Goal: Task Accomplishment & Management: Manage account settings

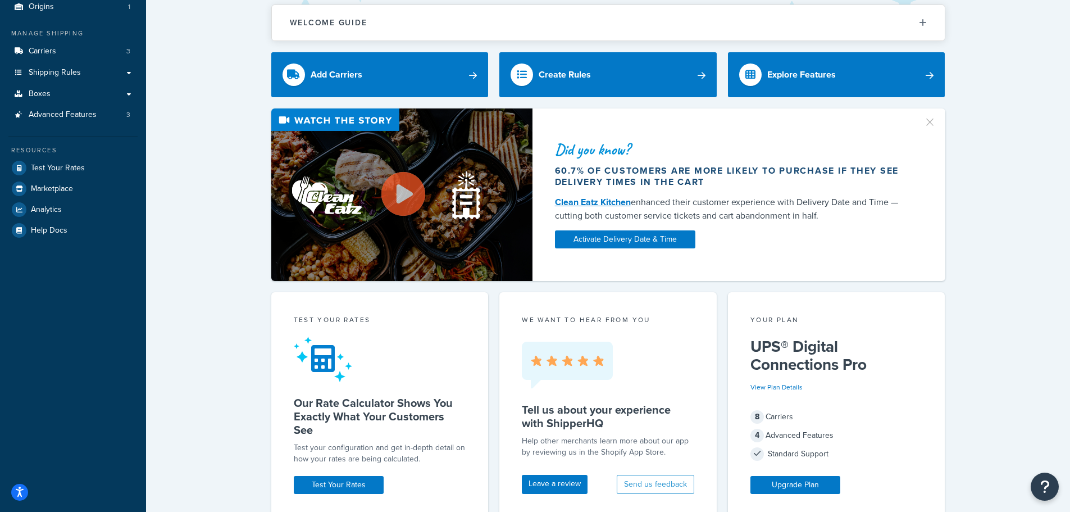
scroll to position [112, 0]
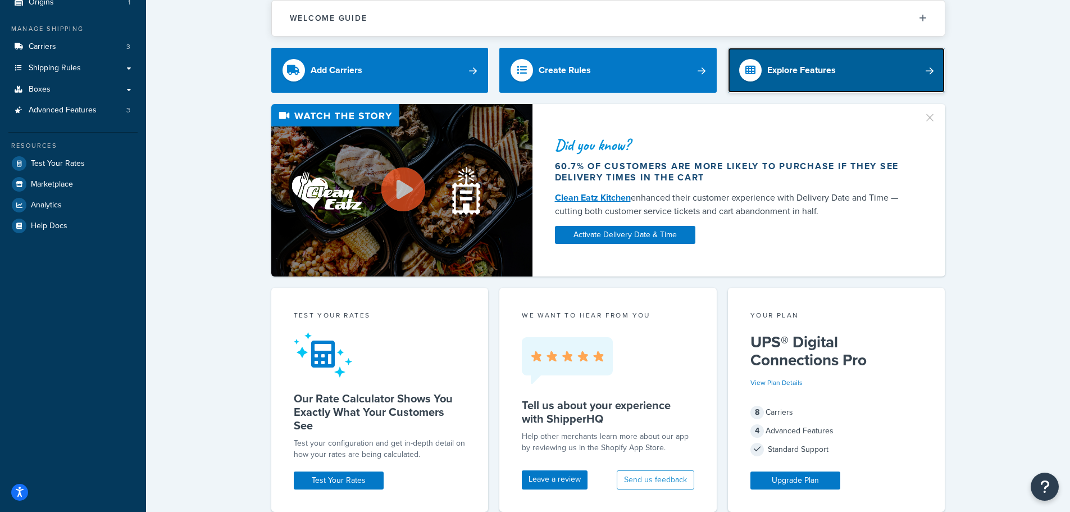
click at [850, 66] on link "Explore Features" at bounding box center [836, 70] width 217 height 45
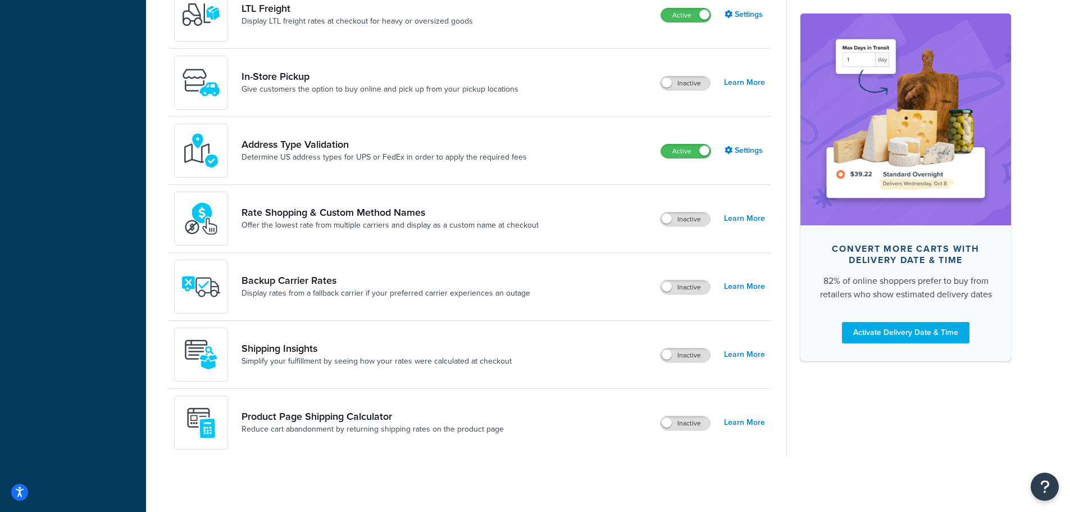
scroll to position [466, 0]
click at [749, 353] on link "Learn More" at bounding box center [744, 354] width 41 height 16
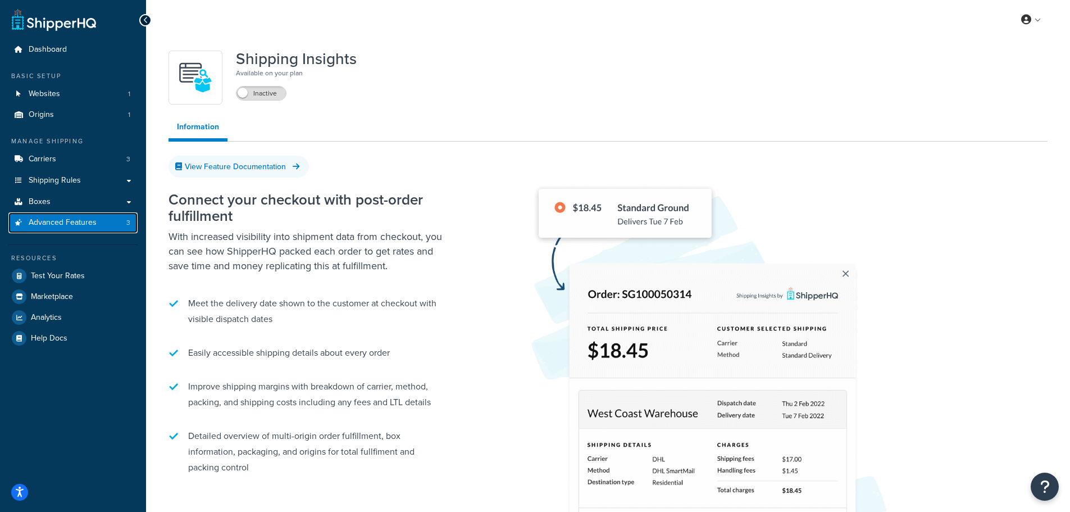
click at [62, 224] on span "Advanced Features" at bounding box center [63, 223] width 68 height 10
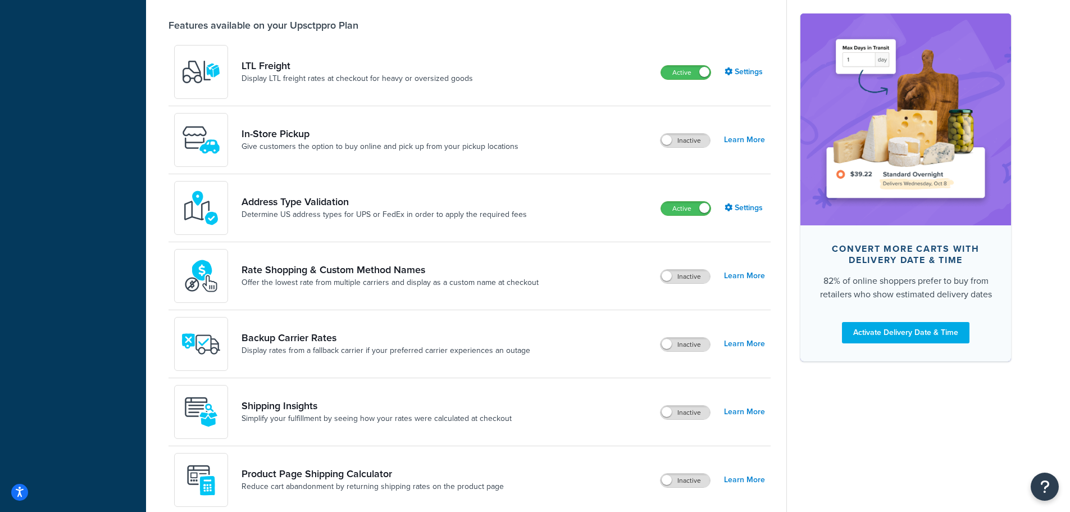
scroll to position [466, 0]
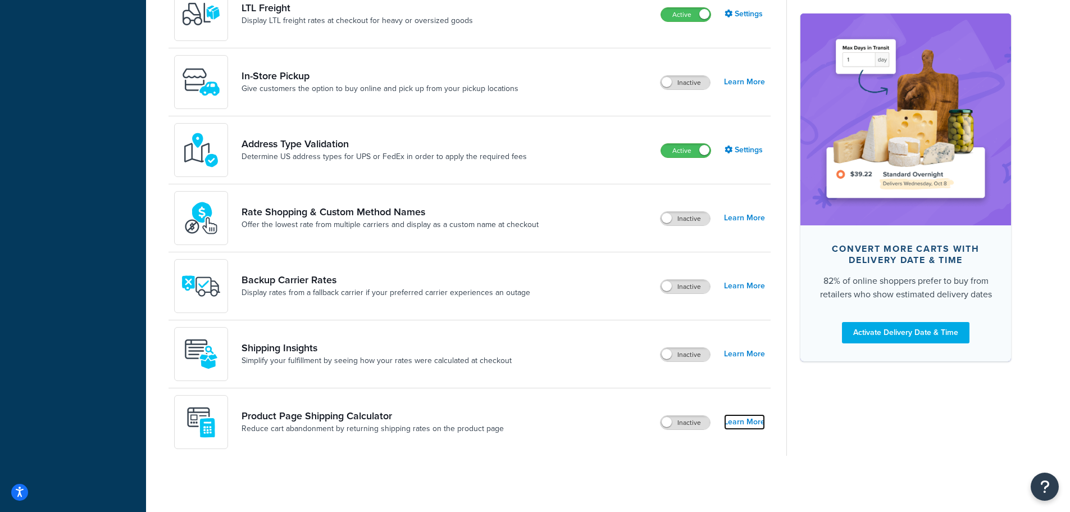
click at [756, 422] on link "Learn More" at bounding box center [744, 422] width 41 height 16
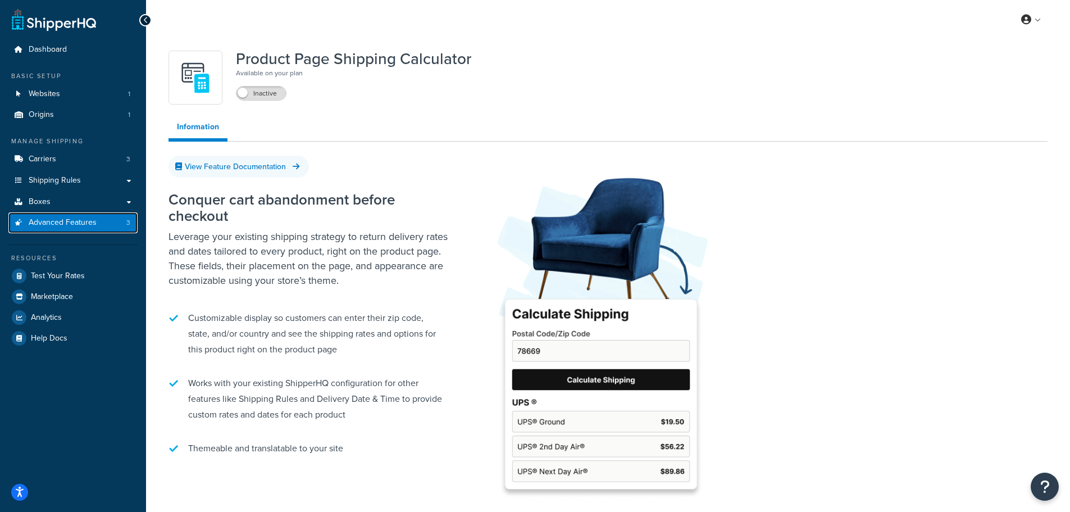
click at [103, 222] on link "Advanced Features 3" at bounding box center [72, 222] width 129 height 21
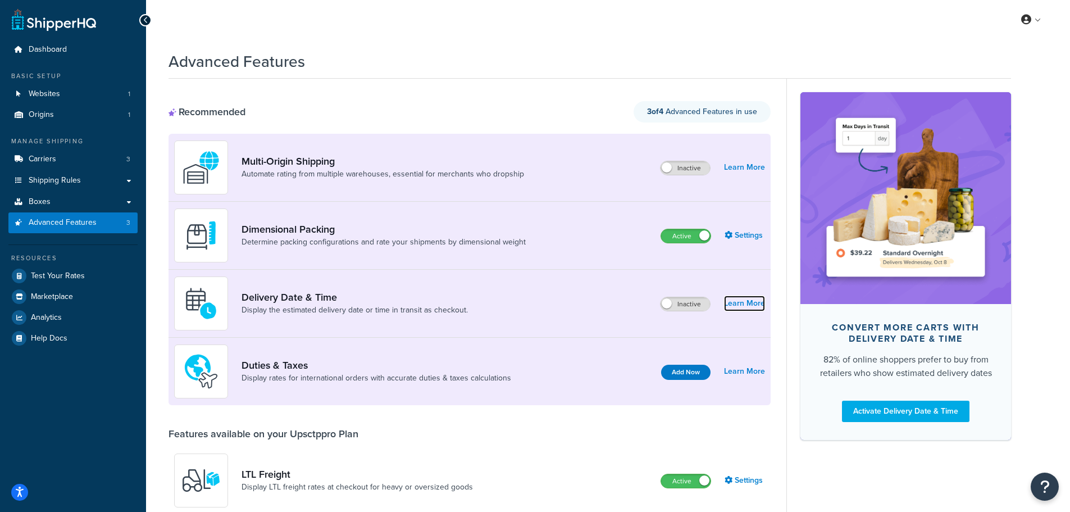
click at [743, 298] on link "Learn More" at bounding box center [744, 303] width 41 height 16
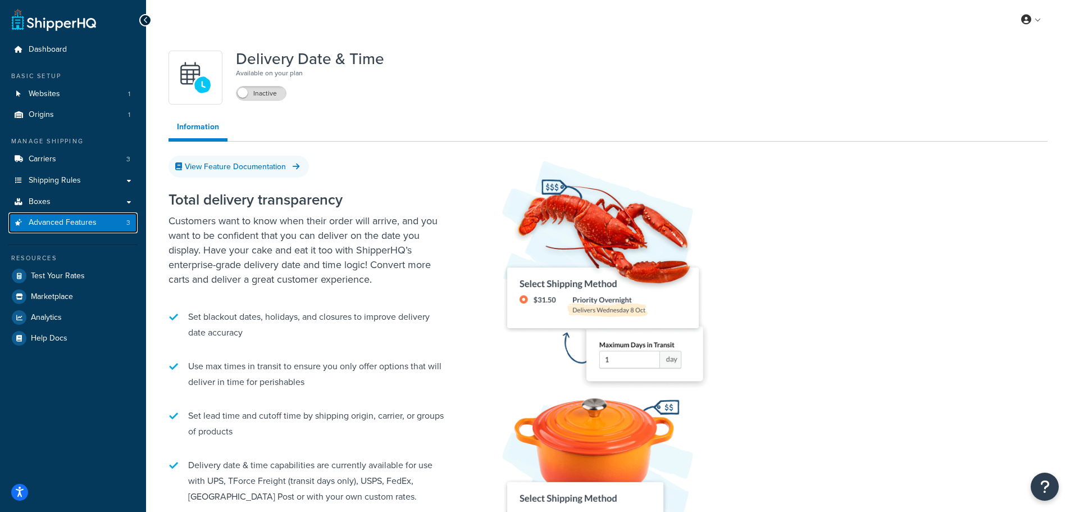
click at [99, 224] on link "Advanced Features 3" at bounding box center [72, 222] width 129 height 21
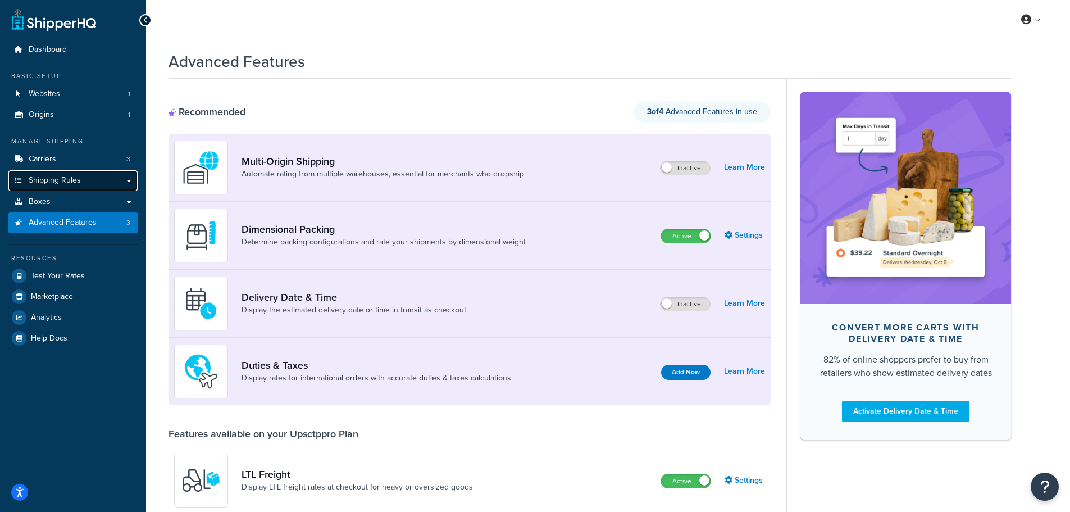
click at [40, 176] on span "Shipping Rules" at bounding box center [55, 181] width 52 height 10
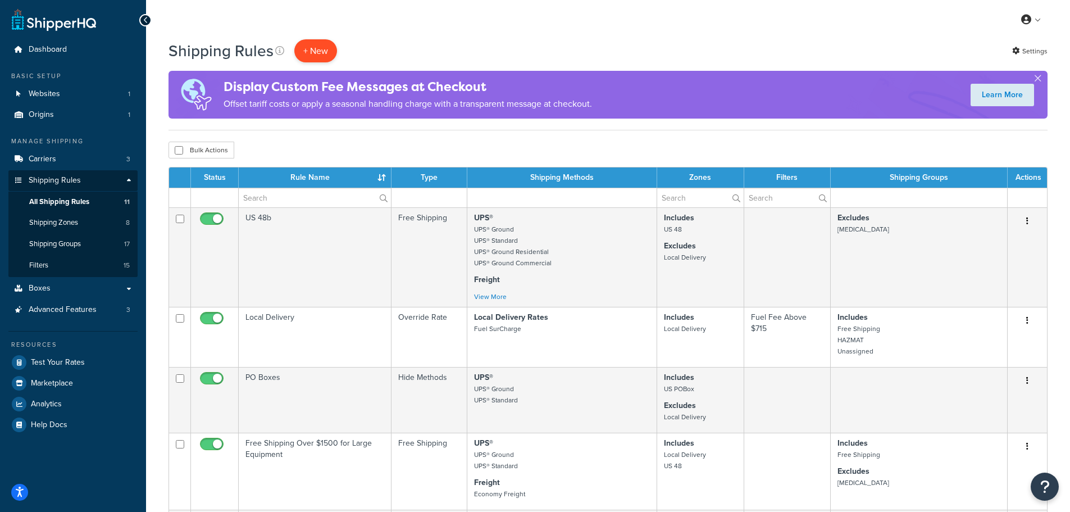
click at [310, 46] on p "+ New" at bounding box center [315, 50] width 43 height 23
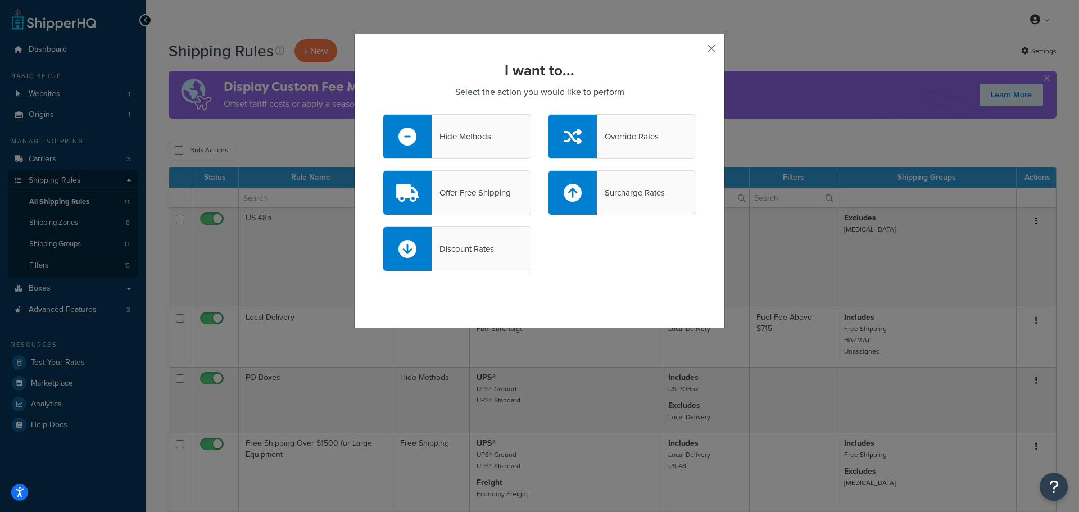
click at [696, 51] on button "button" at bounding box center [694, 52] width 3 height 3
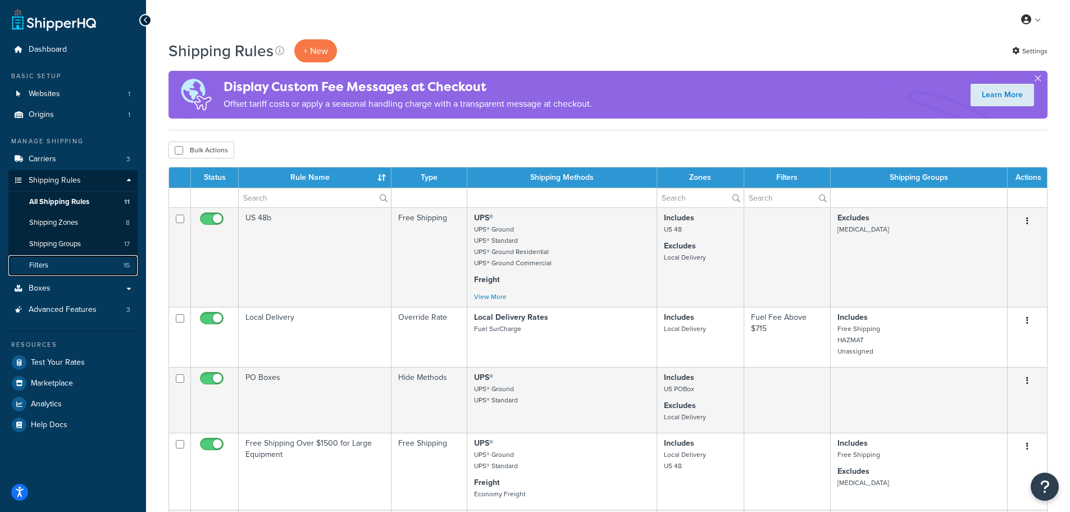
click at [49, 265] on link "Filters 15" at bounding box center [72, 265] width 129 height 21
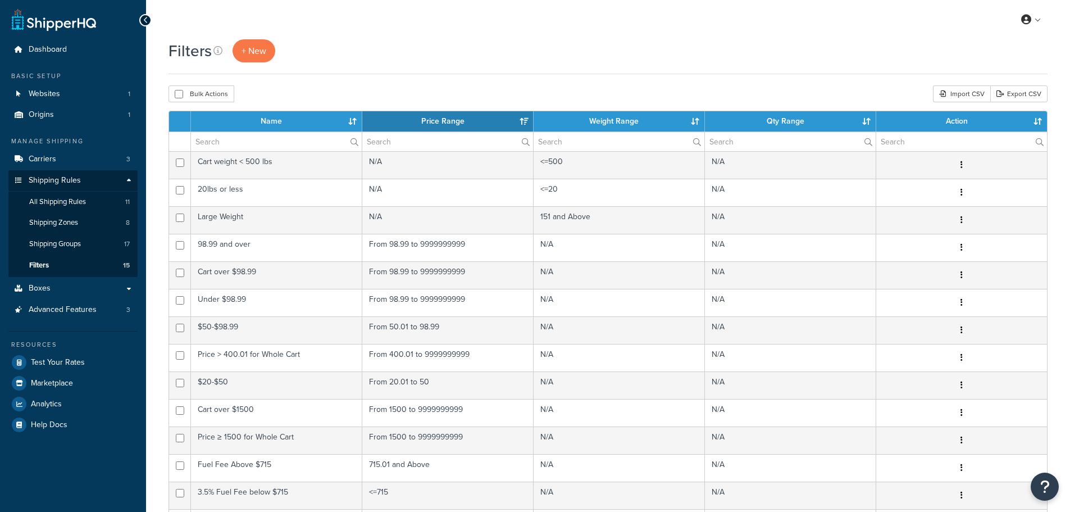
select select "15"
click at [1035, 19] on link at bounding box center [1032, 19] width 32 height 17
click at [1043, 486] on icon "Open Resource Center" at bounding box center [1045, 487] width 11 height 16
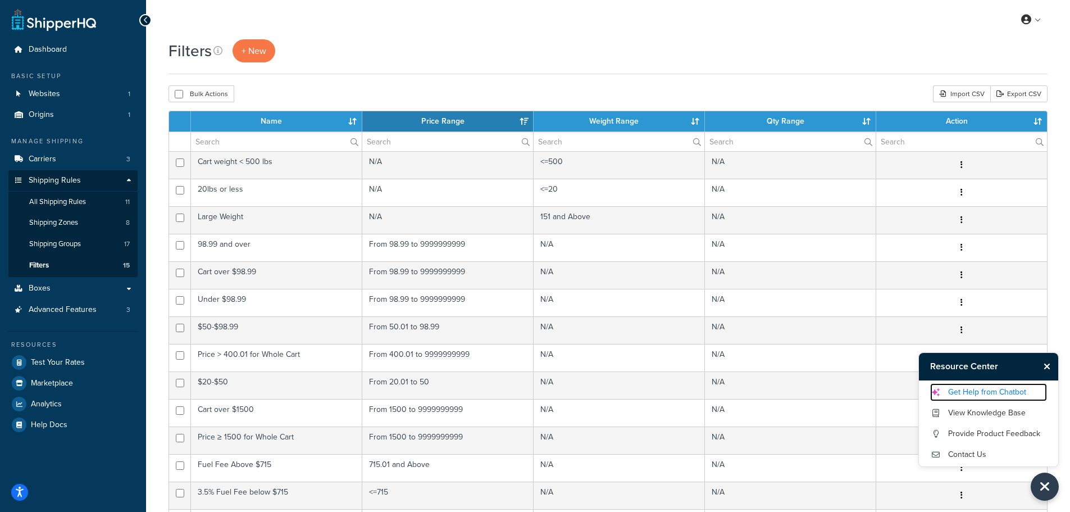
click at [1015, 388] on link "Get Help from Chatbot" at bounding box center [988, 392] width 117 height 18
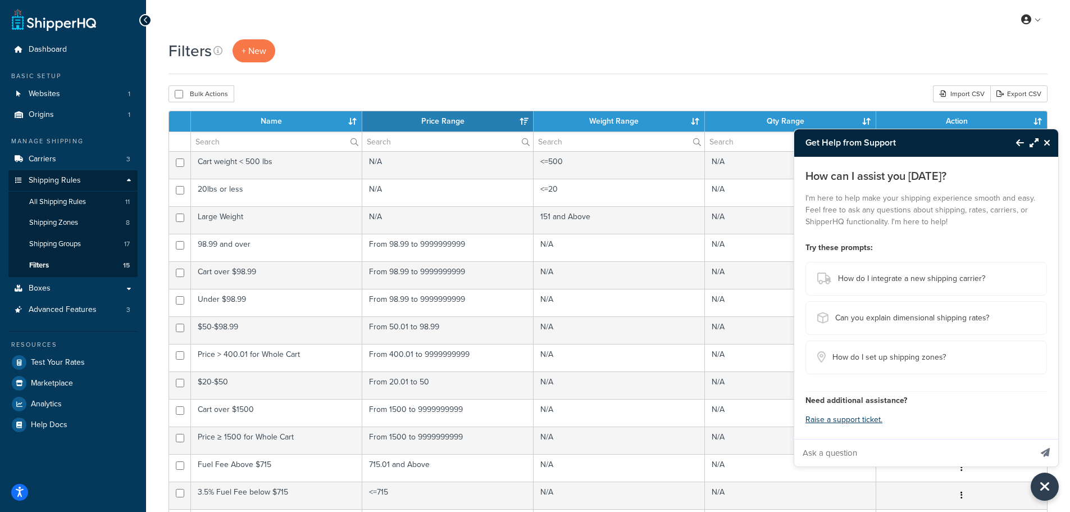
click at [879, 456] on input "Ask a question" at bounding box center [912, 452] width 237 height 27
type input "I want to add shipping to a drop ship customer"
click at [1033, 439] on button "Send message" at bounding box center [1046, 453] width 26 height 28
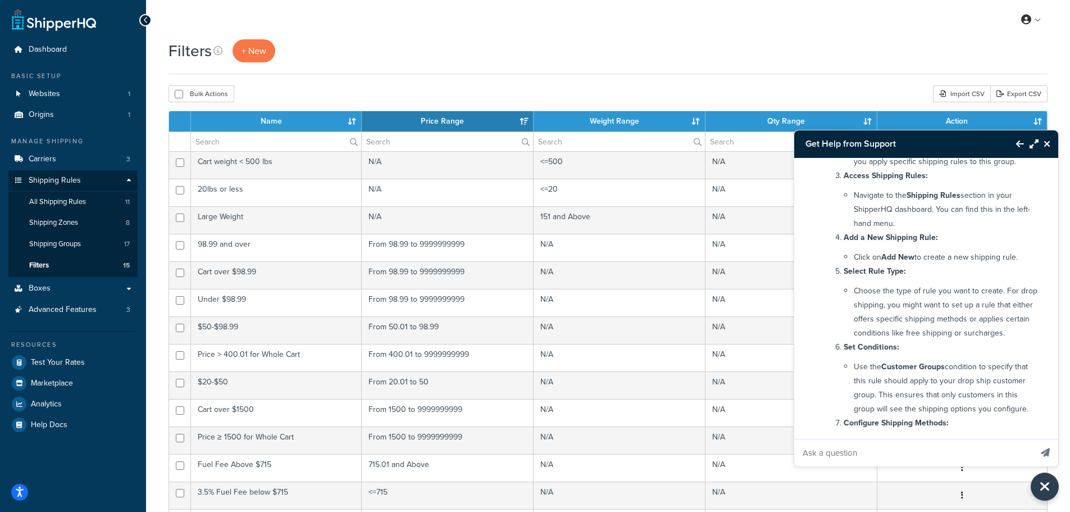
scroll to position [393, 0]
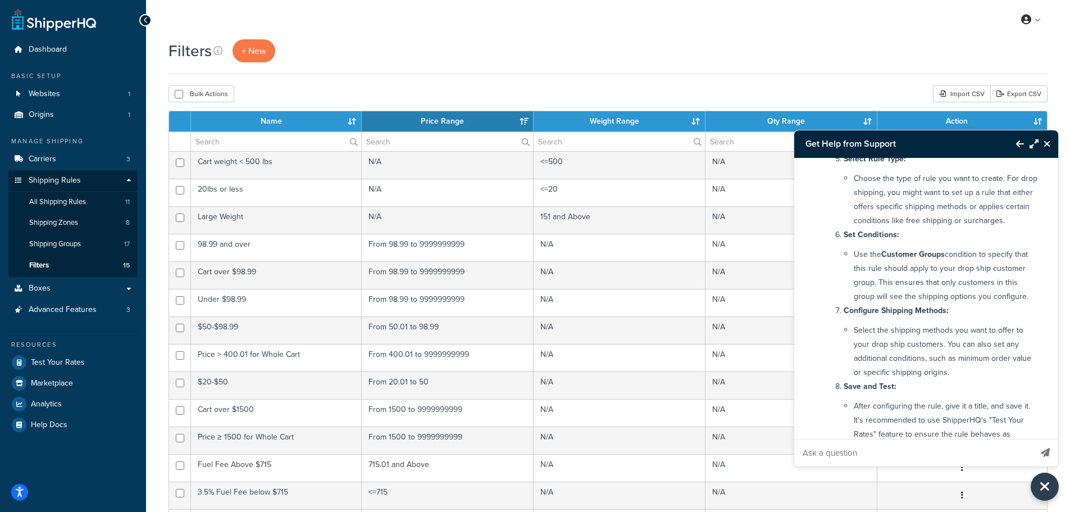
click at [911, 461] on input "Ask a question" at bounding box center [912, 452] width 237 height 27
type input "where to find customer groups?"
click at [1033, 439] on button "Send message" at bounding box center [1046, 453] width 26 height 28
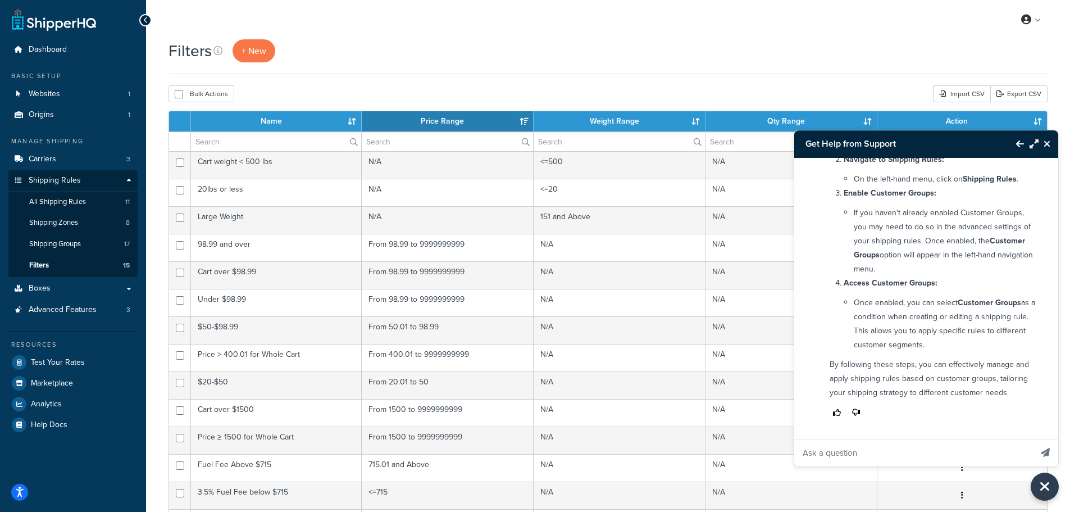
scroll to position [877, 0]
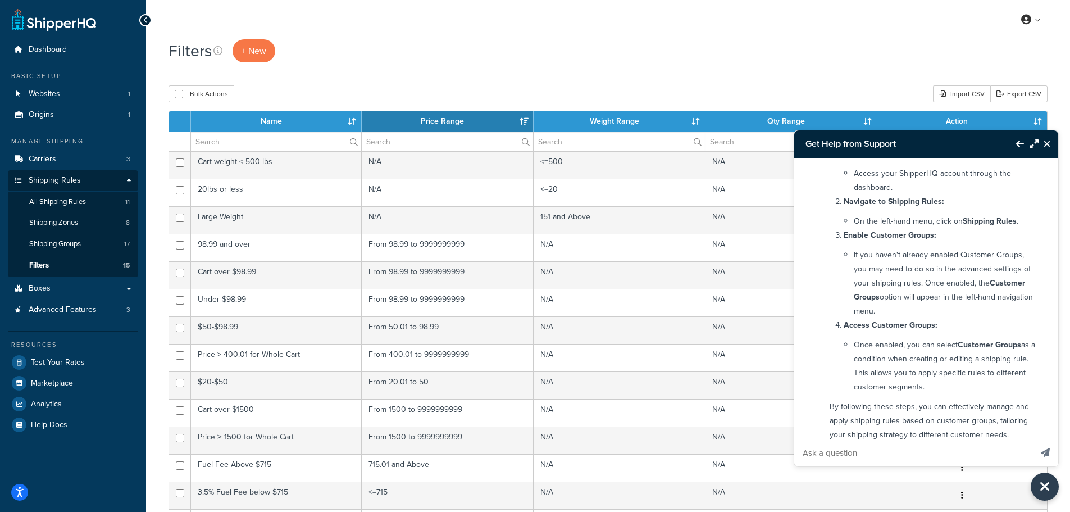
click at [1048, 142] on icon "Close Resource Center" at bounding box center [1047, 143] width 7 height 9
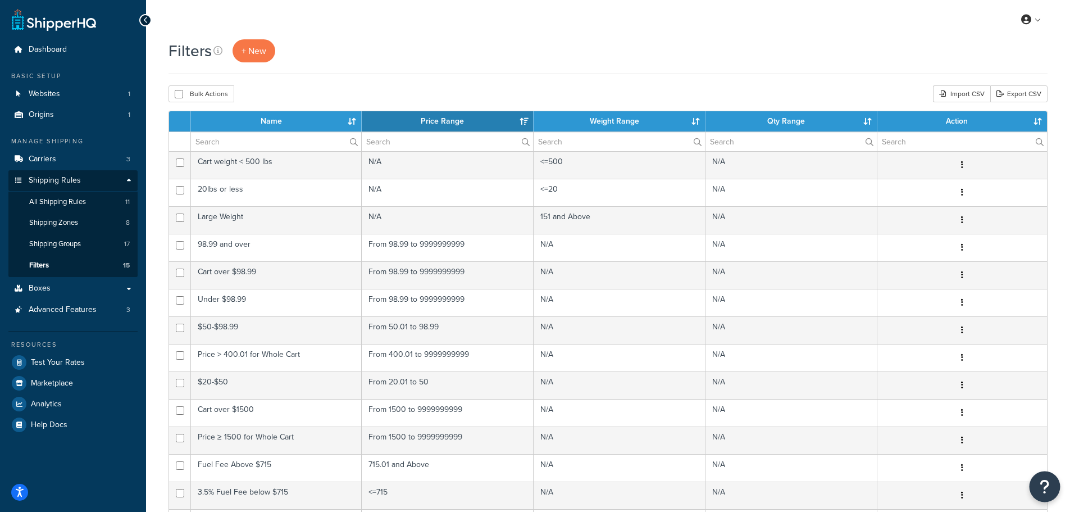
click at [1049, 489] on icon "Open Resource Center" at bounding box center [1045, 487] width 11 height 16
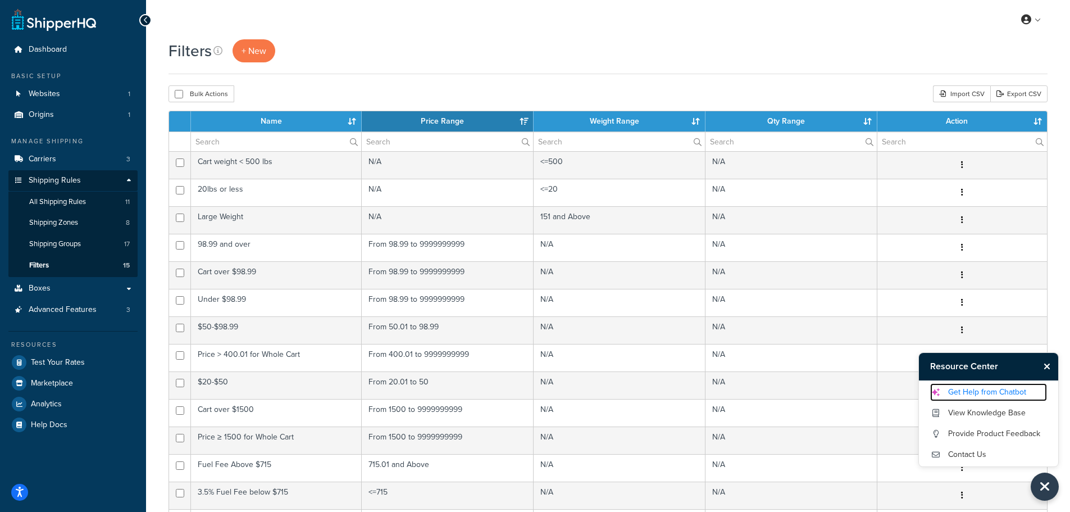
click at [999, 385] on link "Get Help from Chatbot" at bounding box center [988, 392] width 117 height 18
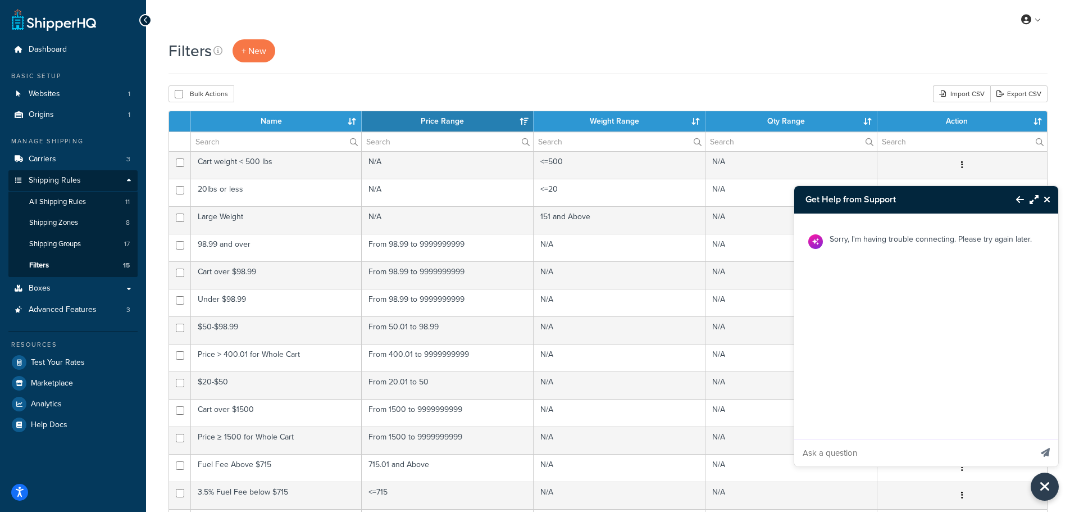
click at [855, 451] on input "Ask a question" at bounding box center [912, 452] width 237 height 27
type input "I"
type input "I have free shipping on my store, but I want to add shipping to drop ship custo…"
click at [1033, 439] on button "Send message" at bounding box center [1046, 453] width 26 height 28
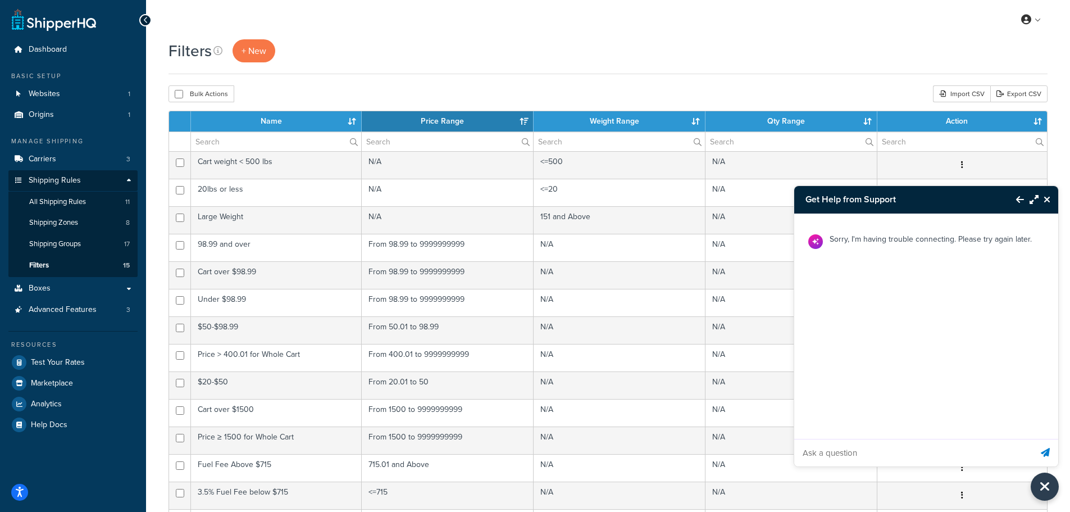
scroll to position [0, 0]
click at [1047, 488] on icon "Close Resource Center" at bounding box center [1045, 487] width 12 height 16
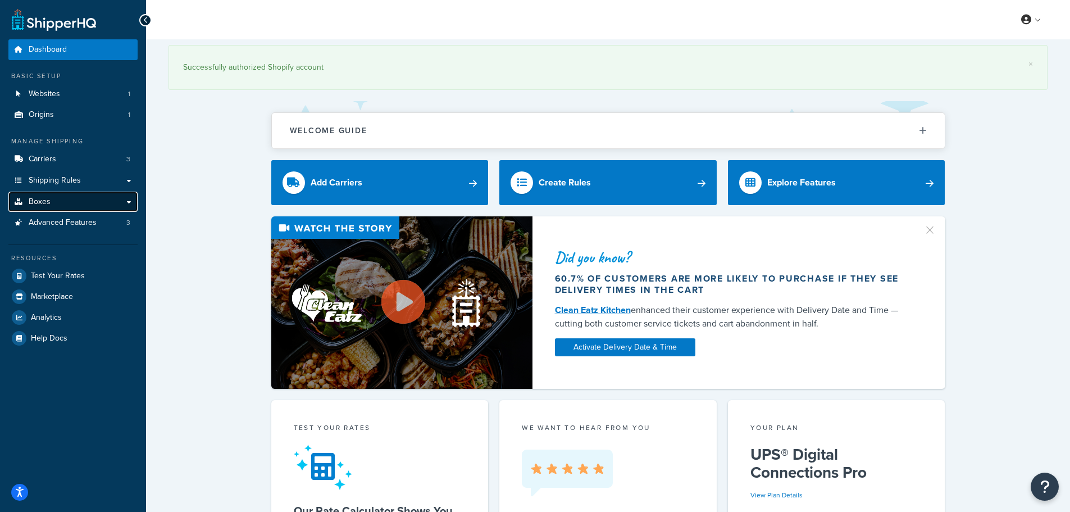
click at [80, 197] on link "Boxes" at bounding box center [72, 202] width 129 height 21
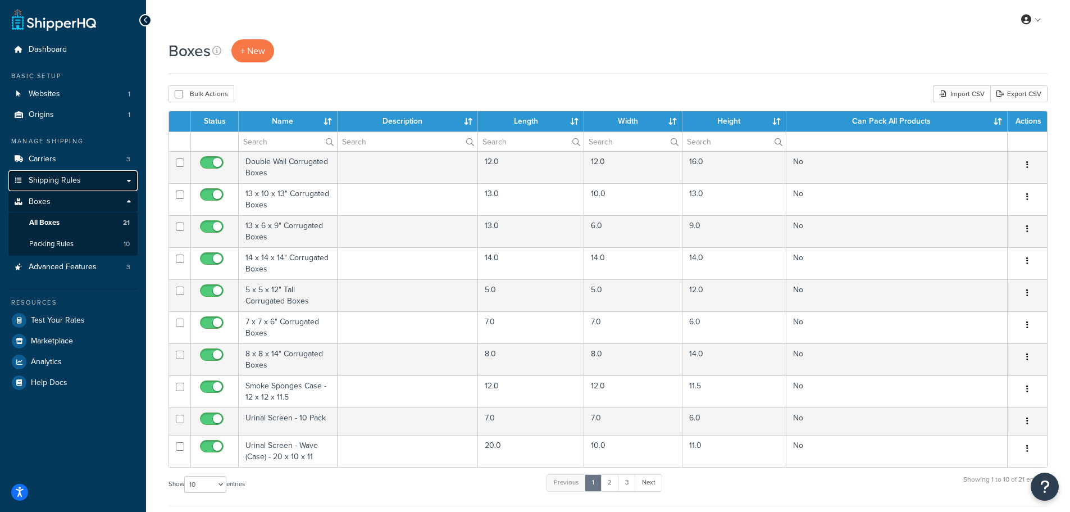
click at [64, 179] on span "Shipping Rules" at bounding box center [55, 181] width 52 height 10
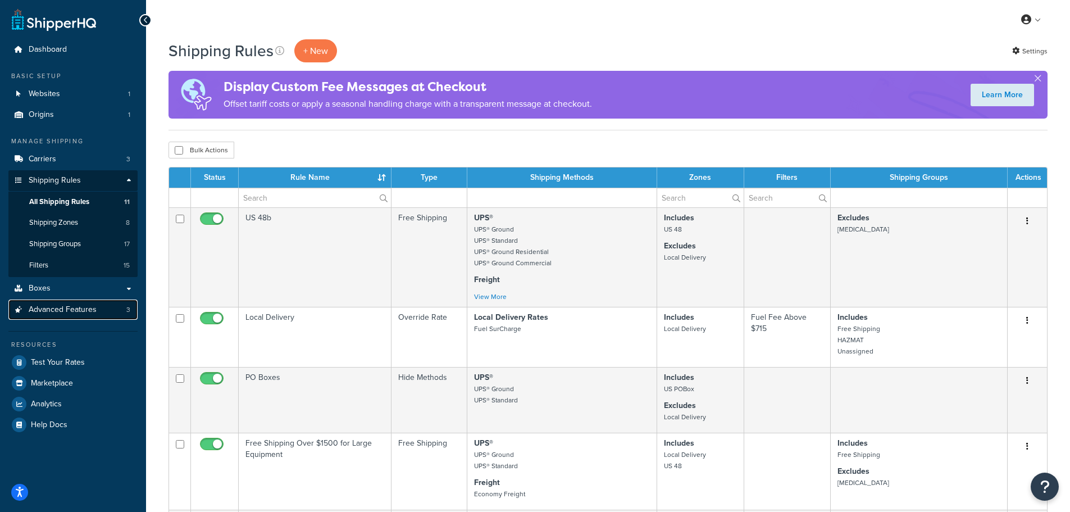
click at [45, 305] on span "Advanced Features" at bounding box center [63, 310] width 68 height 10
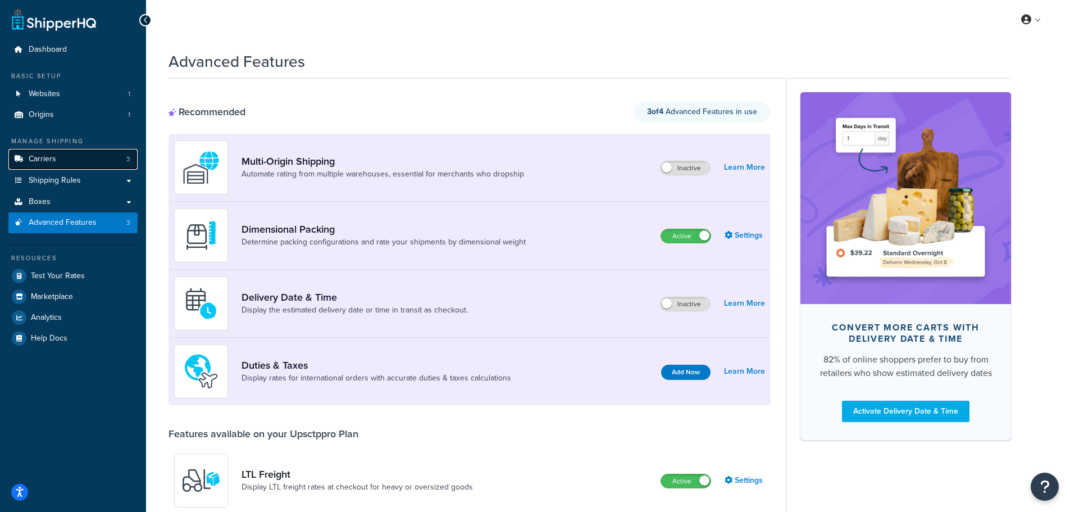
click at [60, 162] on link "Carriers 3" at bounding box center [72, 159] width 129 height 21
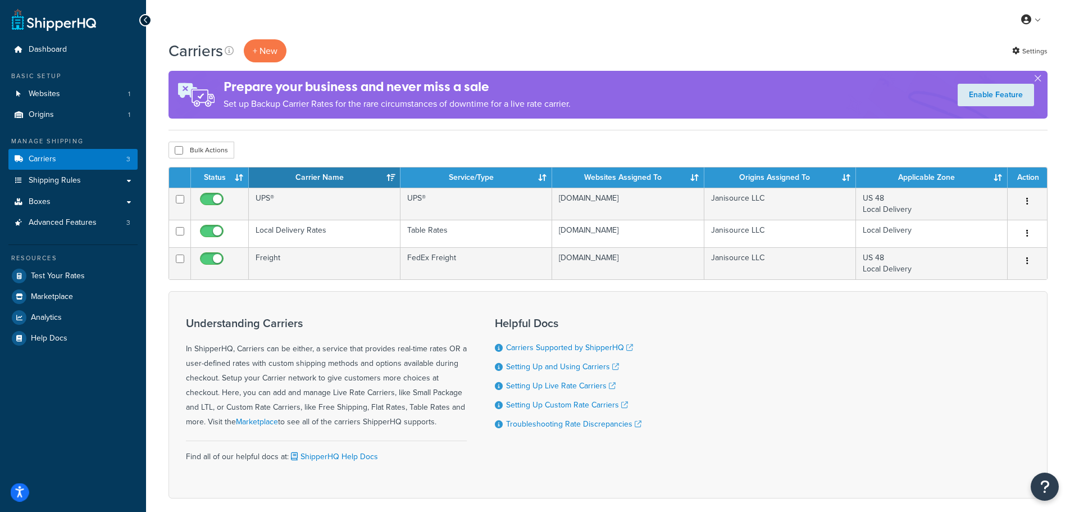
click at [14, 490] on button "Open accessiBe: accessibility options, statement and help" at bounding box center [20, 492] width 19 height 19
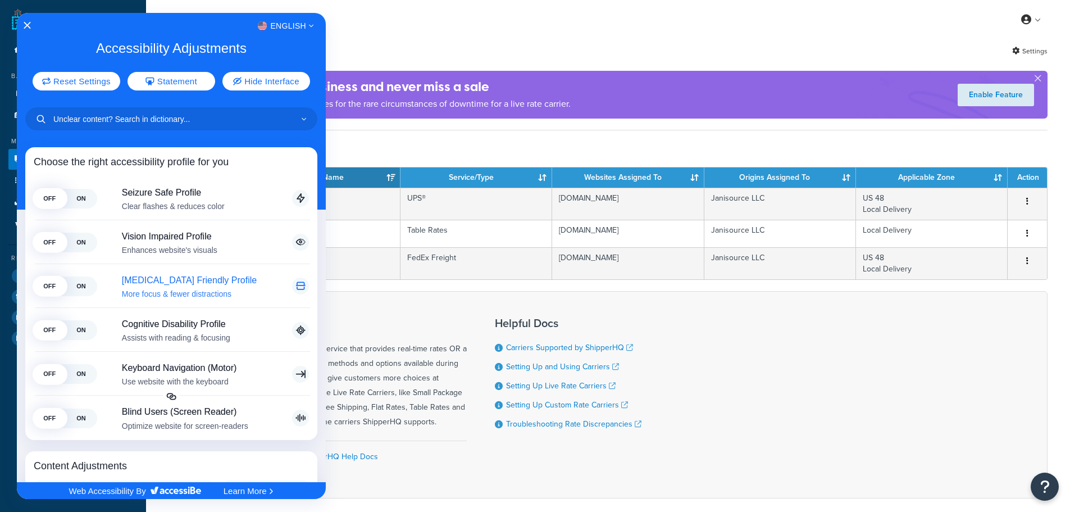
click at [90, 279] on span "ON" at bounding box center [80, 286] width 31 height 20
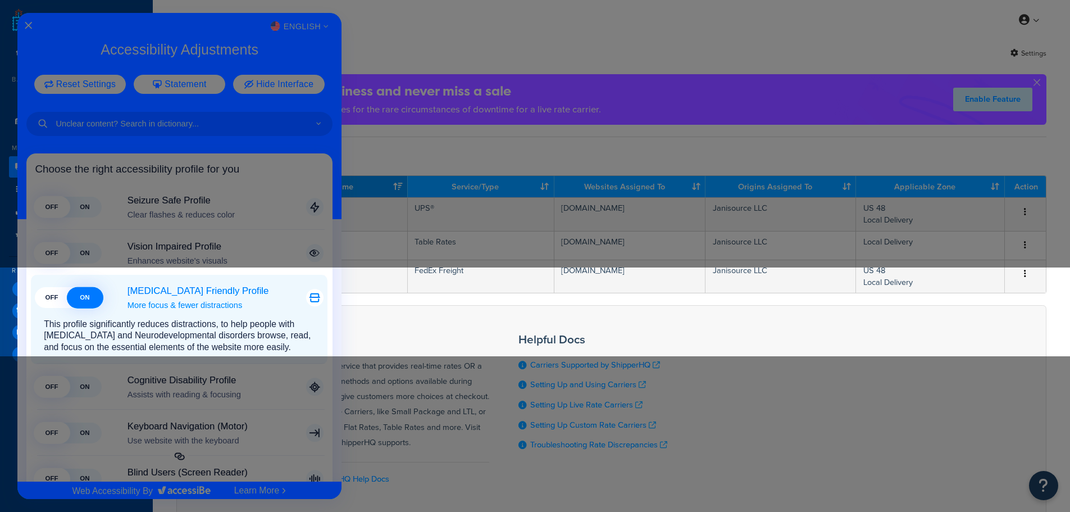
click at [49, 298] on span "OFF" at bounding box center [51, 297] width 33 height 21
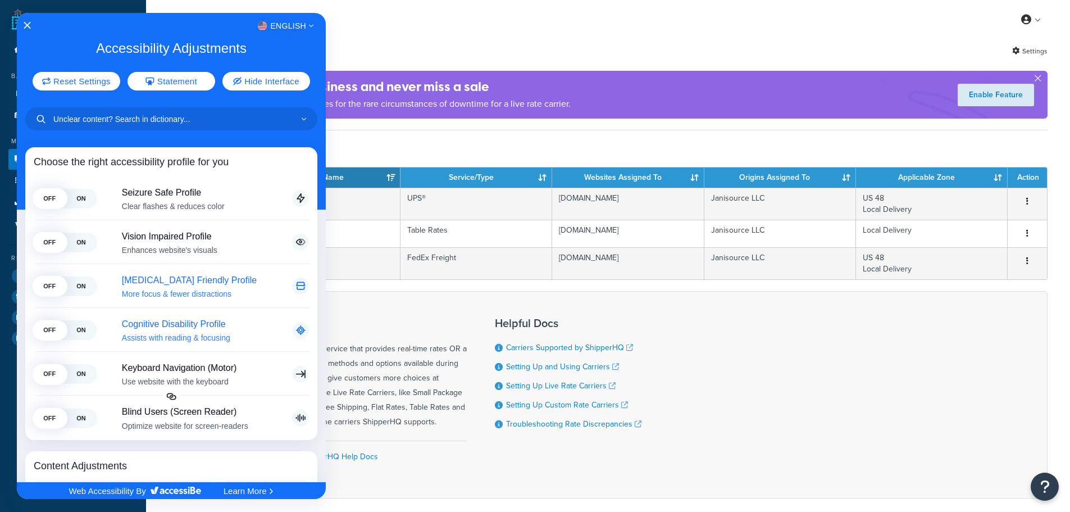
click at [80, 331] on span "ON" at bounding box center [80, 330] width 31 height 20
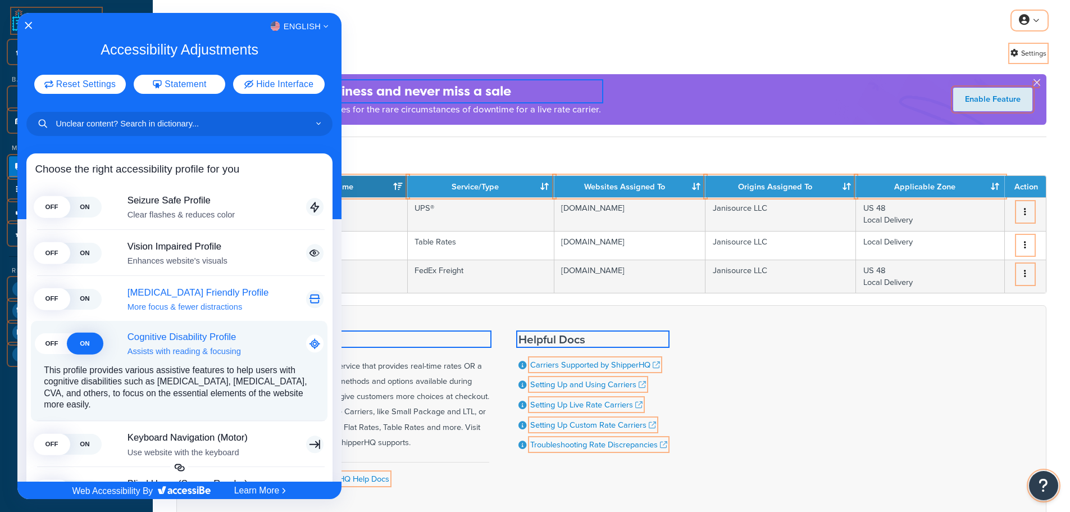
click at [57, 340] on span "OFF" at bounding box center [51, 343] width 33 height 21
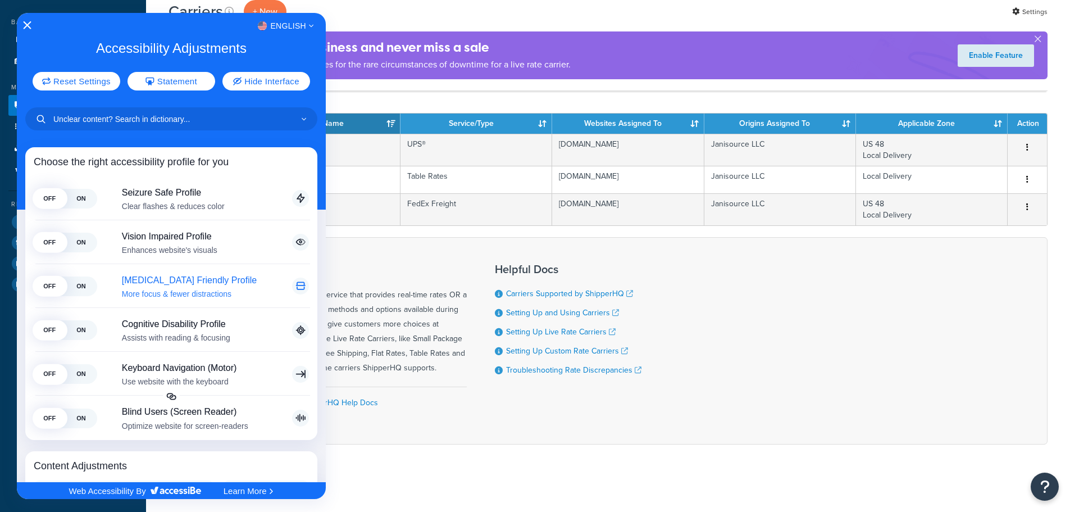
click at [29, 23] on icon "Close Accessibility Interface" at bounding box center [28, 25] width 8 height 8
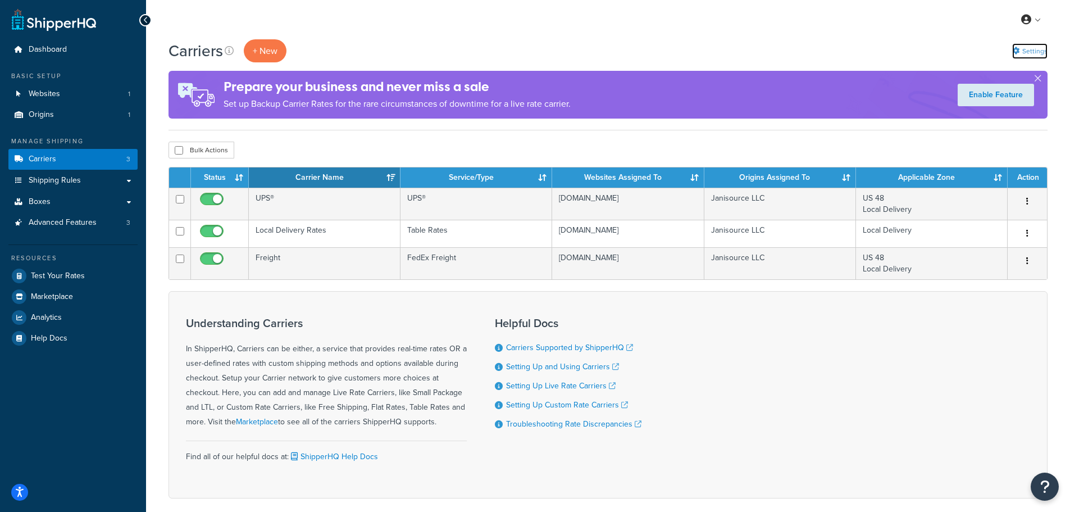
click at [1035, 45] on link "Settings" at bounding box center [1029, 51] width 35 height 16
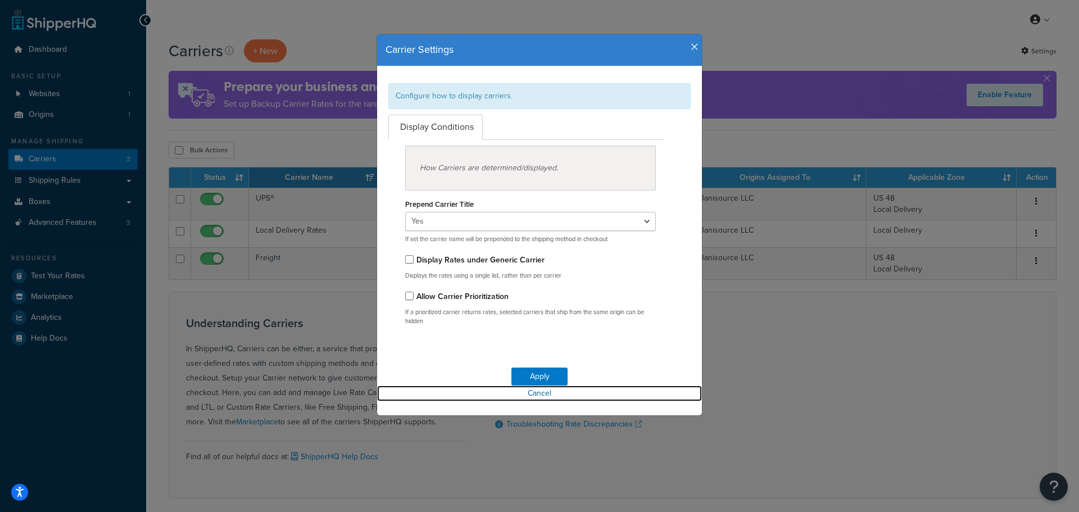
click at [547, 397] on link "Cancel" at bounding box center [539, 393] width 325 height 16
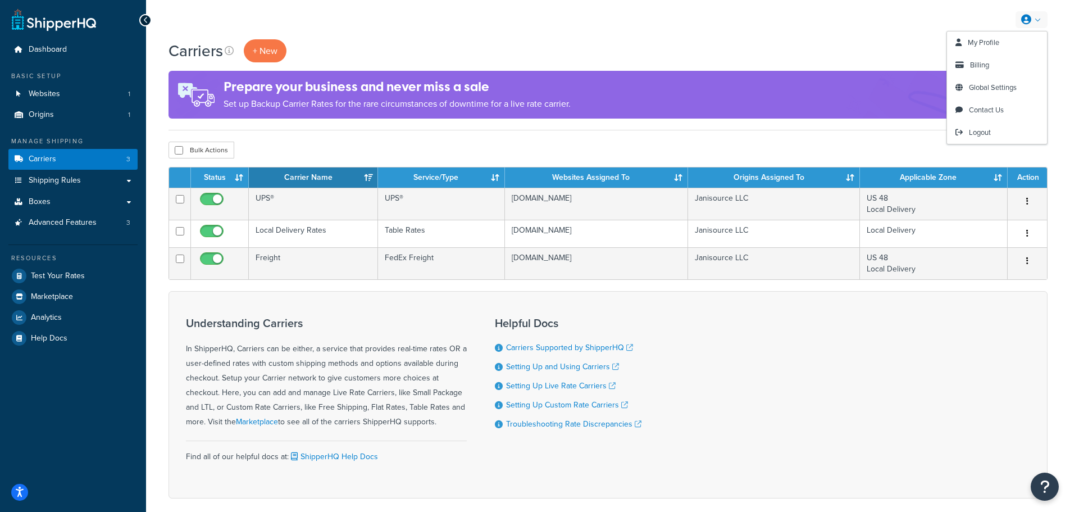
click at [827, 21] on div "My Profile Billing Global Settings Contact Us Logout" at bounding box center [608, 19] width 924 height 39
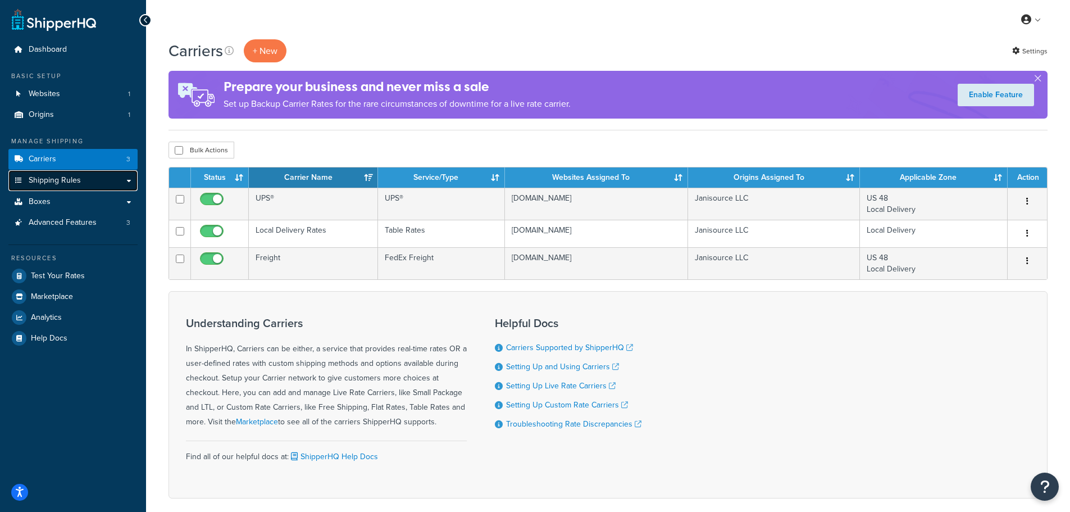
click at [87, 181] on link "Shipping Rules" at bounding box center [72, 180] width 129 height 21
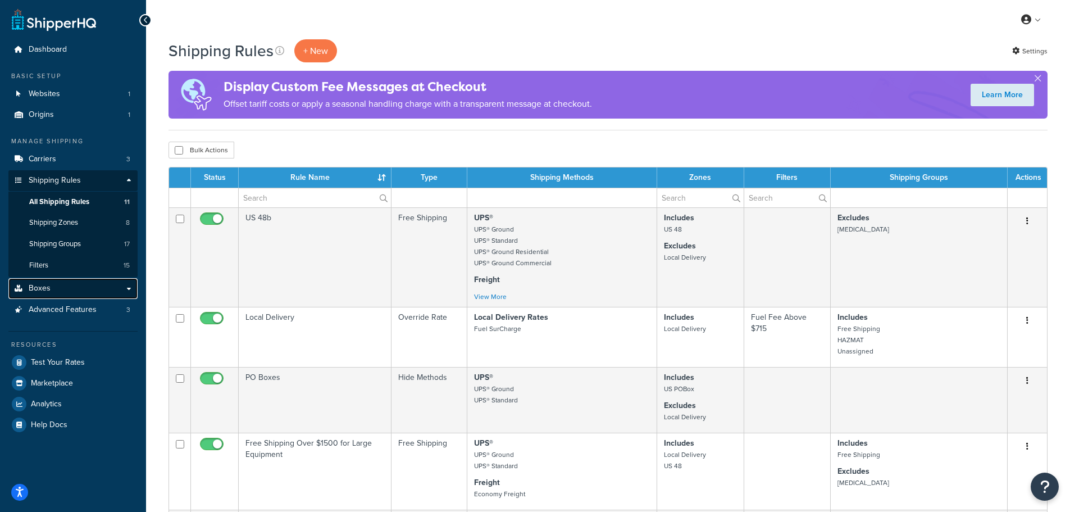
click at [60, 293] on link "Boxes" at bounding box center [72, 288] width 129 height 21
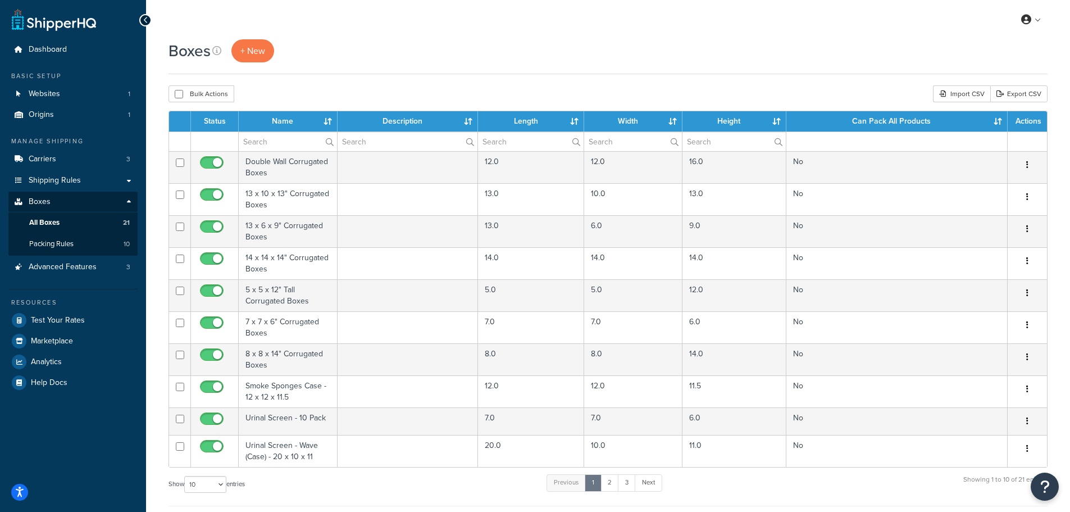
click at [60, 265] on span "Advanced Features" at bounding box center [63, 267] width 68 height 10
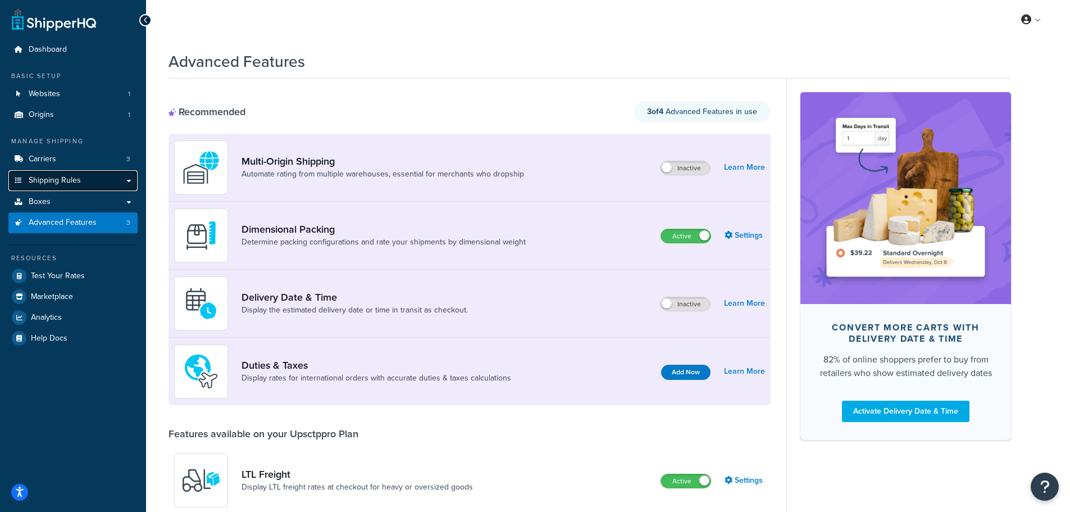
click at [38, 180] on span "Shipping Rules" at bounding box center [55, 181] width 52 height 10
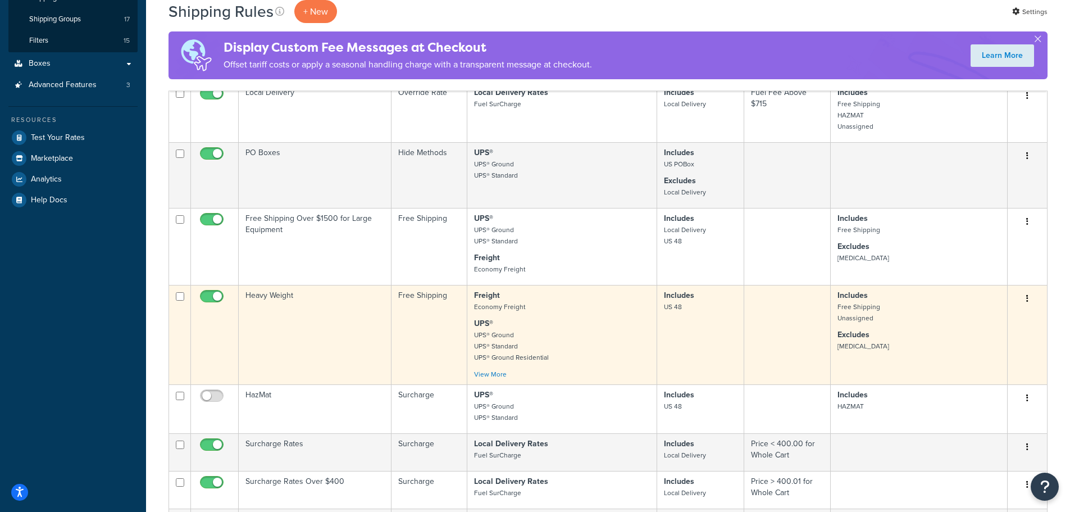
scroll to position [449, 0]
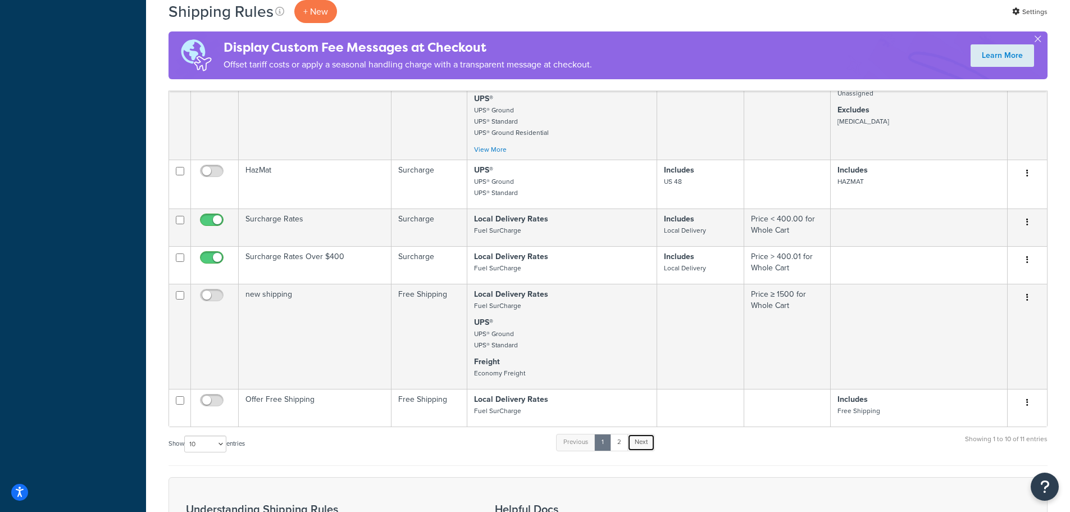
click at [636, 440] on link "Next" at bounding box center [641, 442] width 28 height 17
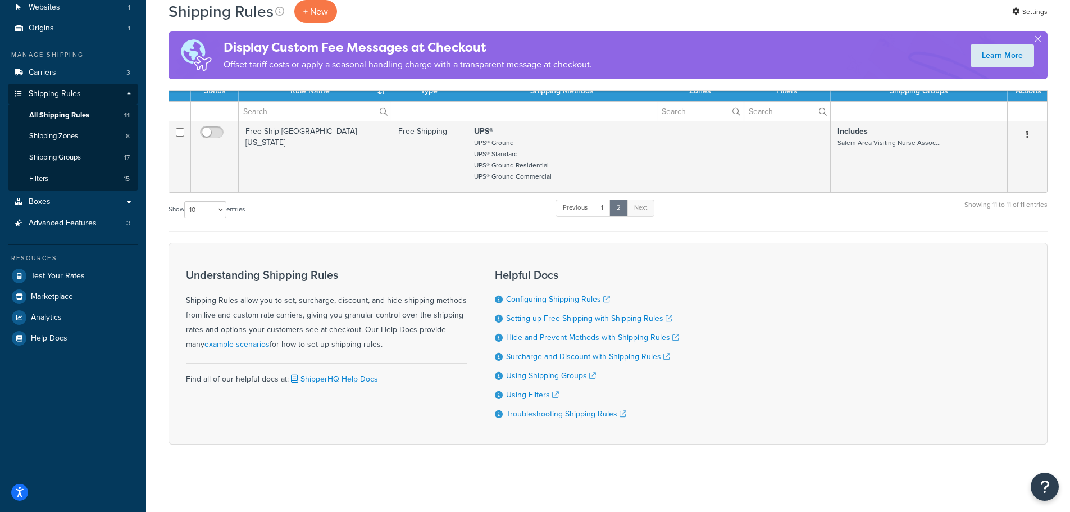
scroll to position [87, 0]
click at [581, 210] on link "Previous" at bounding box center [575, 207] width 39 height 17
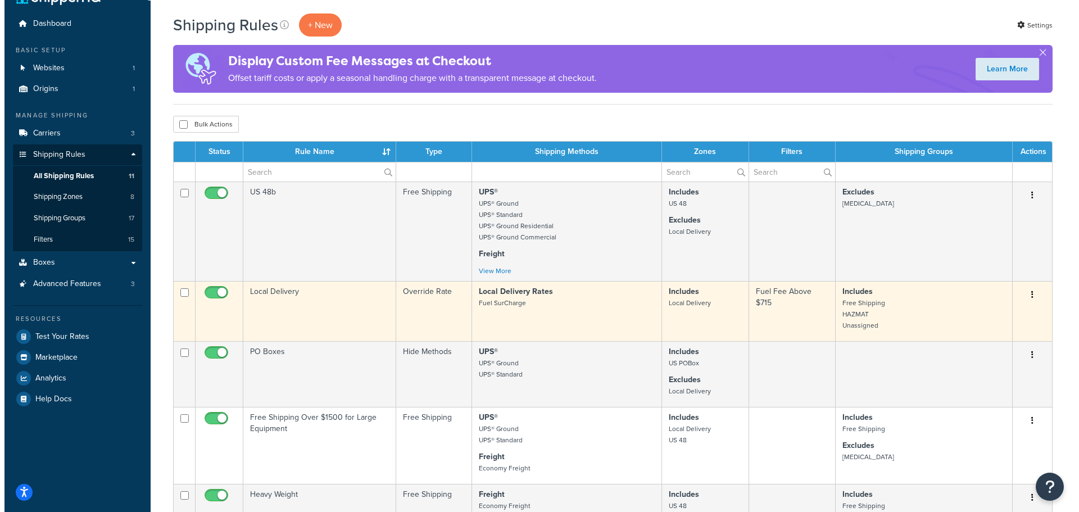
scroll to position [0, 0]
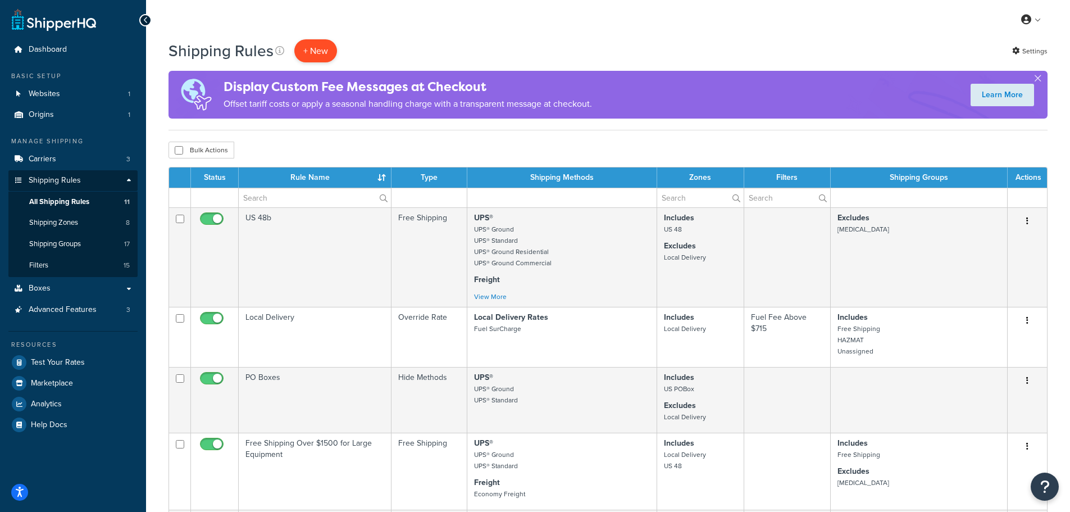
click at [318, 53] on p "+ New" at bounding box center [315, 50] width 43 height 23
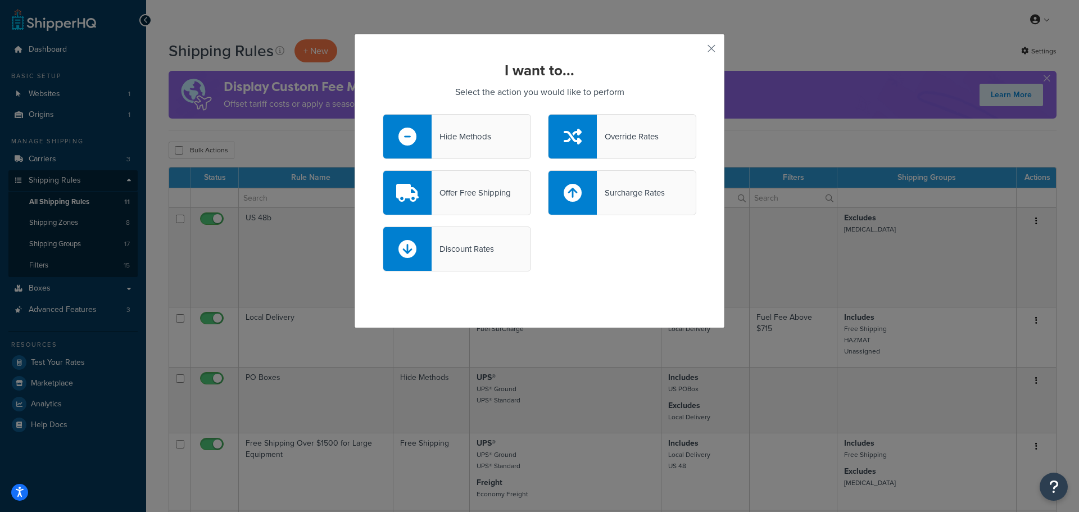
click at [644, 200] on div "Surcharge Rates" at bounding box center [631, 193] width 68 height 16
click at [0, 0] on input "Surcharge Rates" at bounding box center [0, 0] width 0 height 0
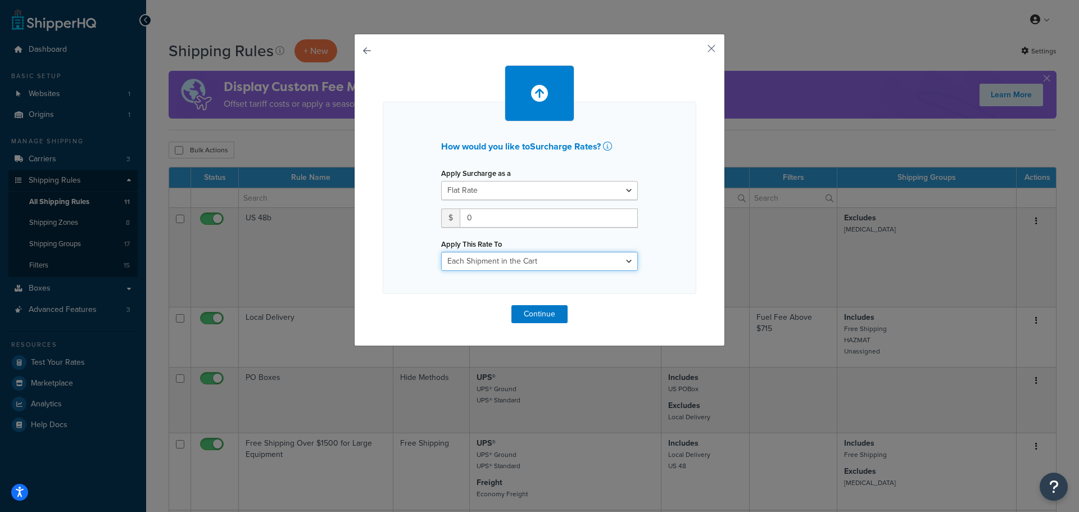
click at [620, 259] on select "Each Shipment in the Cart Each Shipping Group in the Cart Each Item within a Sh…" at bounding box center [539, 261] width 197 height 19
click at [627, 200] on div "Apply Surcharge as a Flat Rate Percentage Flat Rate & Percentage $ 0 Apply This…" at bounding box center [539, 218] width 213 height 106
click at [625, 192] on select "Flat Rate Percentage Flat Rate & Percentage" at bounding box center [539, 190] width 197 height 19
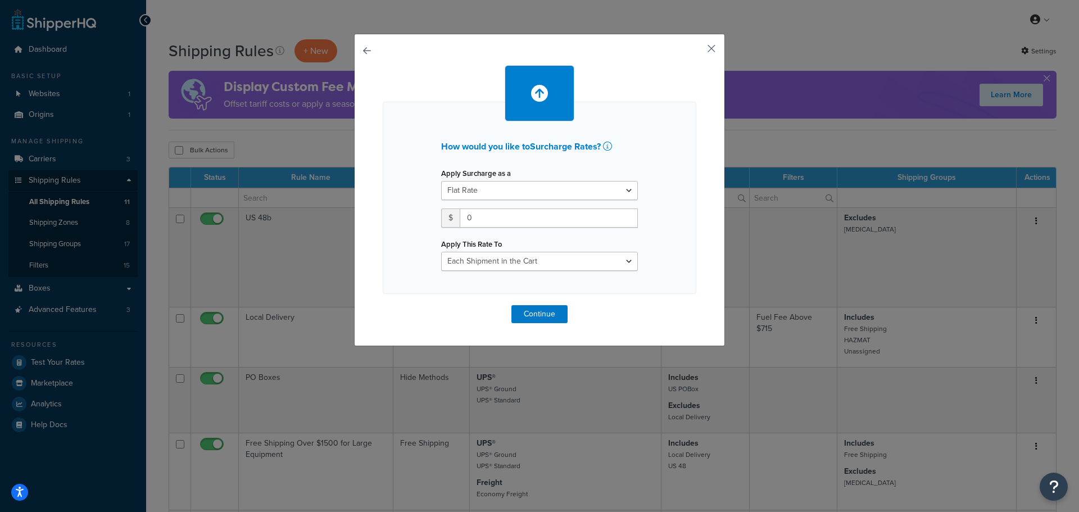
click at [696, 51] on button "button" at bounding box center [694, 52] width 3 height 3
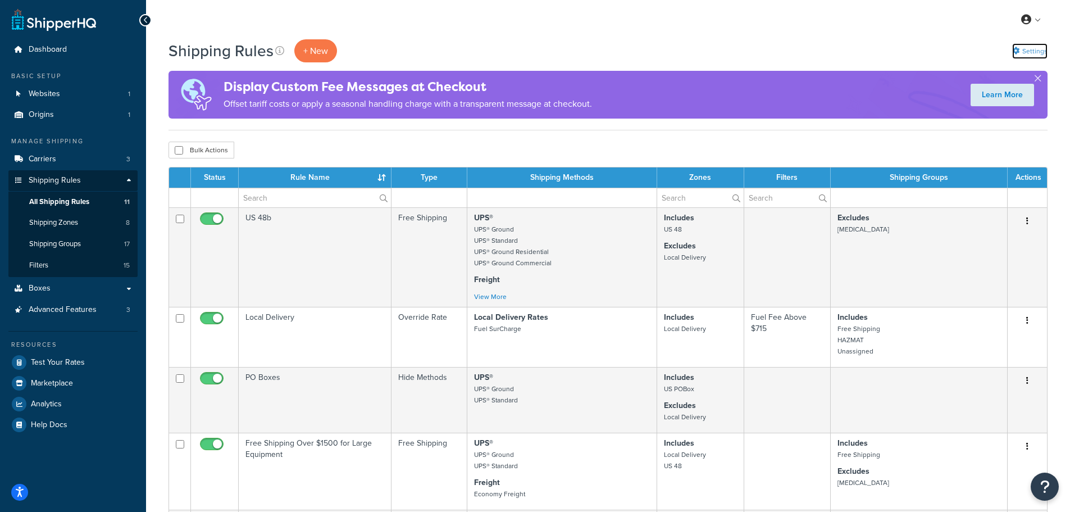
click at [1038, 48] on link "Settings" at bounding box center [1029, 51] width 35 height 16
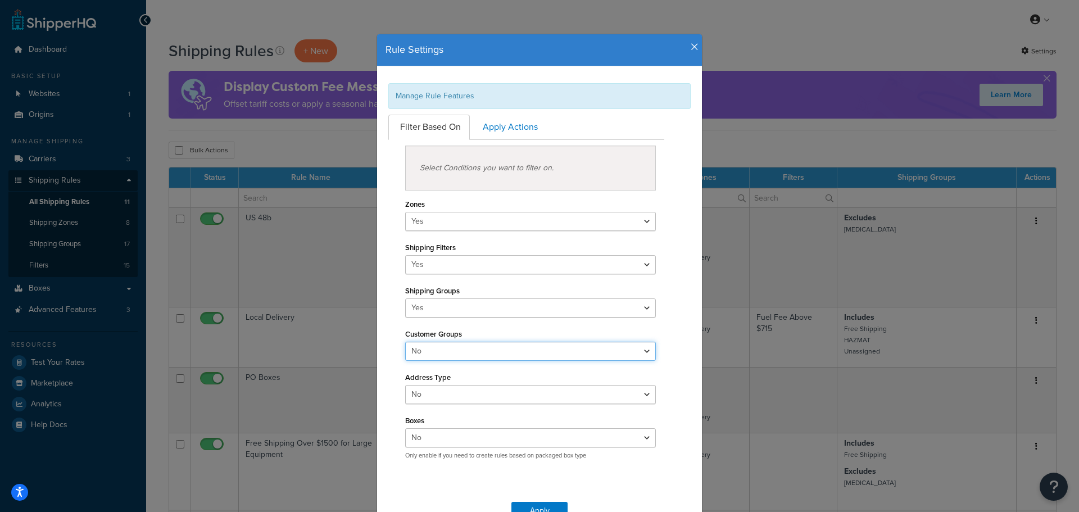
click at [592, 354] on select "Yes No" at bounding box center [530, 351] width 251 height 19
select select "true"
click at [405, 342] on select "Yes No" at bounding box center [530, 351] width 251 height 19
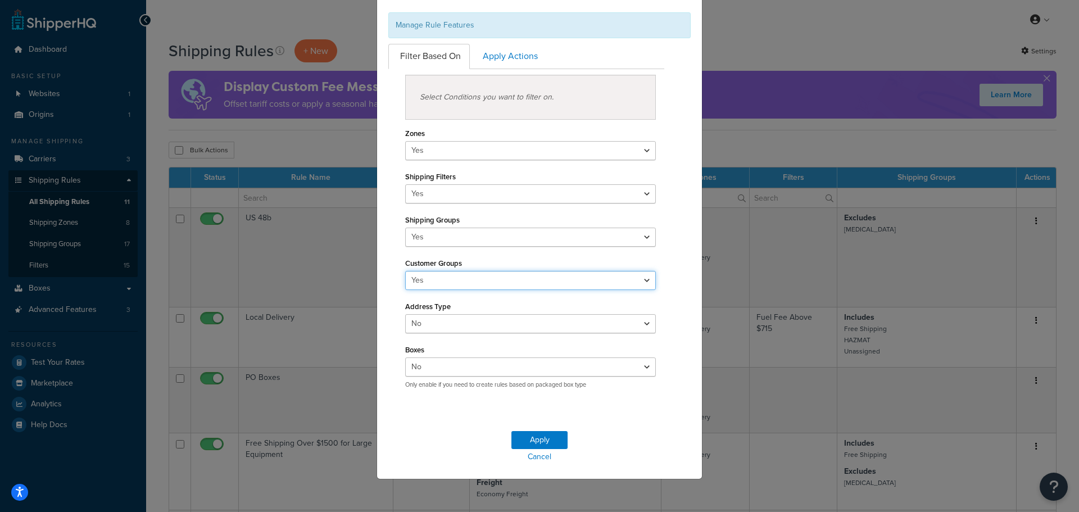
scroll to position [72, 0]
click at [534, 433] on button "Apply" at bounding box center [539, 439] width 56 height 18
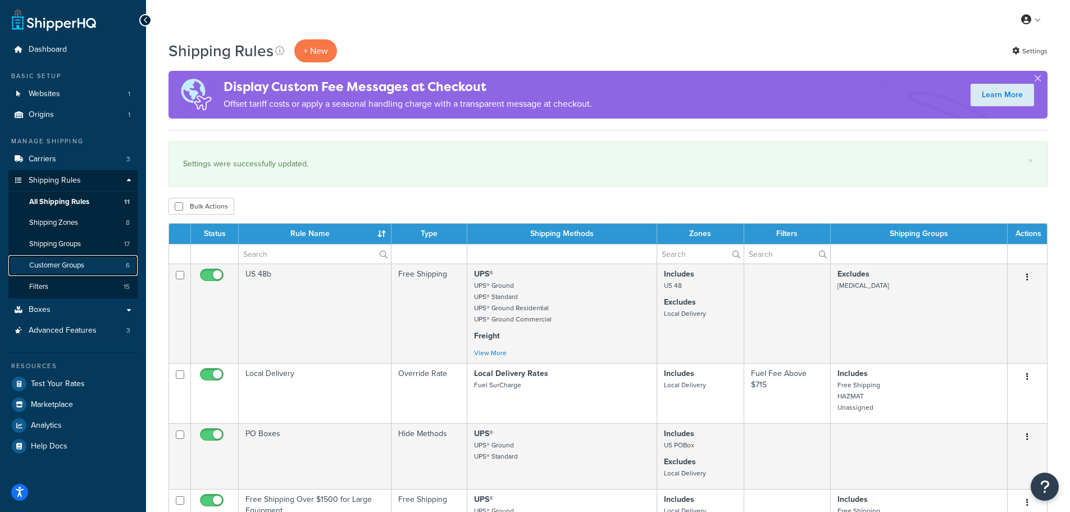
click at [68, 270] on link "Customer Groups 6" at bounding box center [72, 265] width 129 height 21
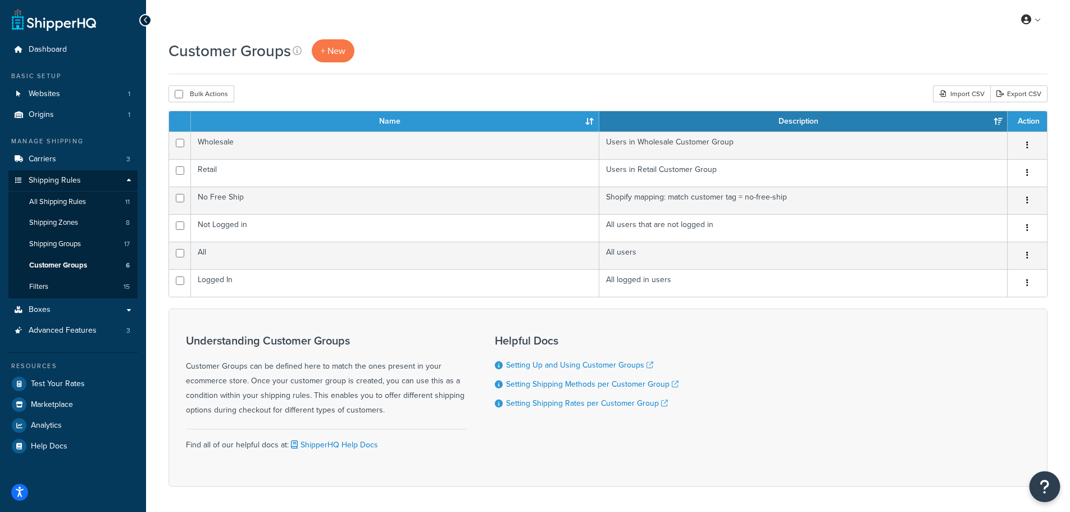
click at [1044, 485] on icon "Open Resource Center" at bounding box center [1045, 487] width 11 height 16
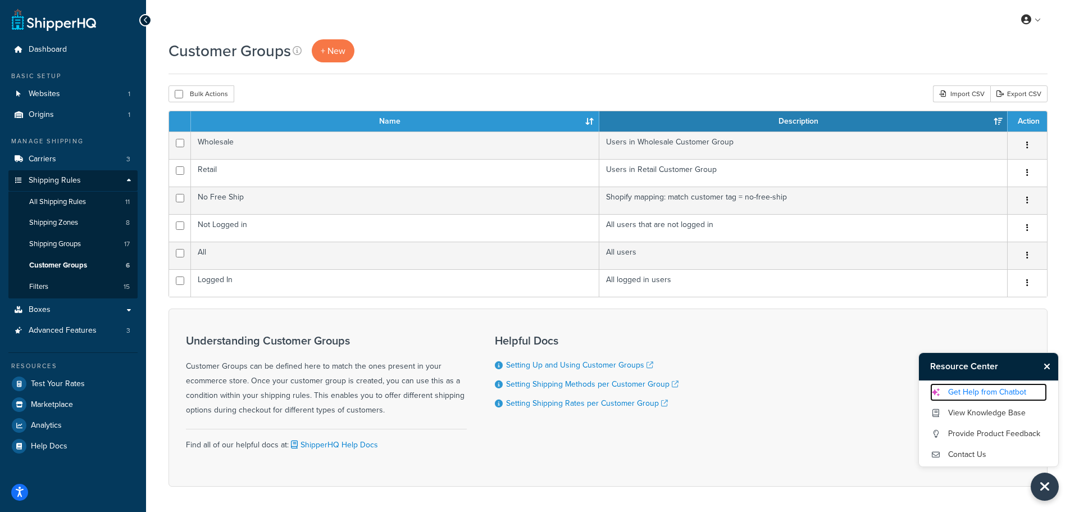
click at [1000, 386] on link "Get Help from Chatbot" at bounding box center [988, 392] width 117 height 18
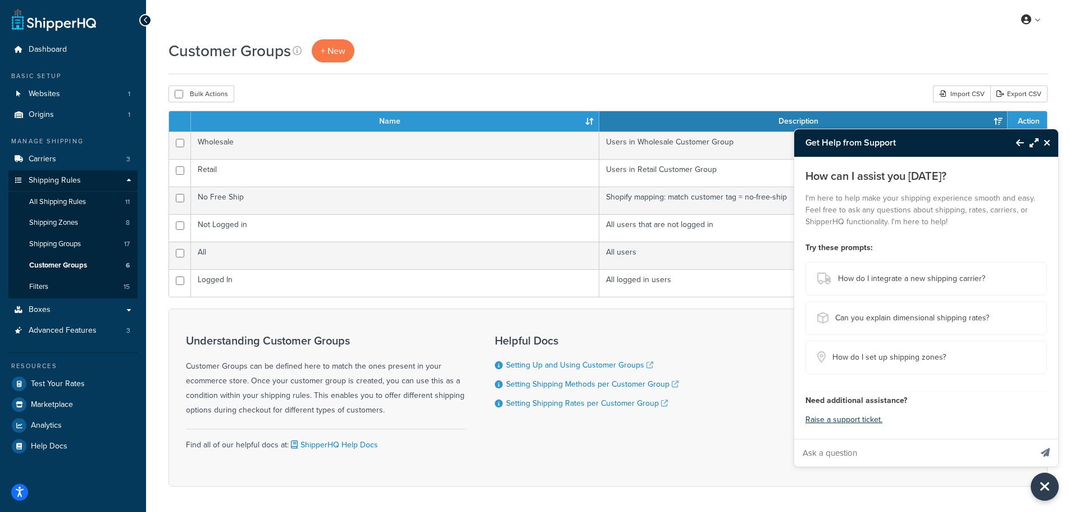
click at [918, 458] on input "Ask a question" at bounding box center [912, 452] width 237 height 27
type input "I have free shipping set up, but I want to add shipping to drop ship customers"
click at [1033, 439] on button "Send message" at bounding box center [1046, 453] width 26 height 28
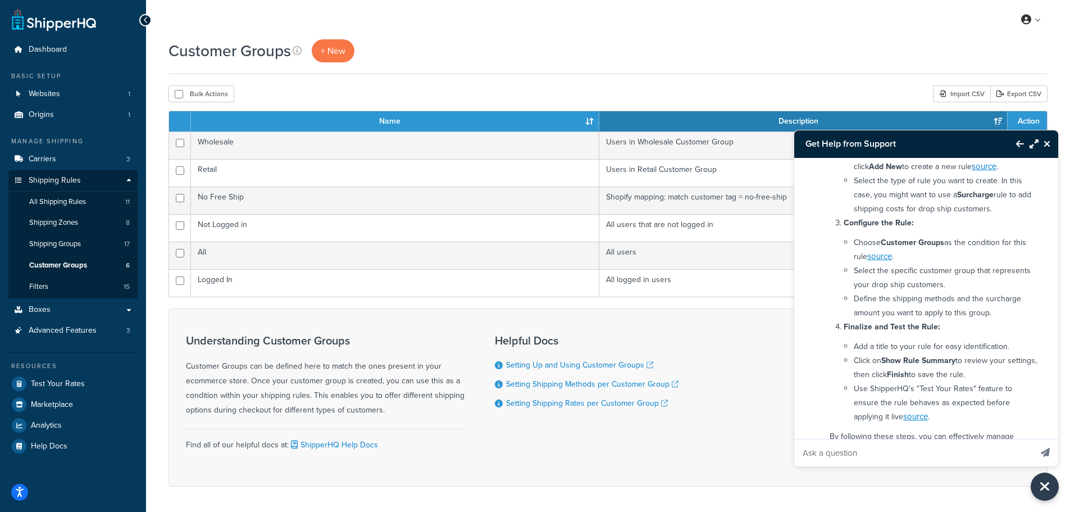
scroll to position [337, 0]
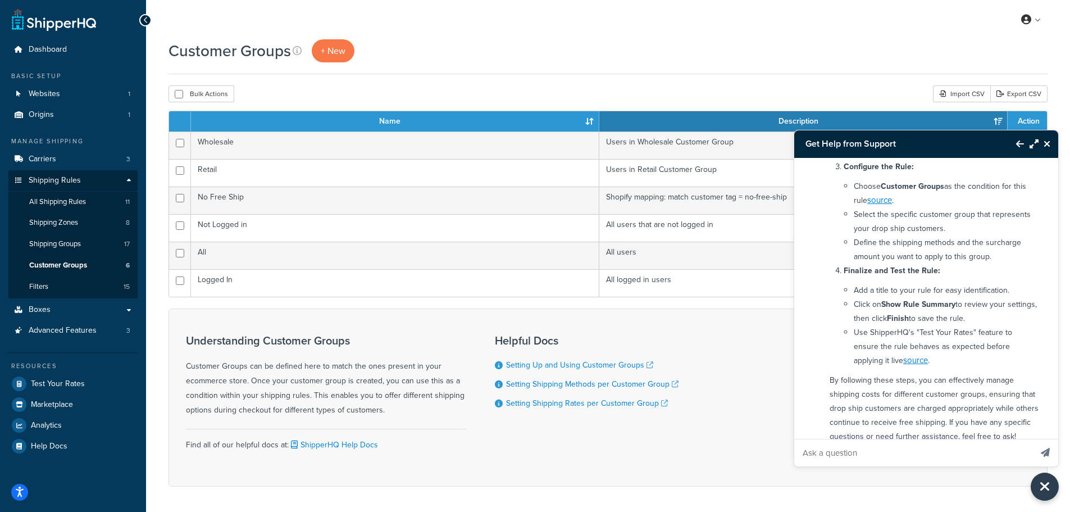
click at [1034, 144] on icon "Maximize Resource Center" at bounding box center [1034, 143] width 9 height 9
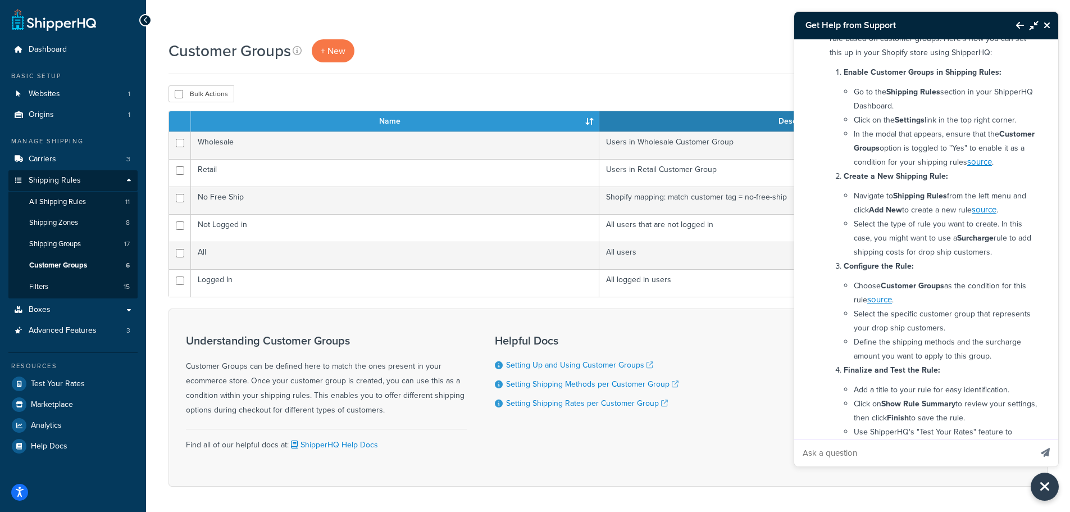
scroll to position [0, 0]
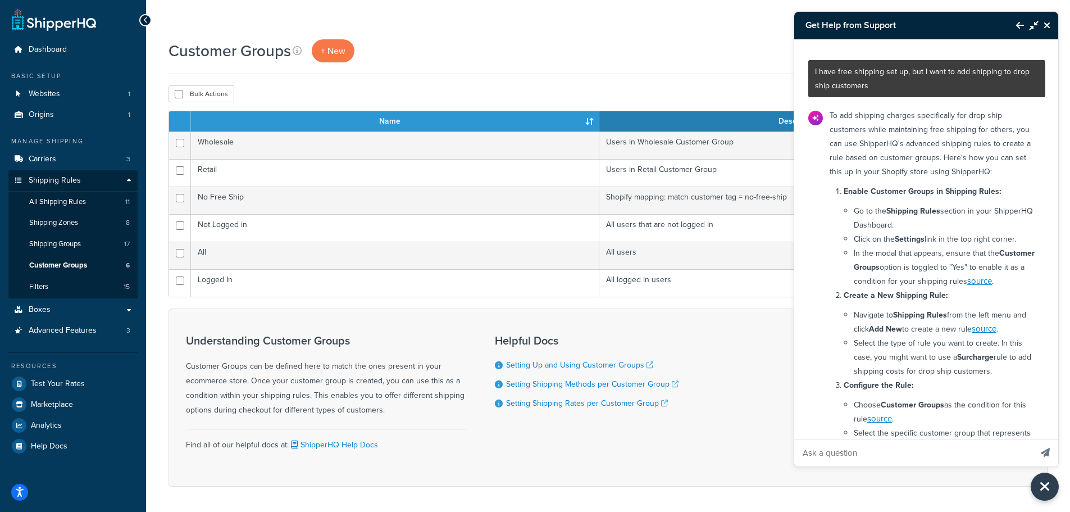
drag, startPoint x: 974, startPoint y: 24, endPoint x: 974, endPoint y: 32, distance: 8.4
click at [974, 32] on h3 "Get Help from Support" at bounding box center [899, 25] width 211 height 27
click at [1018, 25] on icon "Back to Resource Center" at bounding box center [1020, 25] width 8 height 9
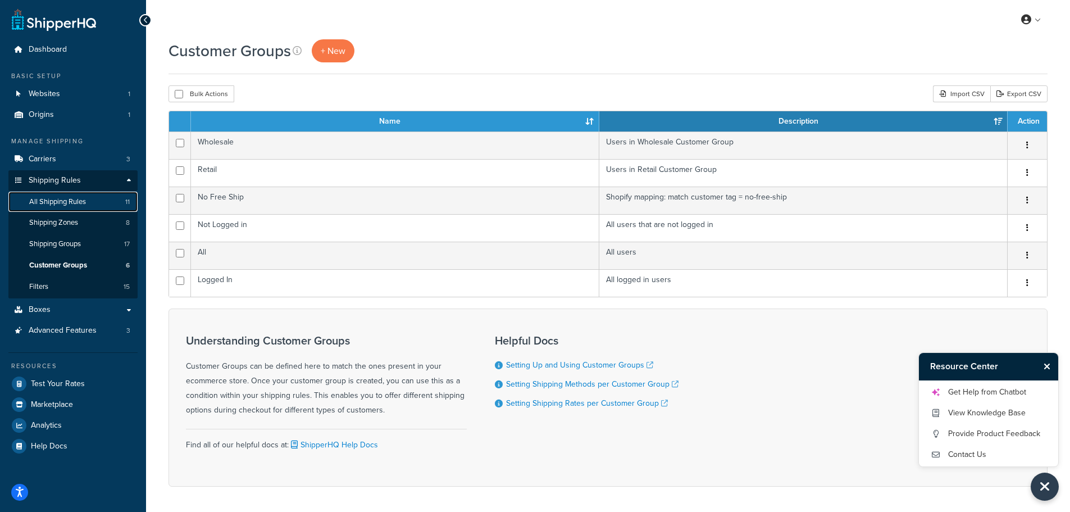
click at [85, 199] on span "All Shipping Rules" at bounding box center [57, 202] width 57 height 10
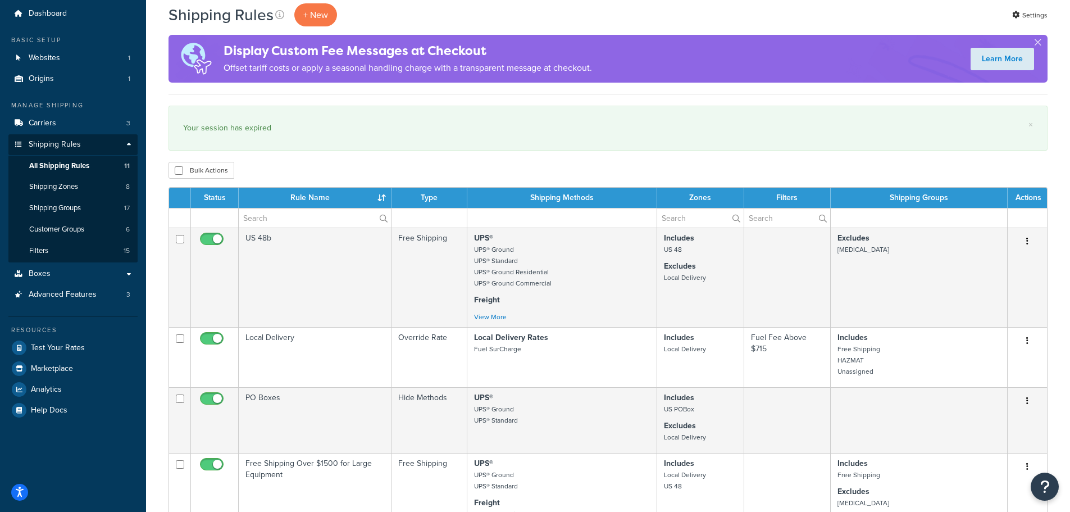
scroll to position [56, 0]
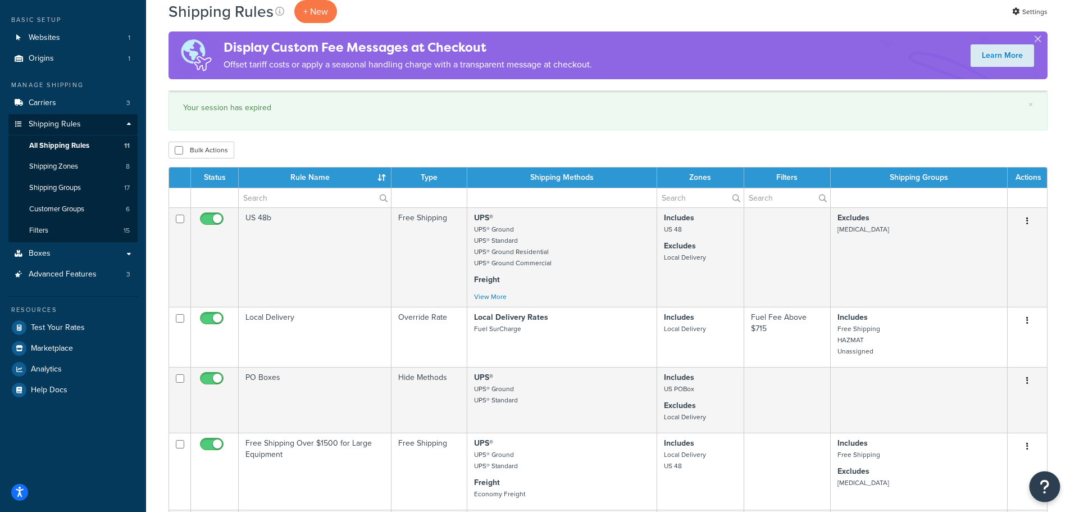
click at [1047, 484] on icon "Open Resource Center" at bounding box center [1045, 487] width 11 height 16
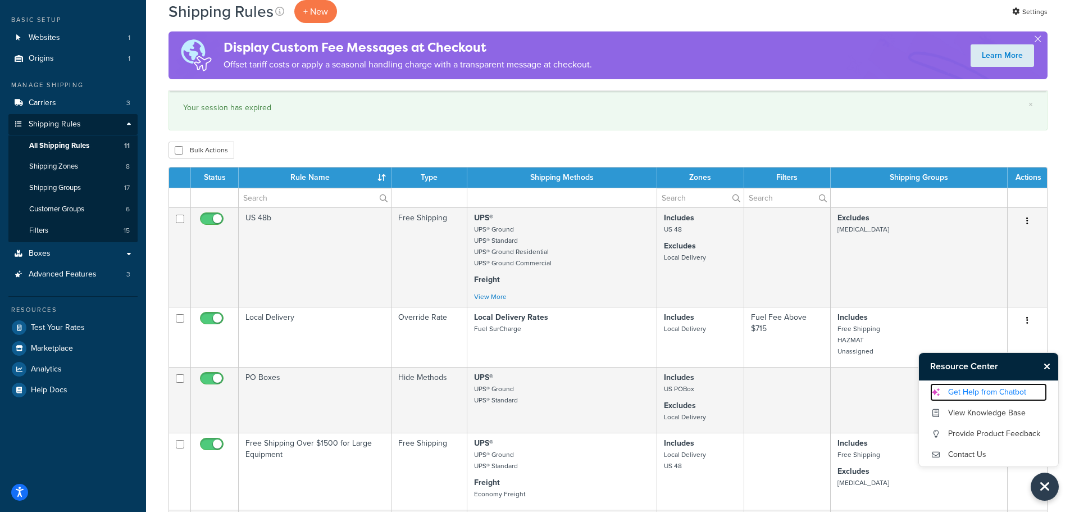
click at [1003, 395] on link "Get Help from Chatbot" at bounding box center [988, 392] width 117 height 18
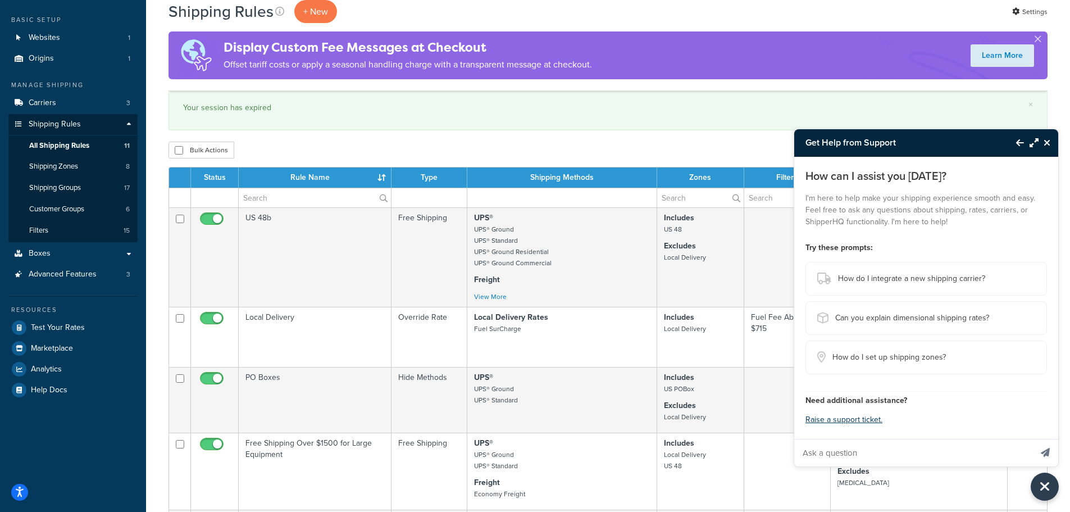
click at [980, 454] on input "Ask a question" at bounding box center [912, 452] width 237 height 27
click at [1034, 143] on icon "Maximize Resource Center" at bounding box center [1034, 142] width 9 height 9
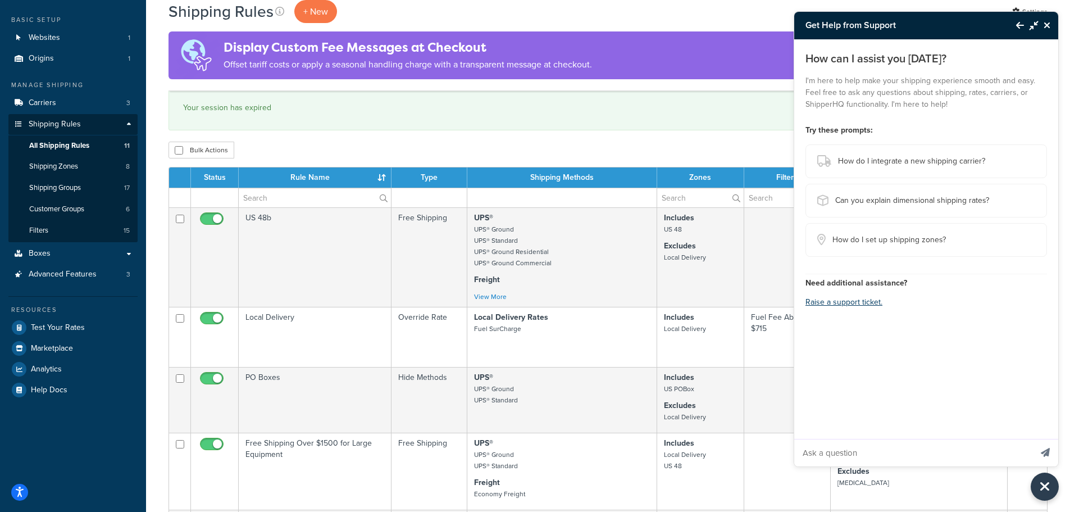
click at [1045, 23] on icon "Close Resource Center" at bounding box center [1047, 25] width 7 height 9
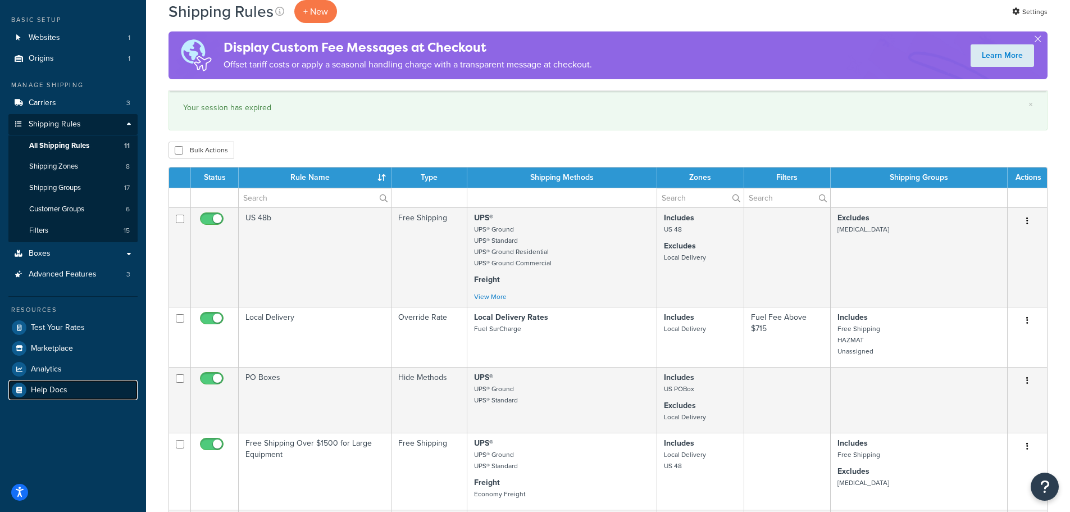
click at [49, 391] on span "Help Docs" at bounding box center [49, 390] width 37 height 10
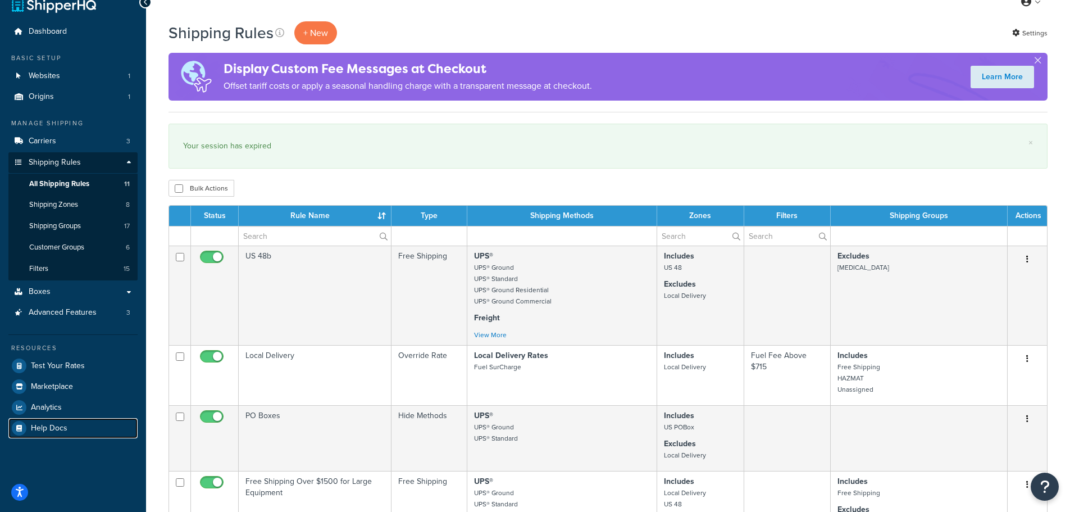
scroll to position [0, 0]
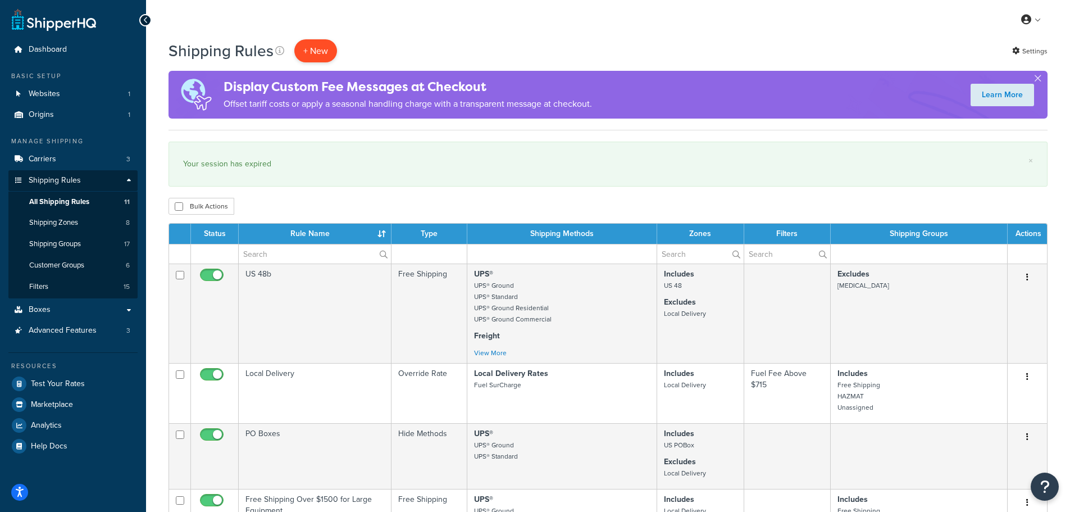
click at [320, 52] on p "+ New" at bounding box center [315, 50] width 43 height 23
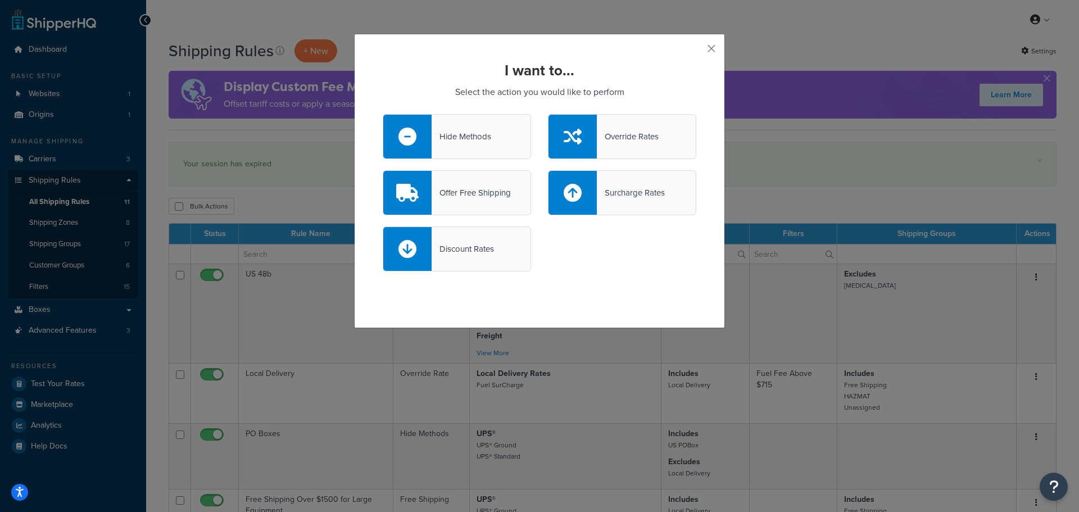
click at [624, 192] on div "Surcharge Rates" at bounding box center [631, 193] width 68 height 16
click at [0, 0] on input "Surcharge Rates" at bounding box center [0, 0] width 0 height 0
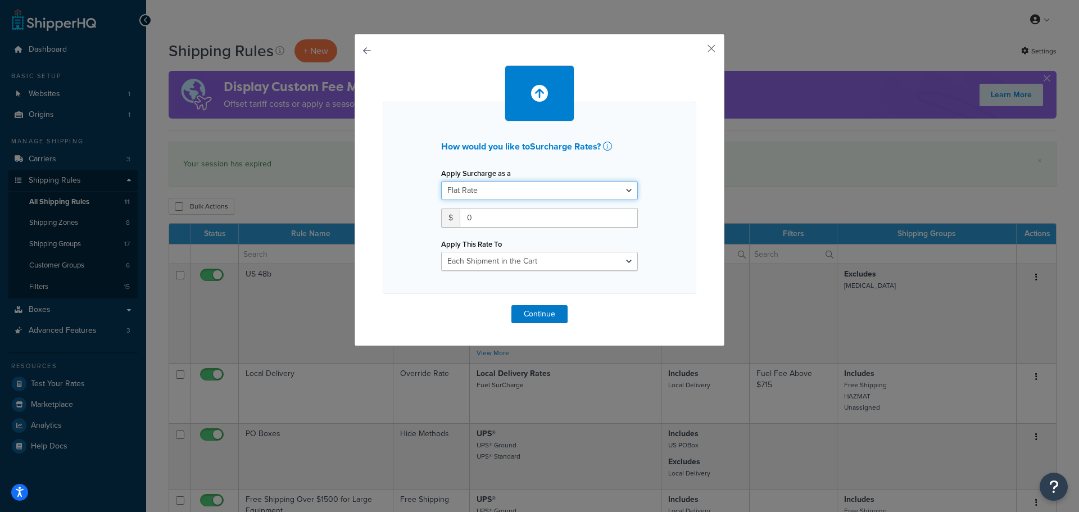
click at [624, 192] on select "Flat Rate Percentage Flat Rate & Percentage" at bounding box center [539, 190] width 197 height 19
click at [672, 162] on div "How would you like to Surcharge Rates ? Apply Surcharge as a Flat Rate Percenta…" at bounding box center [539, 198] width 313 height 192
click at [629, 258] on select "Each Shipment in the Cart Each Shipping Group in the Cart Each Item within a Sh…" at bounding box center [539, 261] width 197 height 19
click at [667, 190] on div "How would you like to Surcharge Rates ? Apply Surcharge as a Flat Rate Percenta…" at bounding box center [539, 198] width 313 height 192
click at [608, 144] on icon at bounding box center [607, 146] width 9 height 9
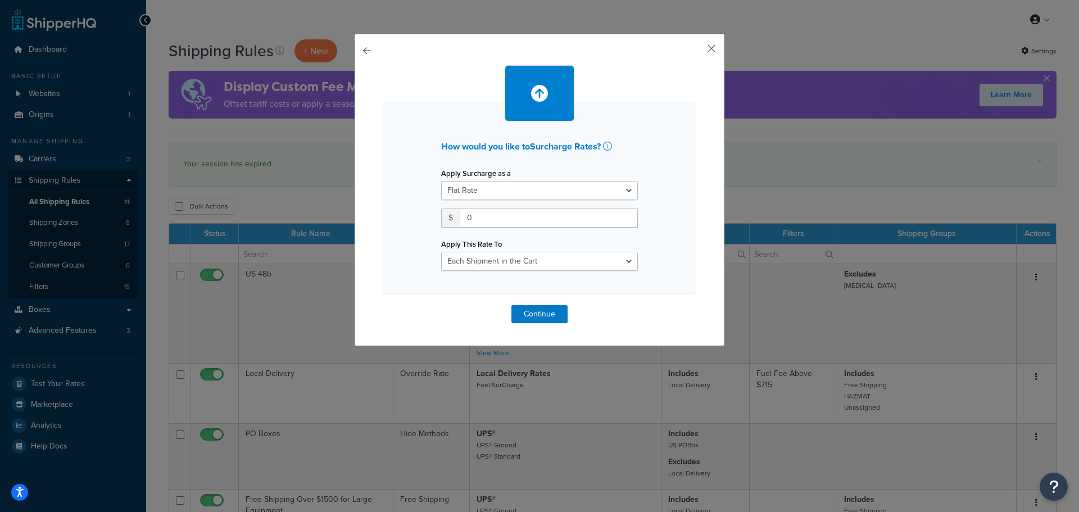
click at [696, 51] on button "button" at bounding box center [694, 52] width 3 height 3
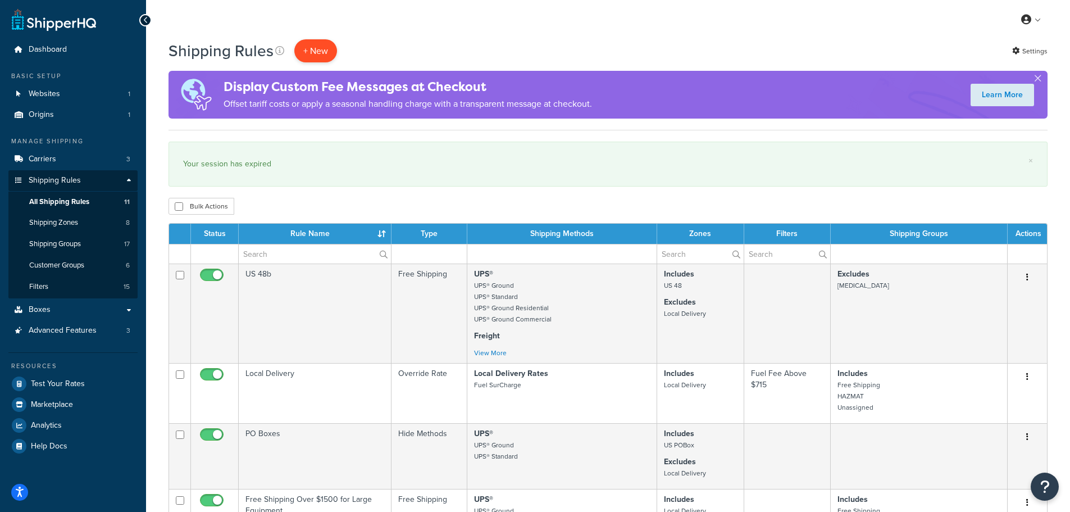
click at [311, 53] on p "+ New" at bounding box center [315, 50] width 43 height 23
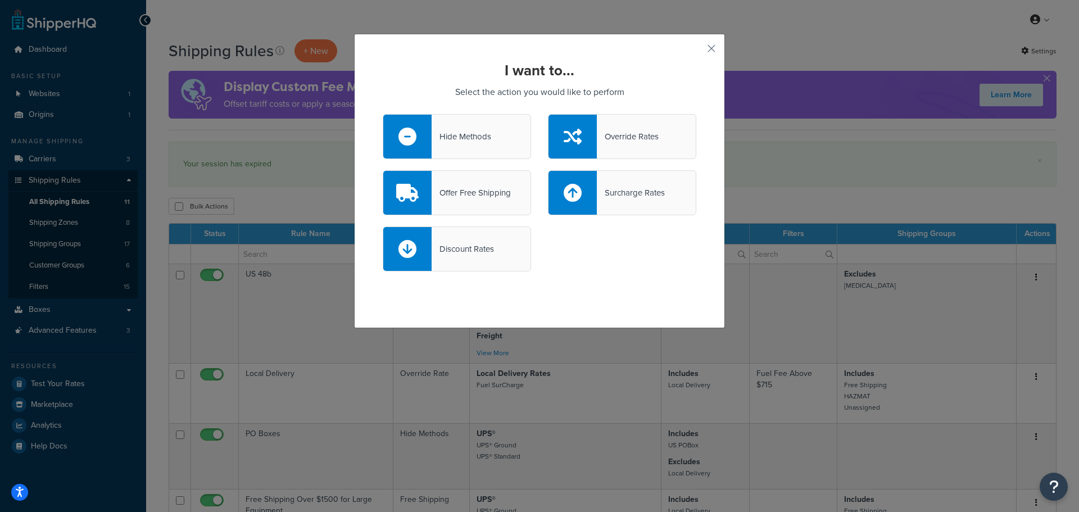
click at [643, 133] on div "Override Rates" at bounding box center [628, 137] width 62 height 16
click at [0, 0] on input "Override Rates" at bounding box center [0, 0] width 0 height 0
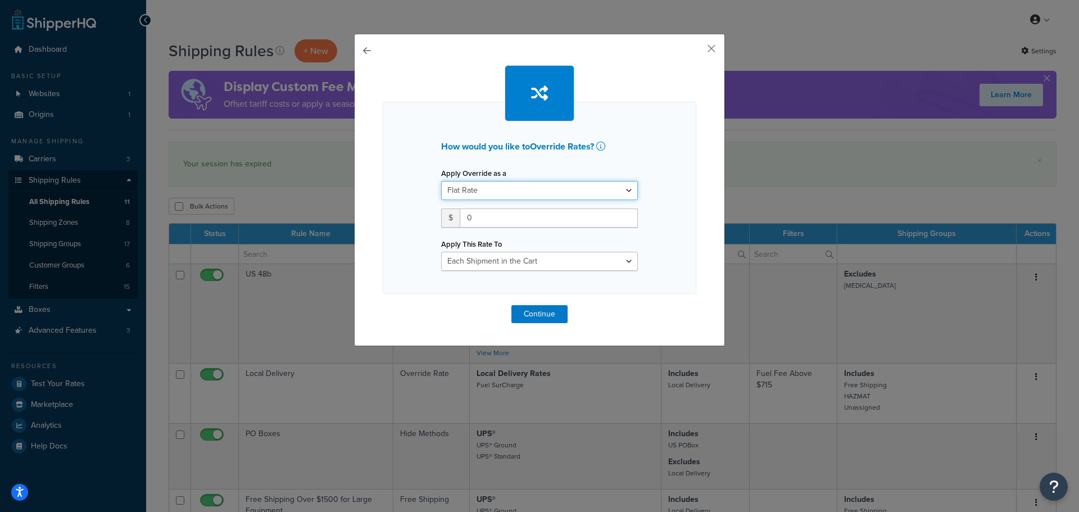
click at [621, 190] on select "Flat Rate Percentage Flat Rate & Percentage" at bounding box center [539, 190] width 197 height 19
click at [662, 128] on div "How would you like to Override Rates ? Apply Override as a Flat Rate Percentage…" at bounding box center [539, 198] width 313 height 192
click at [696, 51] on button "button" at bounding box center [694, 52] width 3 height 3
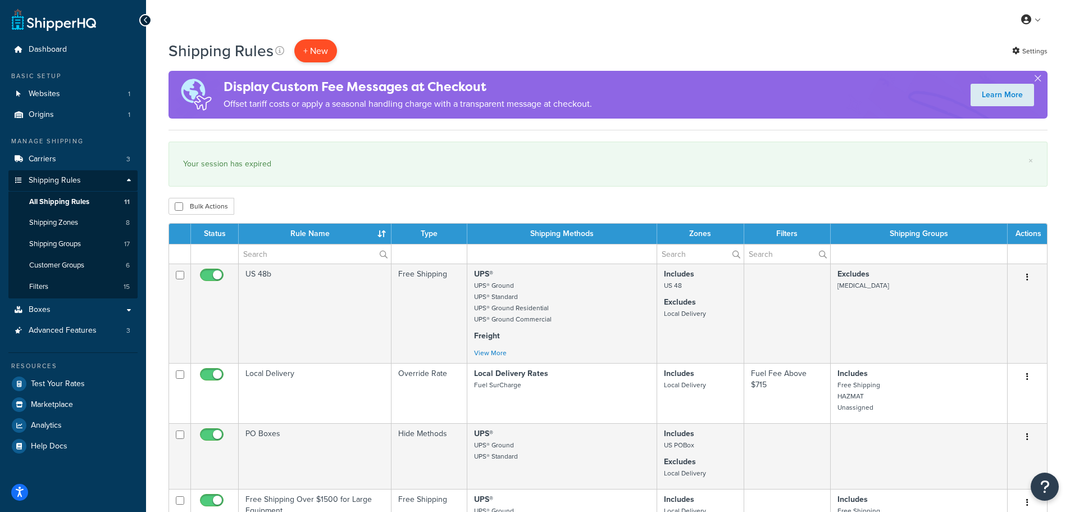
click at [301, 50] on p "+ New" at bounding box center [315, 50] width 43 height 23
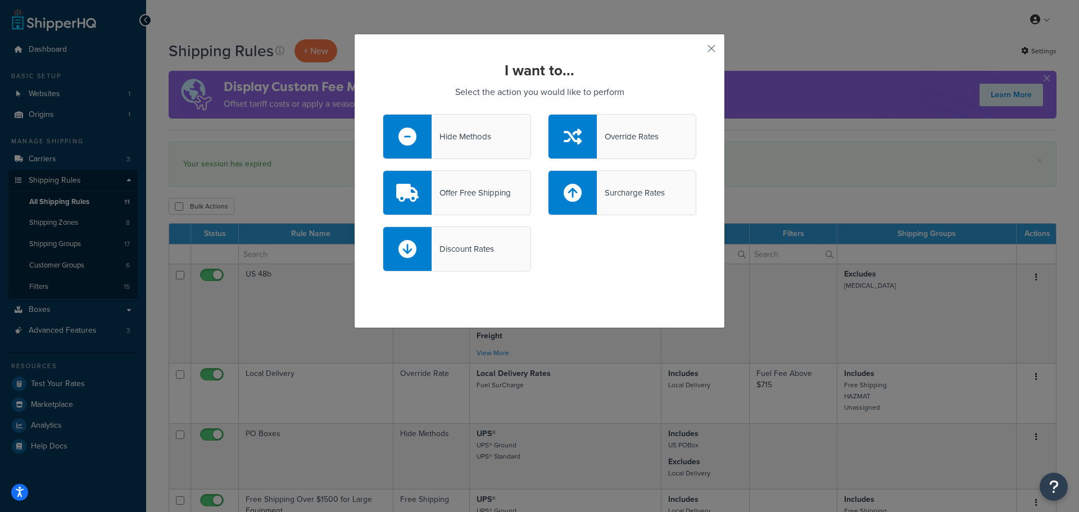
click at [661, 195] on div "Surcharge Rates" at bounding box center [631, 193] width 68 height 16
click at [0, 0] on input "Surcharge Rates" at bounding box center [0, 0] width 0 height 0
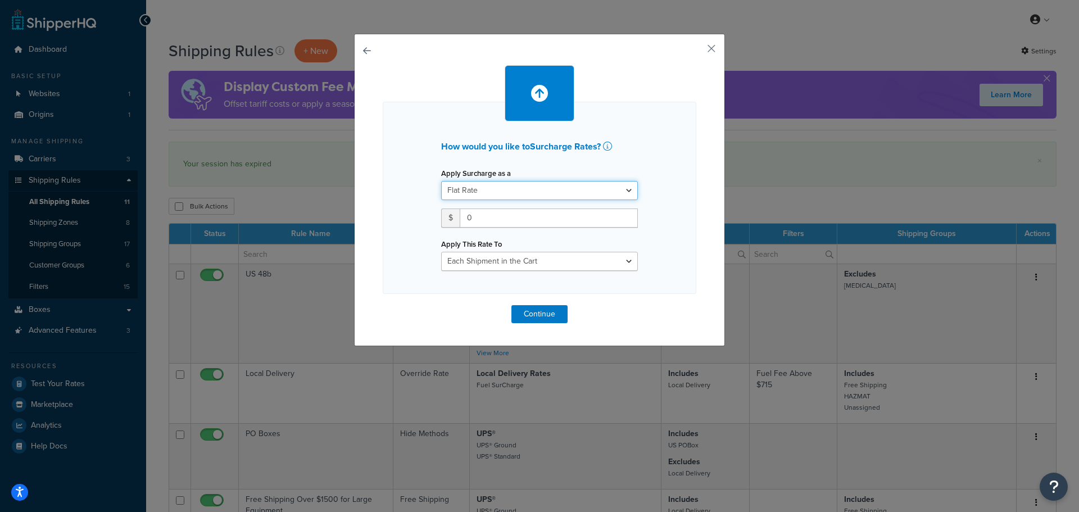
click at [624, 192] on select "Flat Rate Percentage Flat Rate & Percentage" at bounding box center [539, 190] width 197 height 19
click at [848, 156] on div "How would you like to Surcharge Rates ? Apply Surcharge as a Flat Rate Percenta…" at bounding box center [539, 256] width 1079 height 512
click at [696, 51] on button "button" at bounding box center [694, 52] width 3 height 3
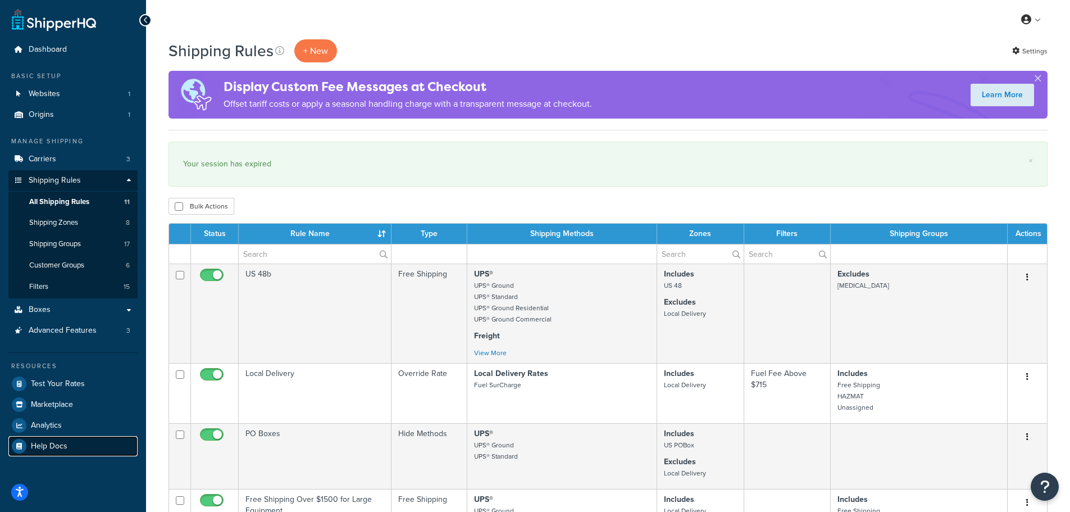
click at [55, 442] on span "Help Docs" at bounding box center [49, 447] width 37 height 10
click at [313, 47] on p "+ New" at bounding box center [315, 50] width 43 height 23
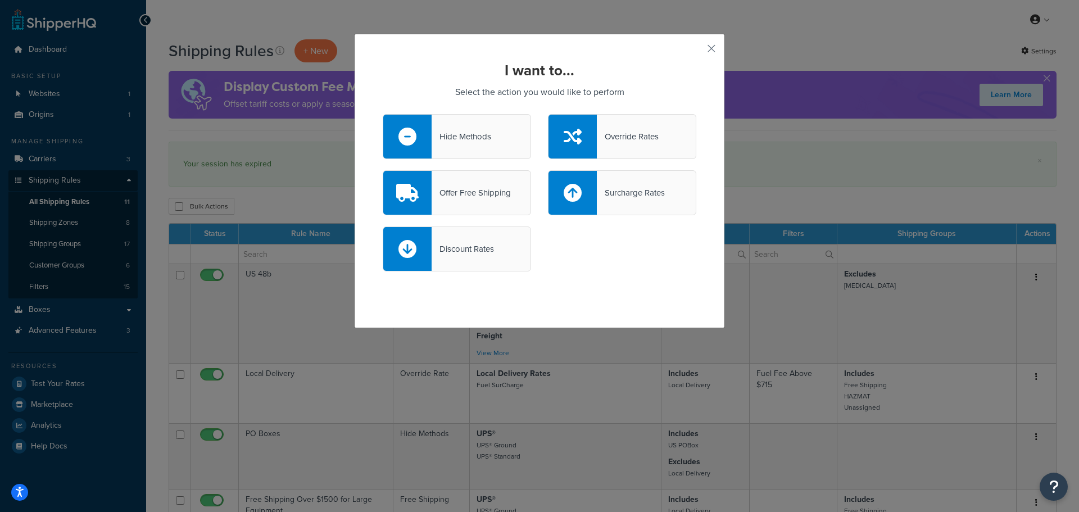
click at [610, 198] on div "Surcharge Rates" at bounding box center [631, 193] width 68 height 16
click at [0, 0] on input "Surcharge Rates" at bounding box center [0, 0] width 0 height 0
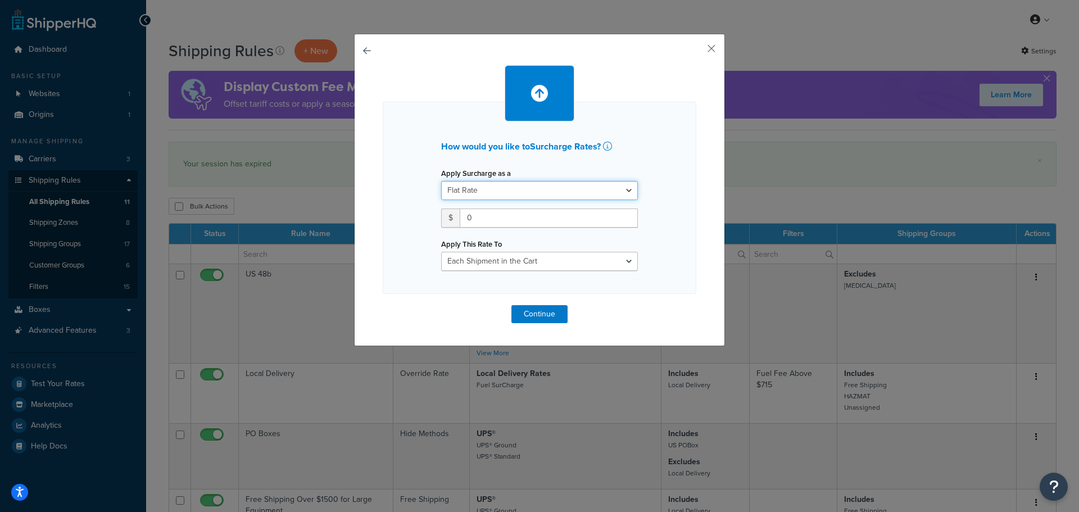
click at [606, 194] on select "Flat Rate Percentage Flat Rate & Percentage" at bounding box center [539, 190] width 197 height 19
click at [614, 219] on input "0" at bounding box center [549, 217] width 178 height 19
click at [613, 260] on select "Each Shipment in the Cart Each Shipping Group in the Cart Each Item within a Sh…" at bounding box center [539, 261] width 197 height 19
click at [658, 252] on div "How would you like to Surcharge Rates ? Apply Surcharge as a Flat Rate Percenta…" at bounding box center [539, 198] width 313 height 192
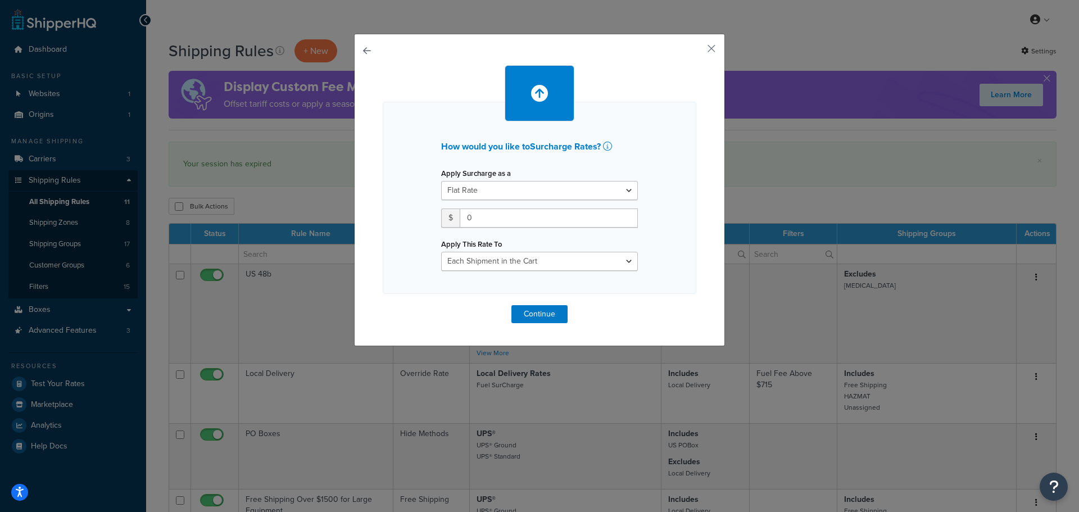
click at [663, 199] on div "How would you like to Surcharge Rates ? Apply Surcharge as a Flat Rate Percenta…" at bounding box center [539, 198] width 313 height 192
click at [606, 145] on icon at bounding box center [607, 146] width 9 height 9
click at [590, 211] on input "0" at bounding box center [549, 217] width 178 height 19
type input "5"
click at [677, 241] on div "How would you like to Surcharge Rates ? Apply Surcharge as a Flat Rate Percenta…" at bounding box center [539, 198] width 313 height 192
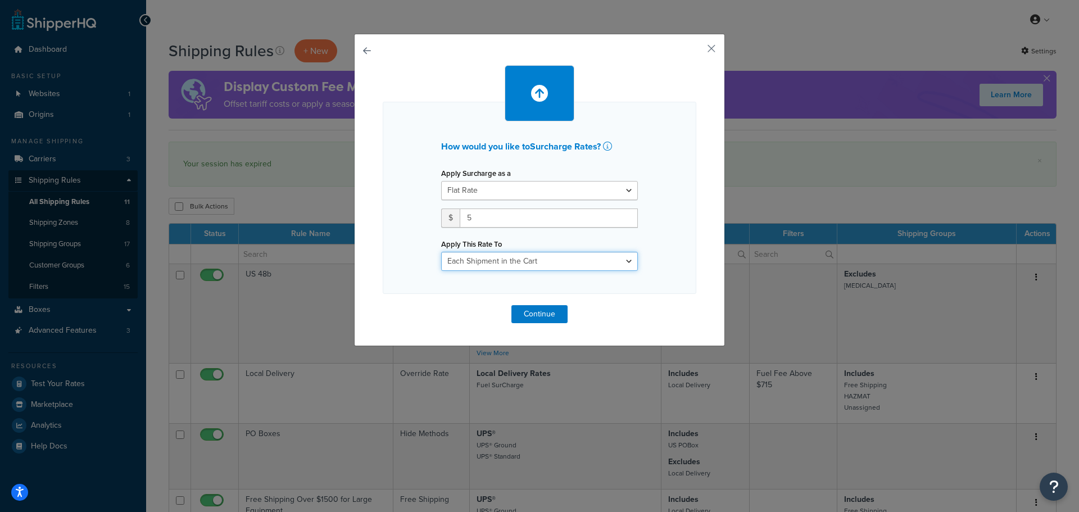
click at [623, 261] on select "Each Shipment in the Cart Each Shipping Group in the Cart Each Item within a Sh…" at bounding box center [539, 261] width 197 height 19
click at [441, 252] on select "Each Shipment in the Cart Each Shipping Group in the Cart Each Item within a Sh…" at bounding box center [539, 261] width 197 height 19
click at [554, 315] on button "Continue" at bounding box center [539, 314] width 56 height 18
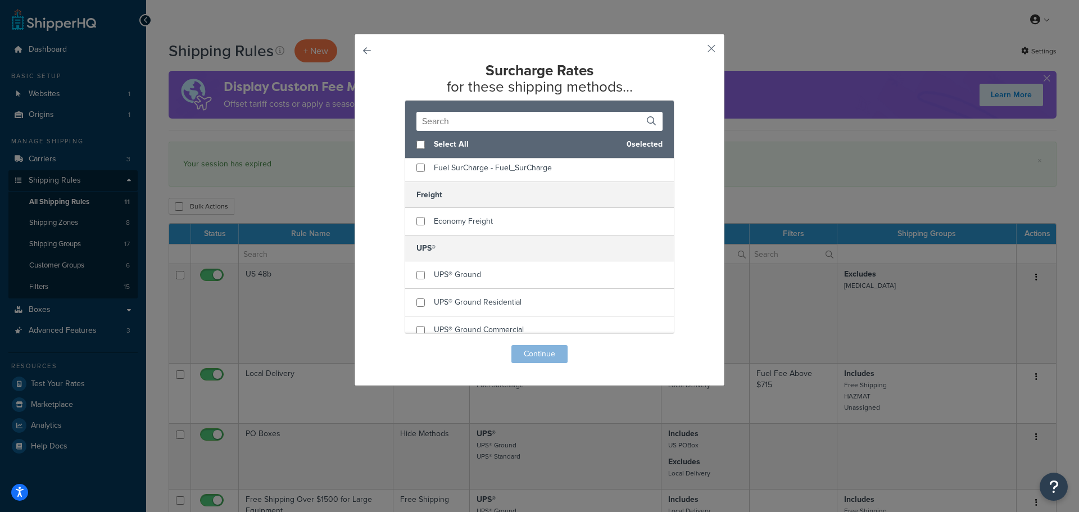
scroll to position [56, 0]
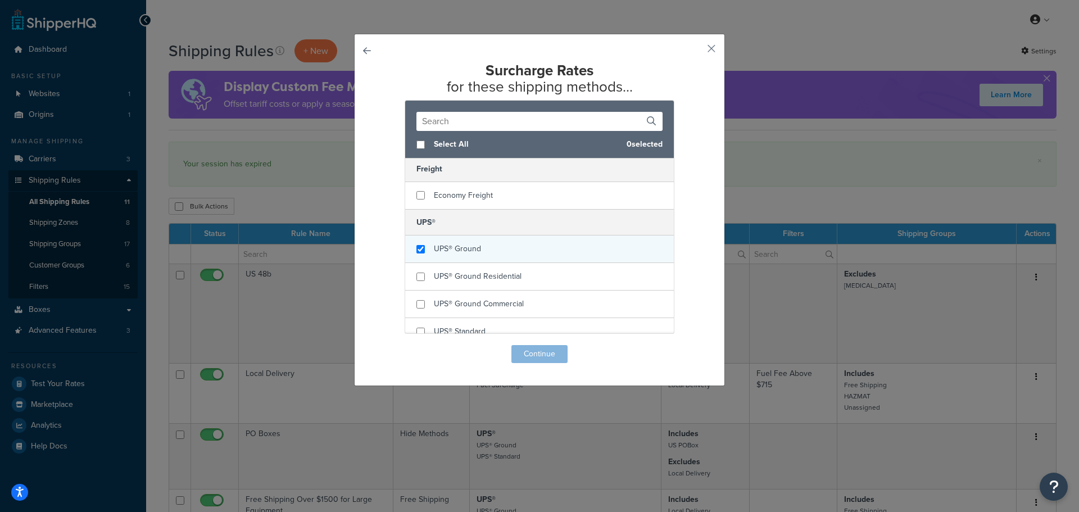
checkbox input "true"
click at [573, 247] on div "UPS® Ground" at bounding box center [539, 249] width 269 height 28
click at [533, 351] on button "Continue" at bounding box center [539, 354] width 56 height 18
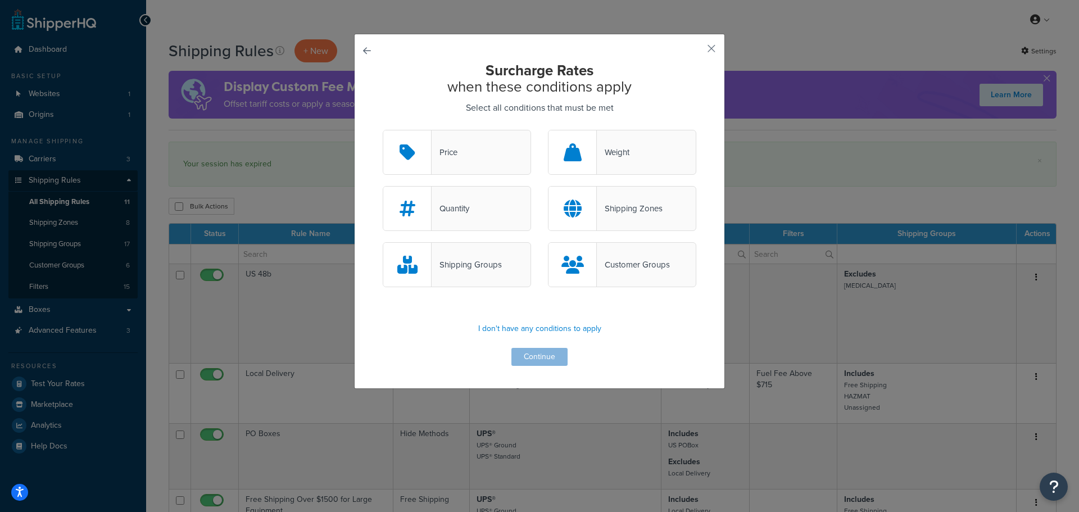
click at [604, 277] on div "Customer Groups" at bounding box center [622, 264] width 148 height 45
click at [0, 0] on input "Customer Groups" at bounding box center [0, 0] width 0 height 0
click at [554, 356] on button "Continue" at bounding box center [539, 357] width 56 height 18
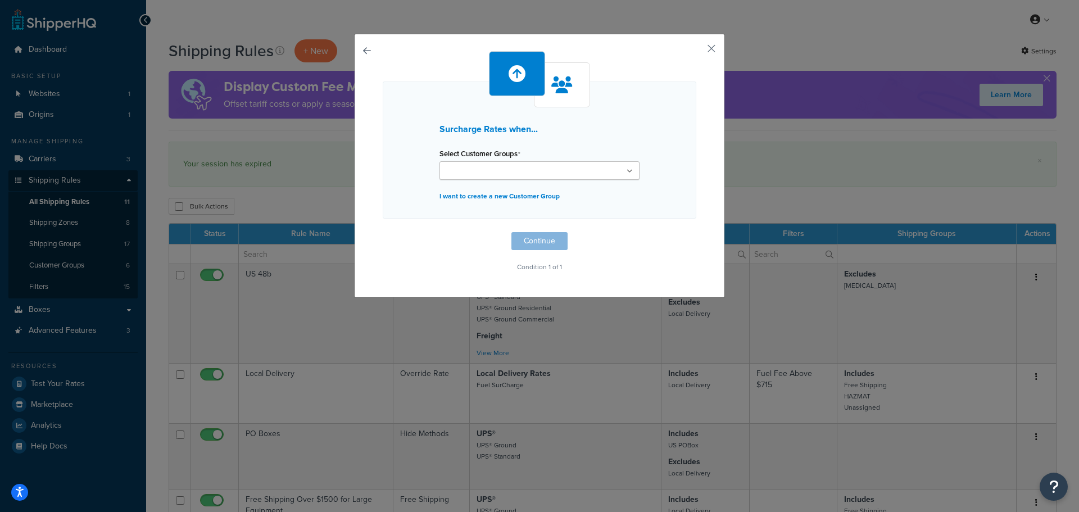
click at [597, 162] on ul at bounding box center [539, 170] width 200 height 19
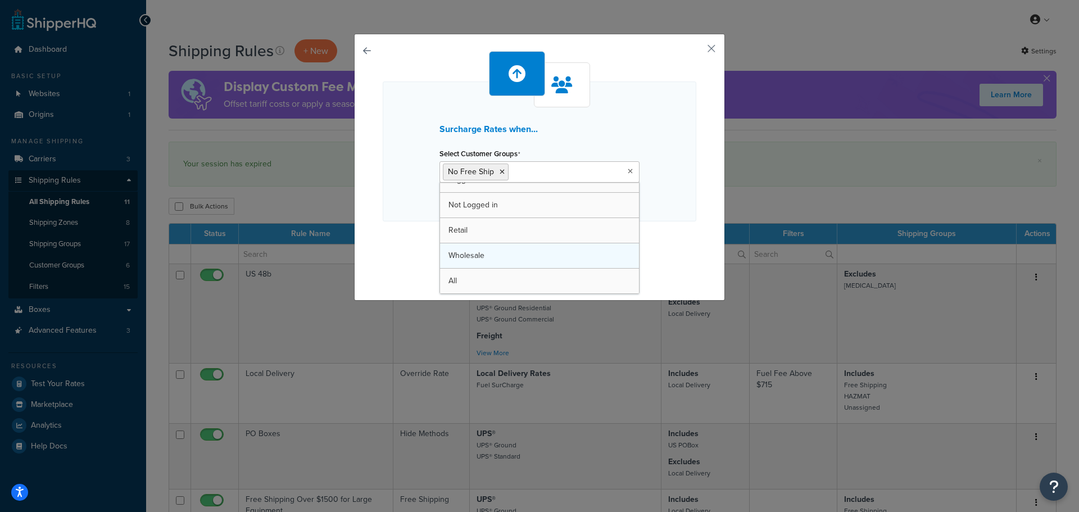
scroll to position [15, 0]
click at [668, 145] on div "Surcharge Rates when... Select Customer Groups No Free Ship Logged In Not Logge…" at bounding box center [539, 151] width 313 height 140
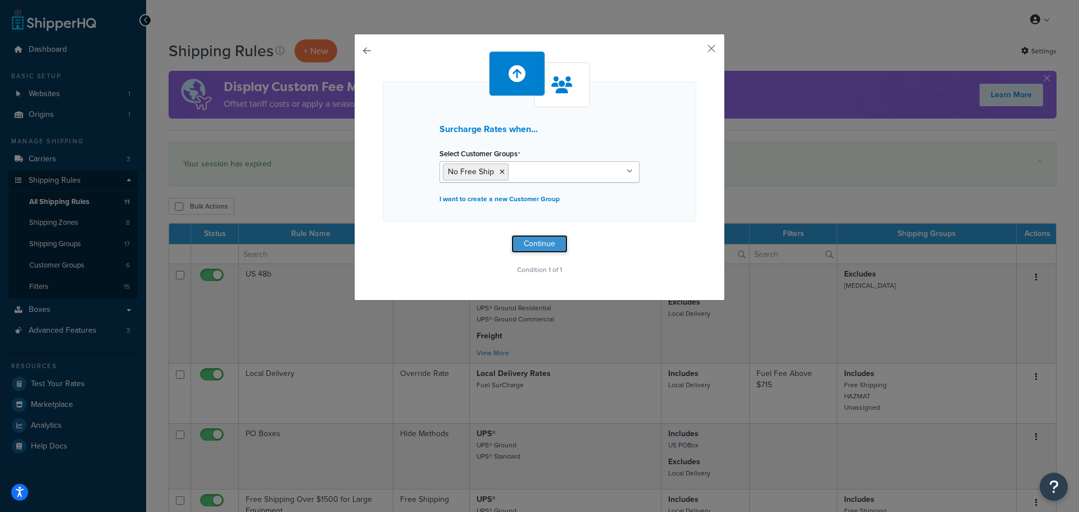
click at [557, 242] on button "Continue" at bounding box center [539, 244] width 56 height 18
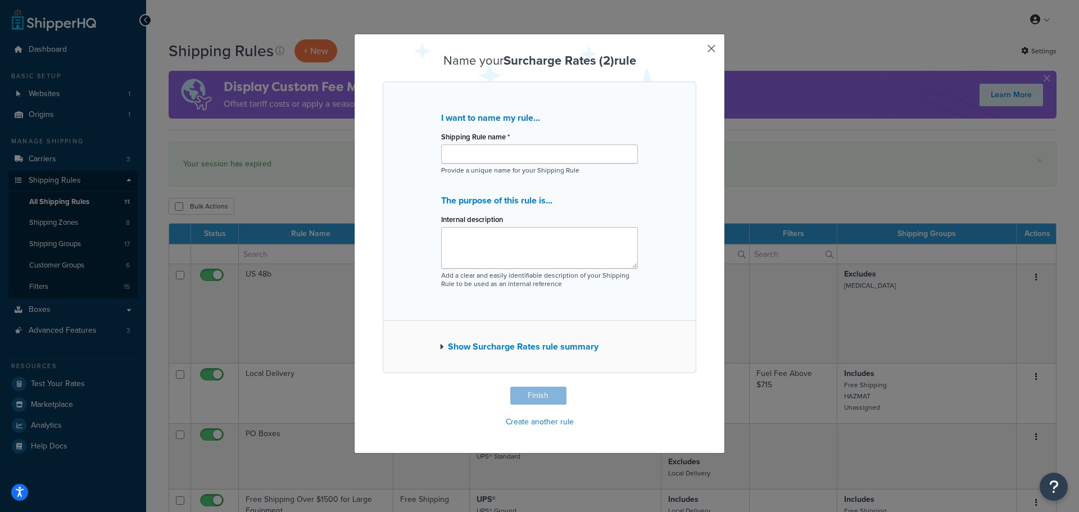
click at [439, 348] on icon "button" at bounding box center [441, 347] width 4 height 8
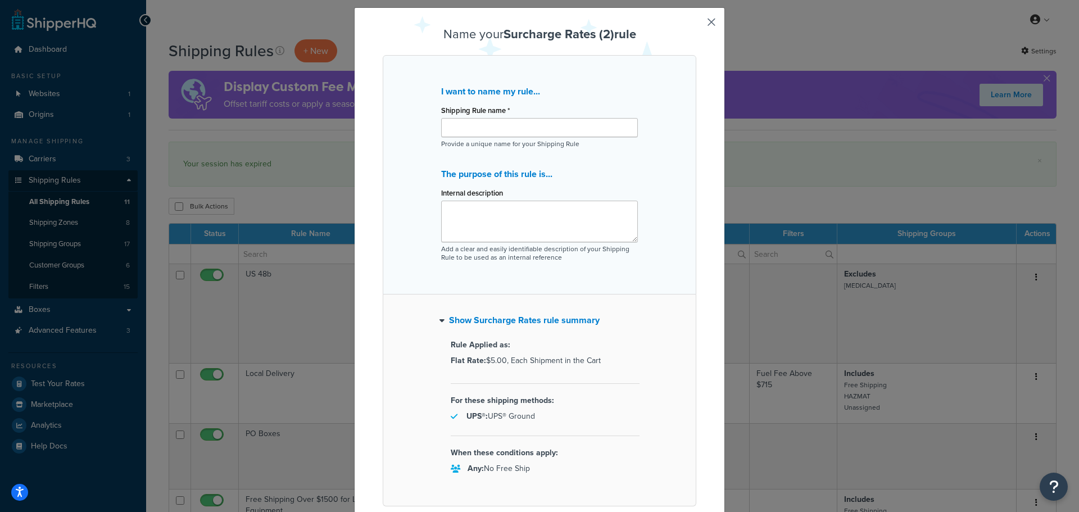
scroll to position [0, 0]
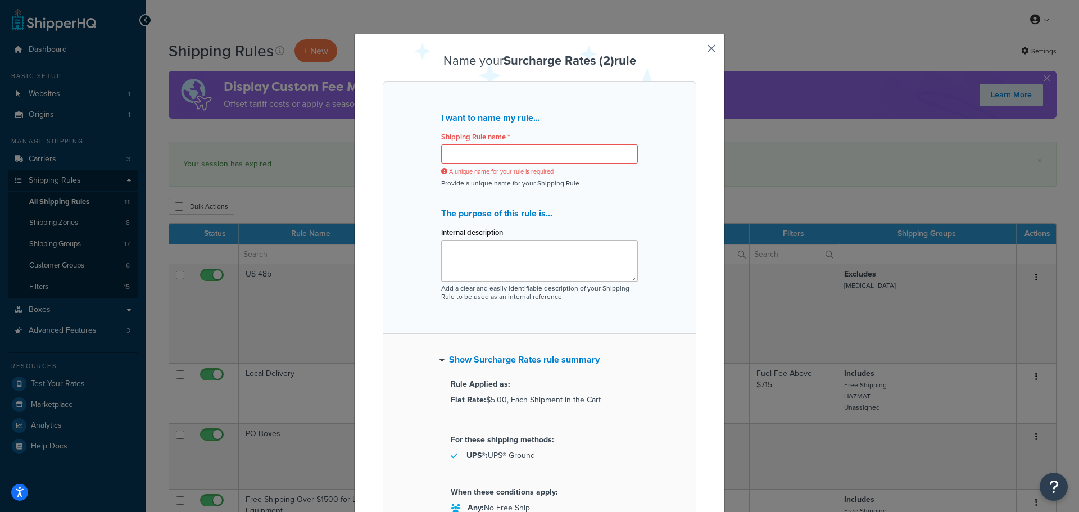
click at [802, 48] on div "Name your Surcharge Rates (2) rule I want to name my rule... Shipping Rule name…" at bounding box center [539, 256] width 1079 height 512
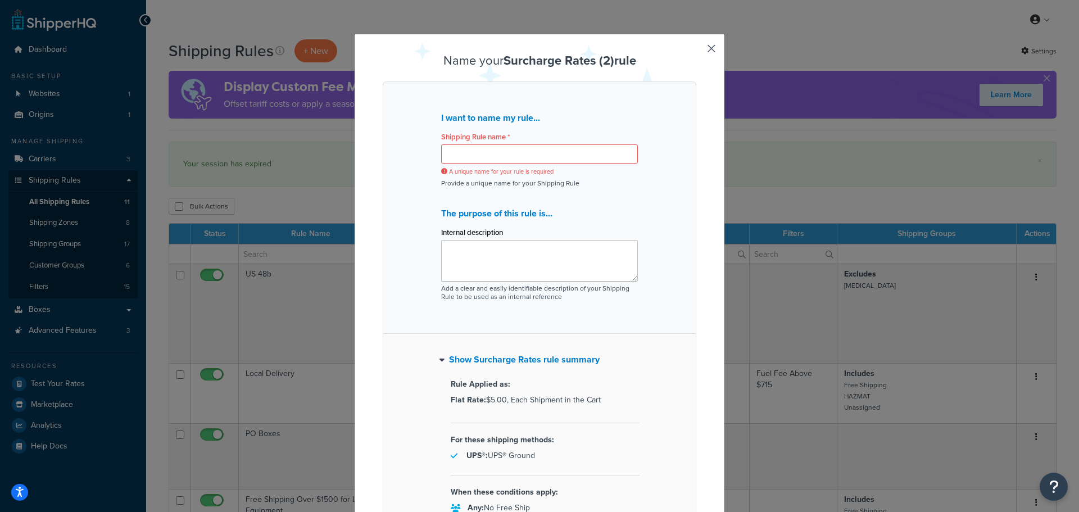
click at [588, 152] on input "Shipping Rule name *" at bounding box center [539, 153] width 197 height 19
click at [659, 99] on div "I want to name my rule... Shipping Rule name * A unique name for your rule is r…" at bounding box center [539, 207] width 313 height 252
click at [608, 149] on input "Shipping Rule name *" at bounding box center [539, 153] width 197 height 19
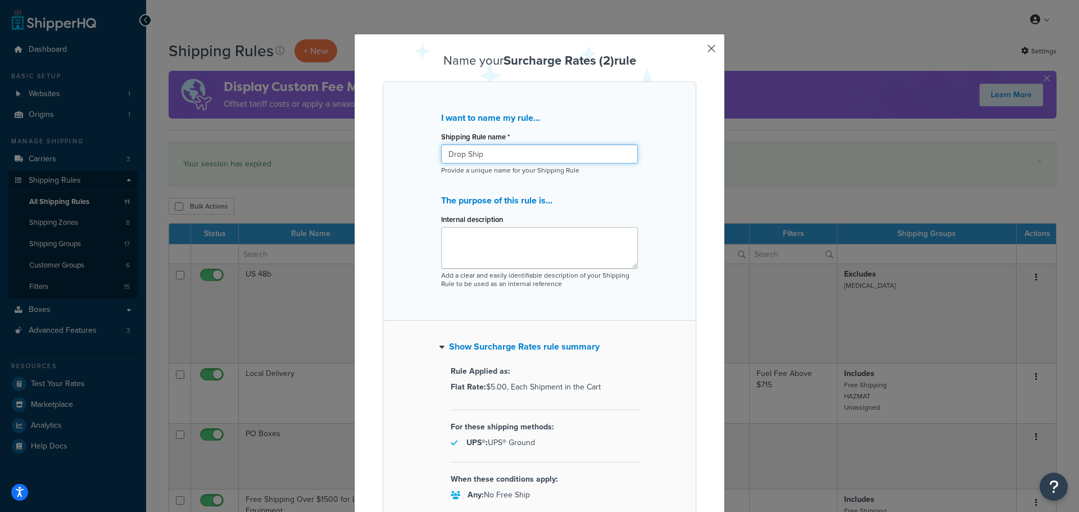
type input "Drop Ship"
click at [567, 248] on textarea "Internal description" at bounding box center [539, 248] width 197 height 42
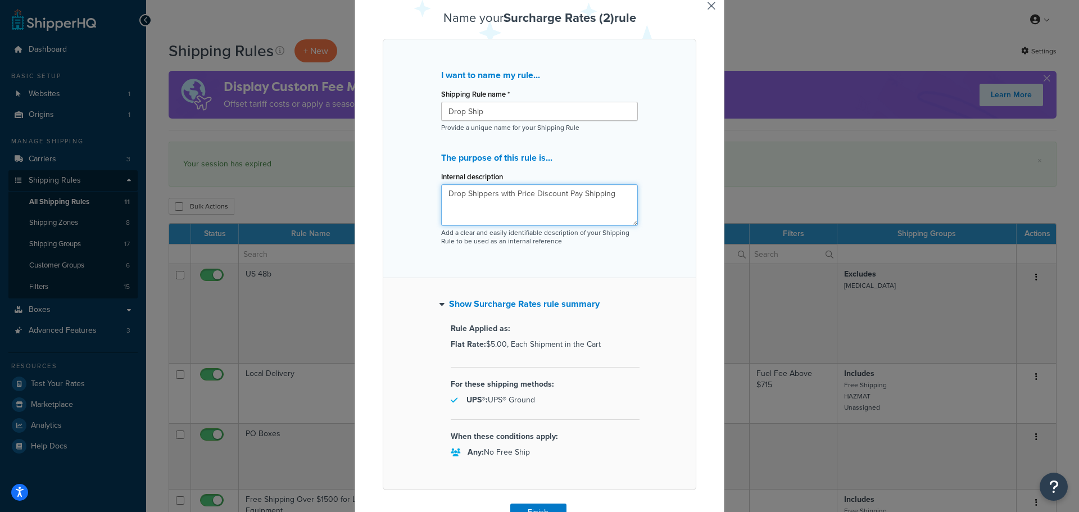
scroll to position [101, 0]
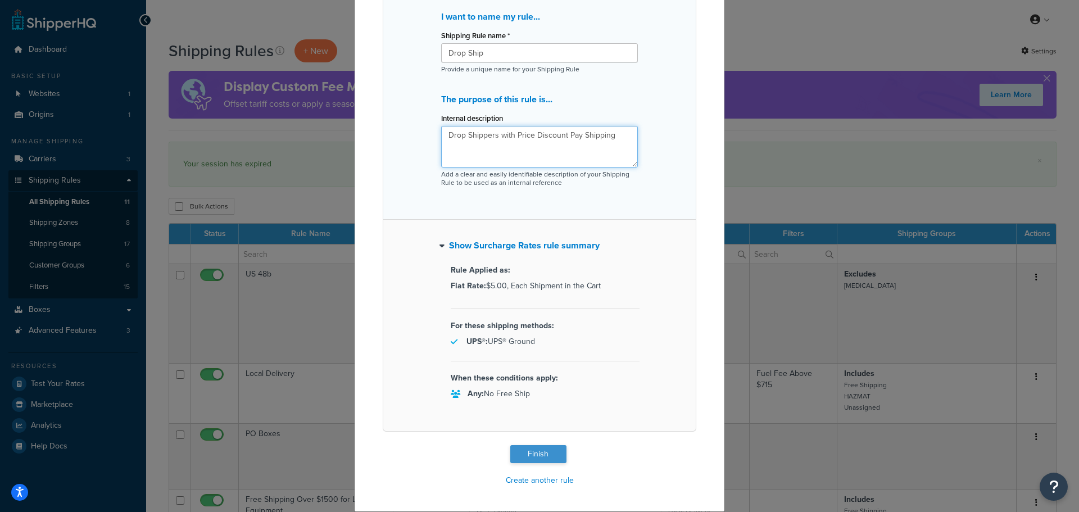
type textarea "Drop Shippers with Price Discount Pay Shipping"
click at [533, 452] on button "Finish" at bounding box center [538, 454] width 56 height 18
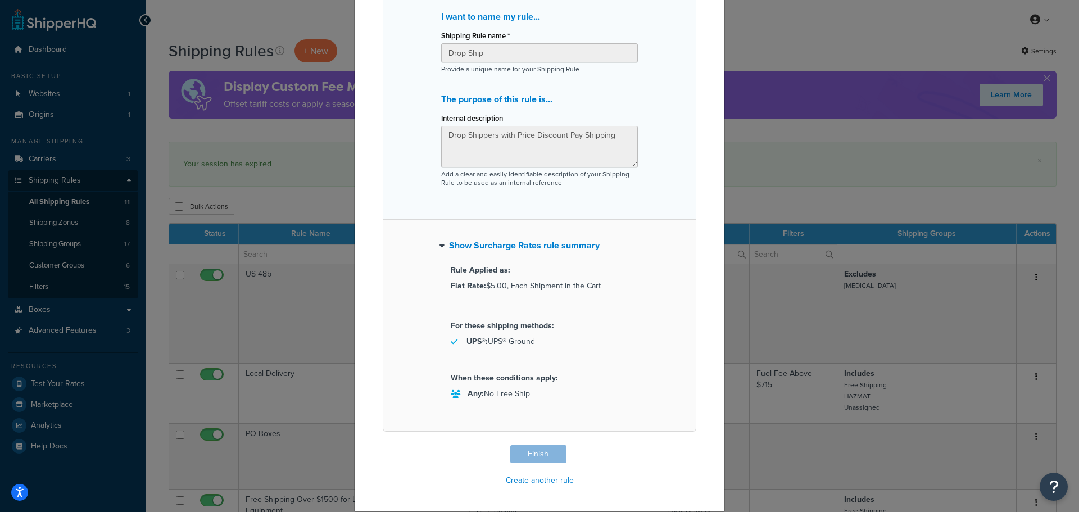
type input "Drop Ship"
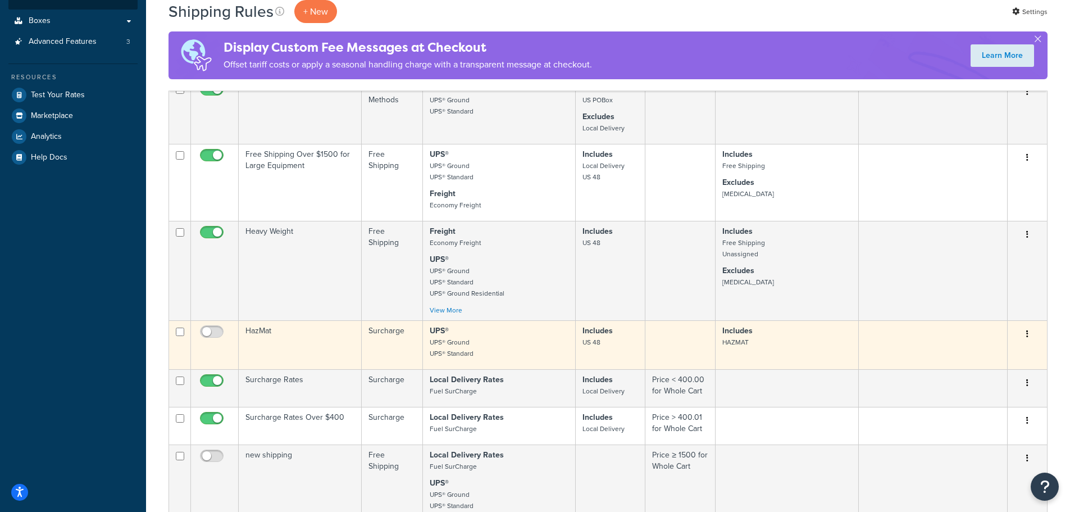
scroll to position [506, 0]
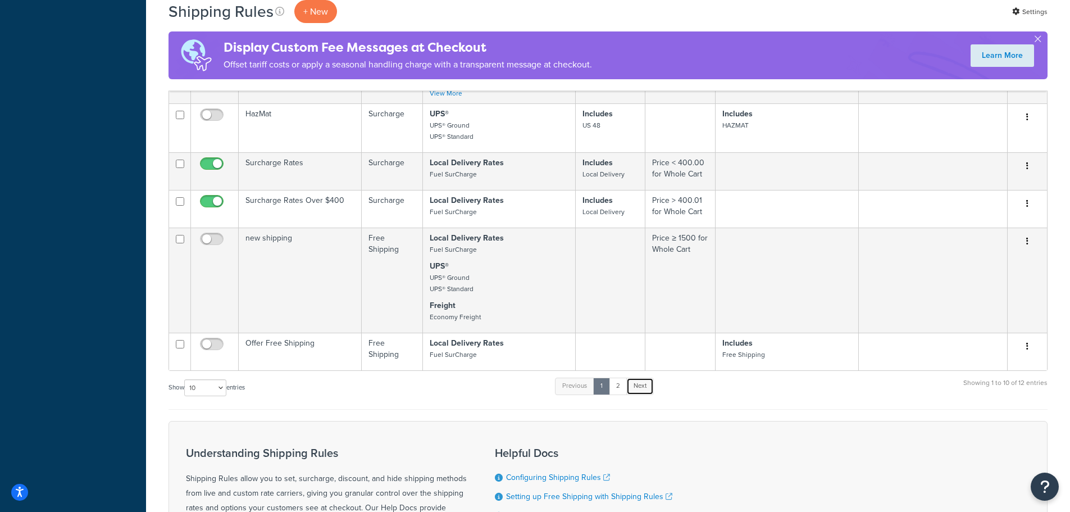
click at [645, 387] on link "Next" at bounding box center [640, 385] width 28 height 17
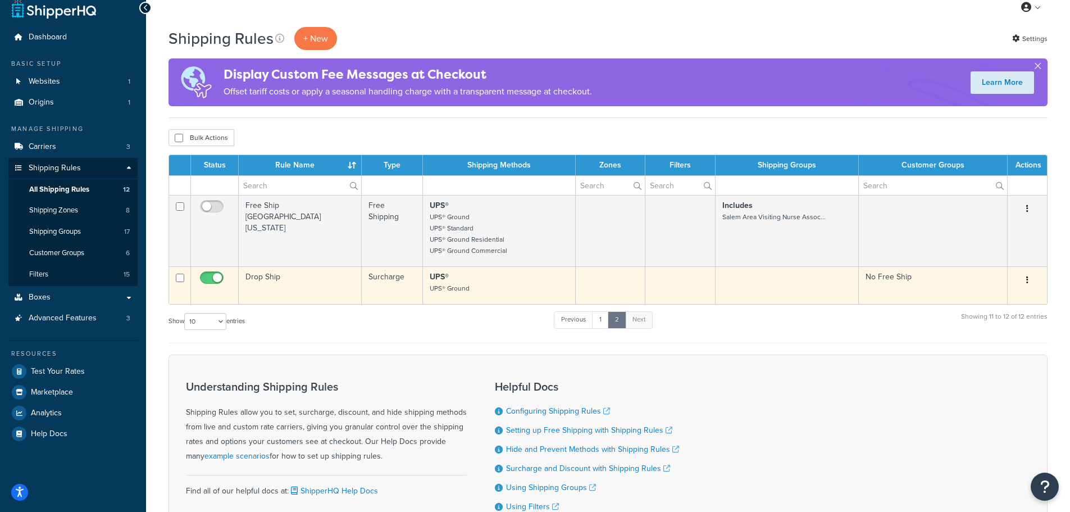
scroll to position [12, 0]
click at [269, 280] on td "Drop Ship" at bounding box center [300, 286] width 123 height 38
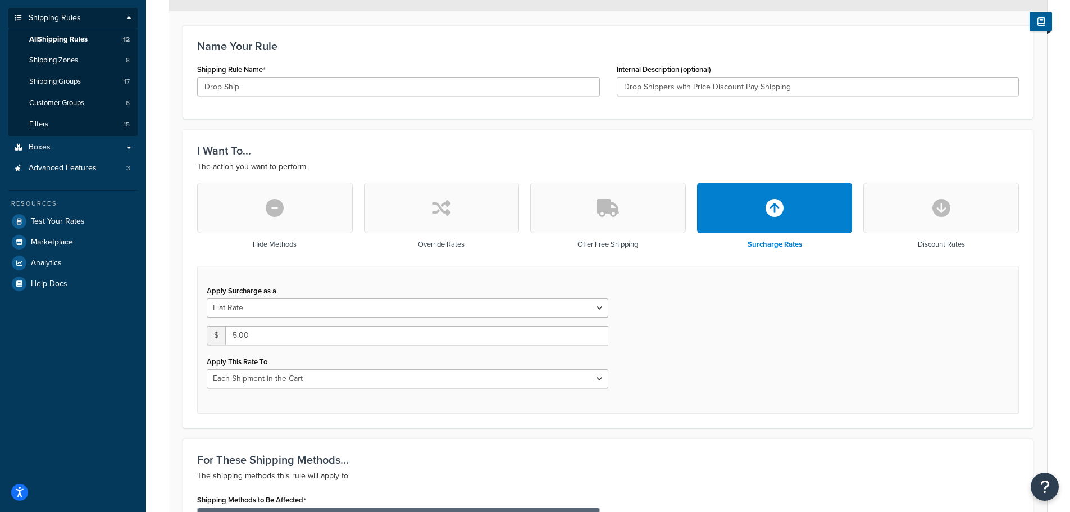
scroll to position [169, 0]
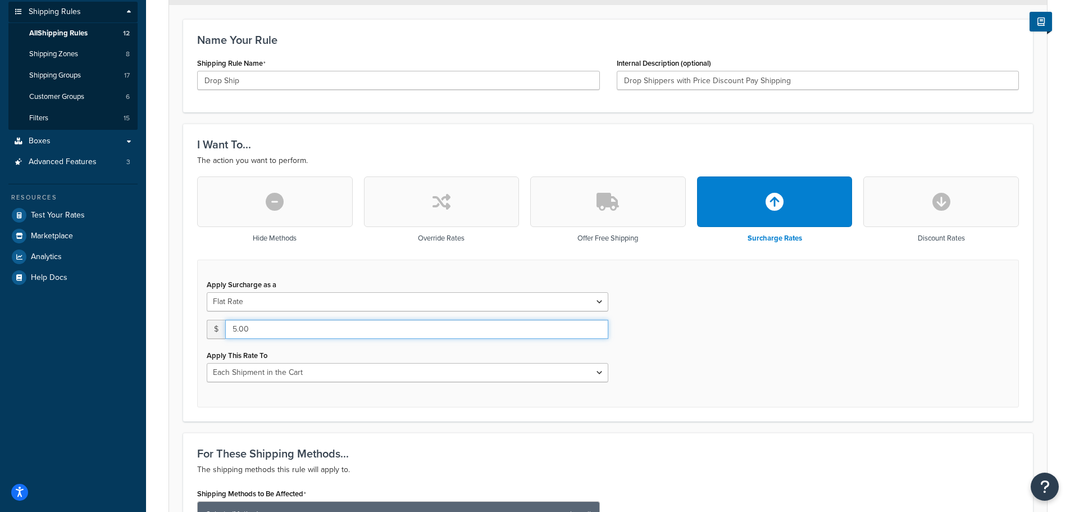
drag, startPoint x: 275, startPoint y: 326, endPoint x: 231, endPoint y: 330, distance: 44.0
click at [231, 330] on input "5.00" at bounding box center [416, 329] width 383 height 19
type input "0.00"
click at [710, 351] on div "Apply Surcharge as a Flat Rate Percentage Flat Rate & Percentage $ 0.00 Apply T…" at bounding box center [608, 334] width 822 height 148
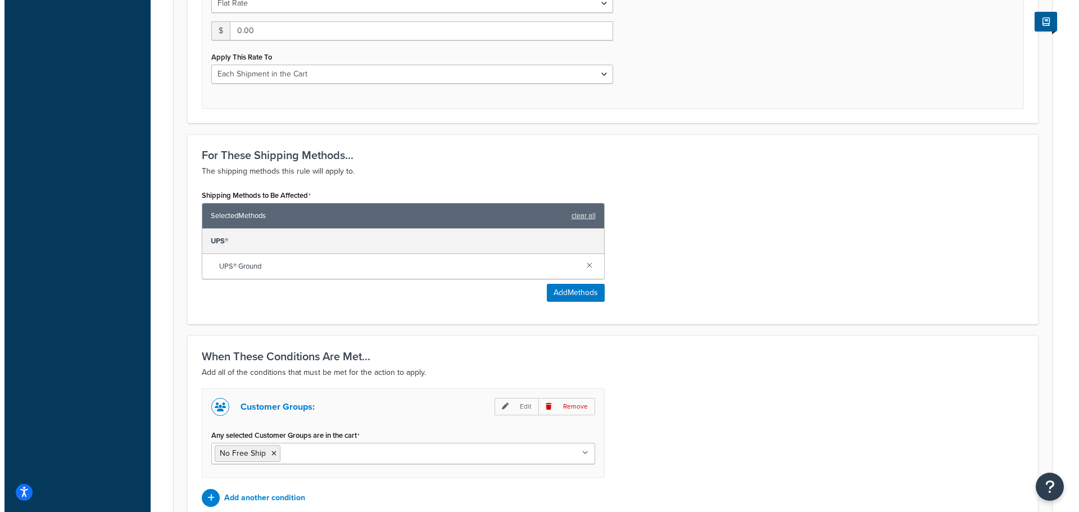
scroll to position [579, 0]
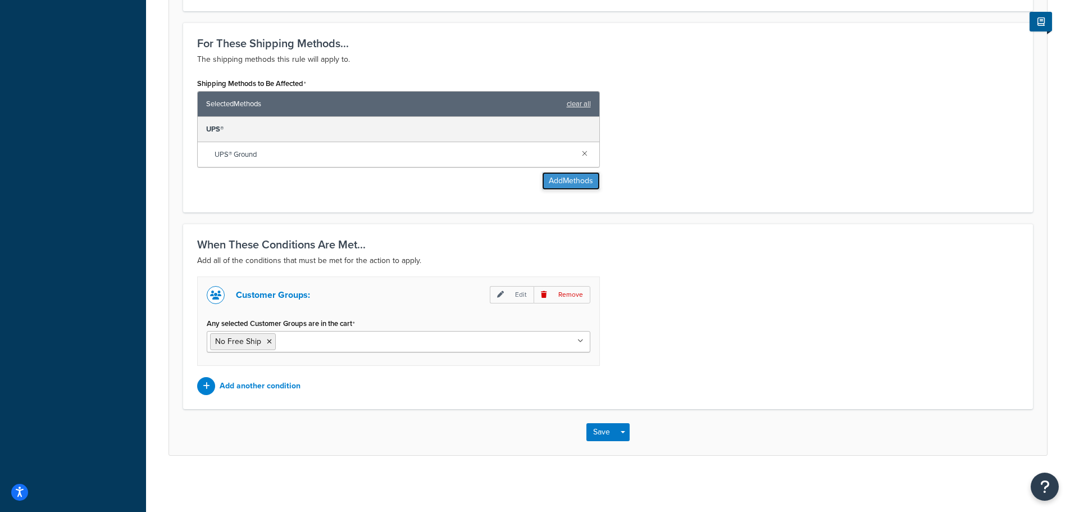
click at [545, 179] on button "Add Methods" at bounding box center [571, 181] width 58 height 18
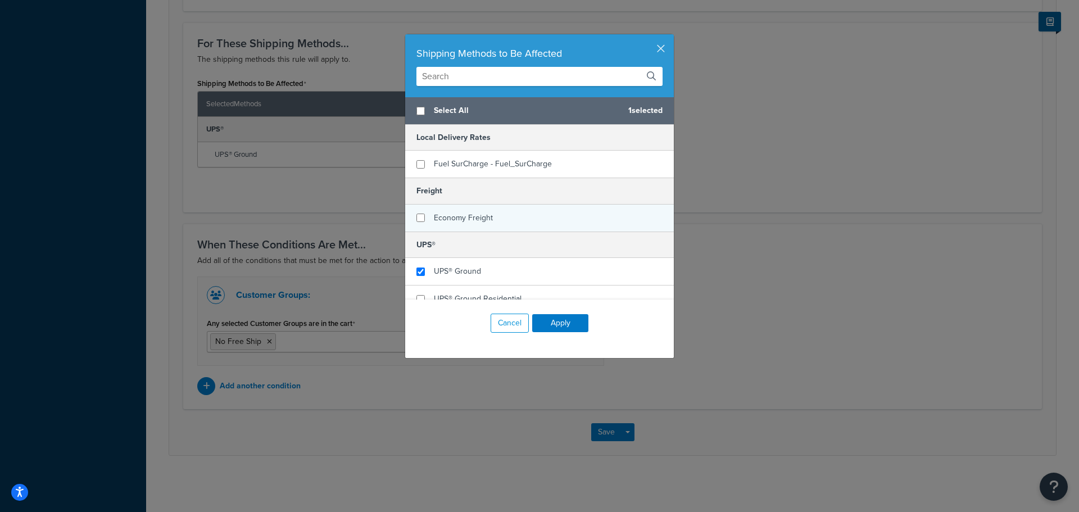
scroll to position [56, 0]
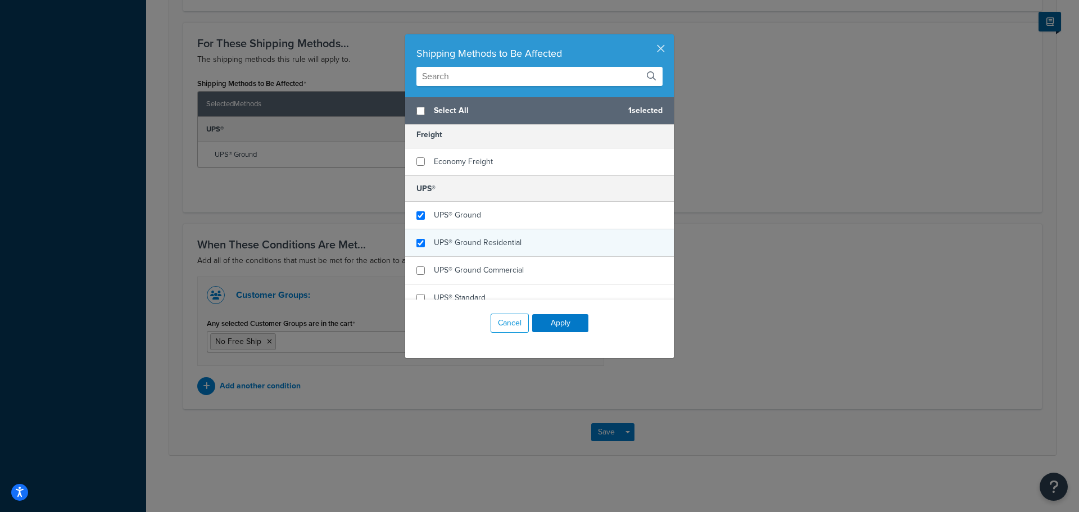
checkbox input "true"
click at [520, 243] on div "UPS® Ground Residential" at bounding box center [539, 243] width 269 height 28
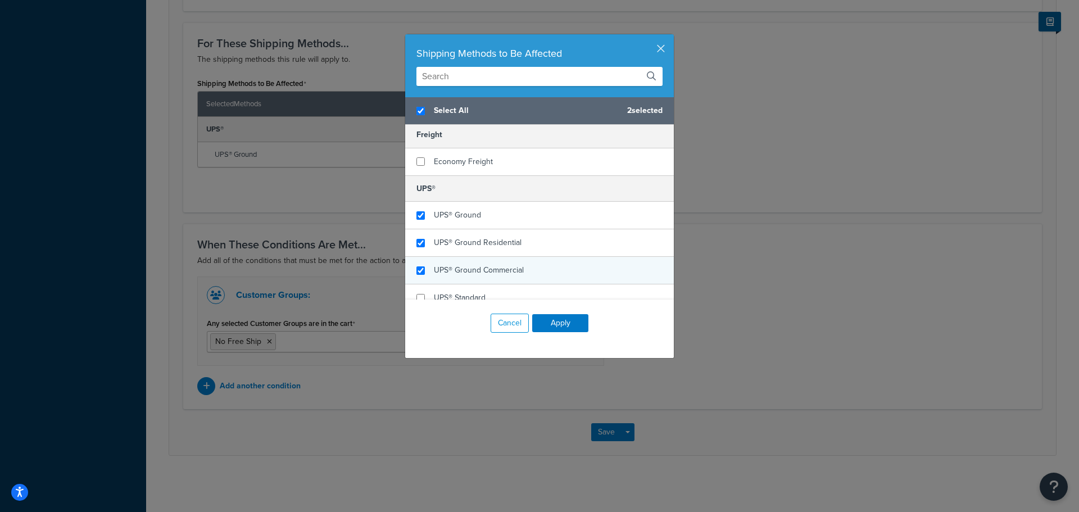
checkbox input "true"
click at [527, 271] on div "UPS® Ground Commercial" at bounding box center [539, 271] width 269 height 28
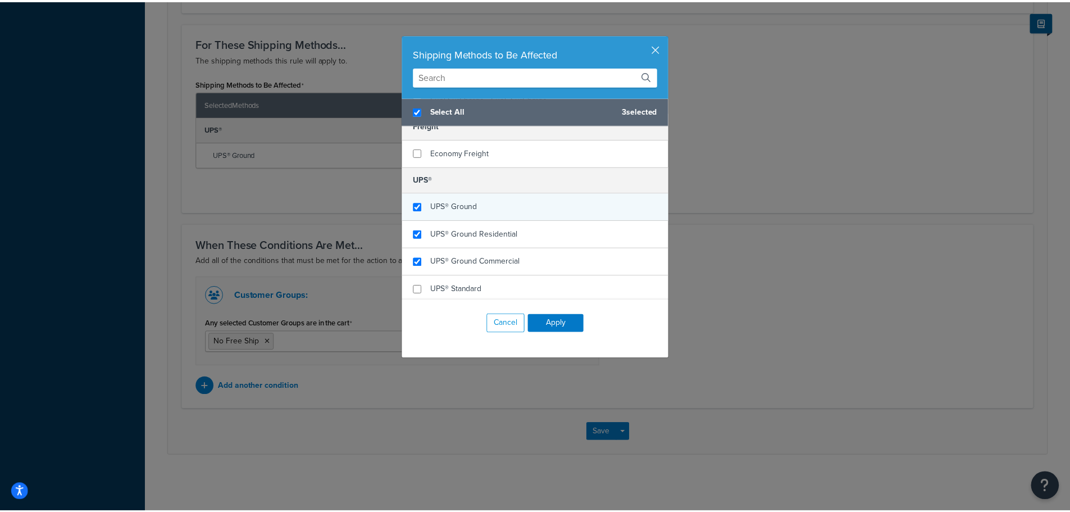
scroll to position [68, 0]
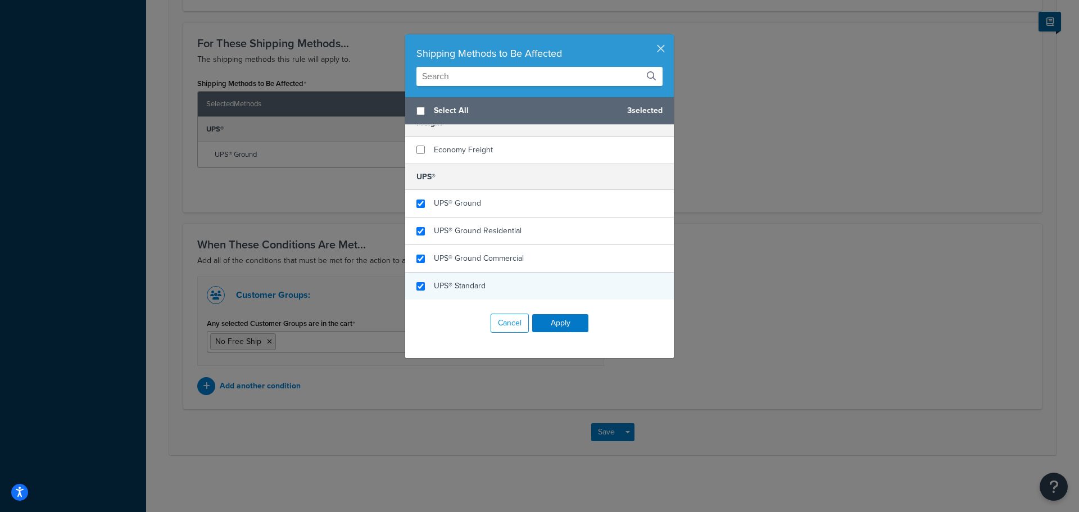
checkbox input "false"
checkbox input "true"
click at [576, 285] on div "UPS® Standard" at bounding box center [539, 285] width 269 height 27
click at [566, 325] on button "Apply" at bounding box center [560, 323] width 56 height 18
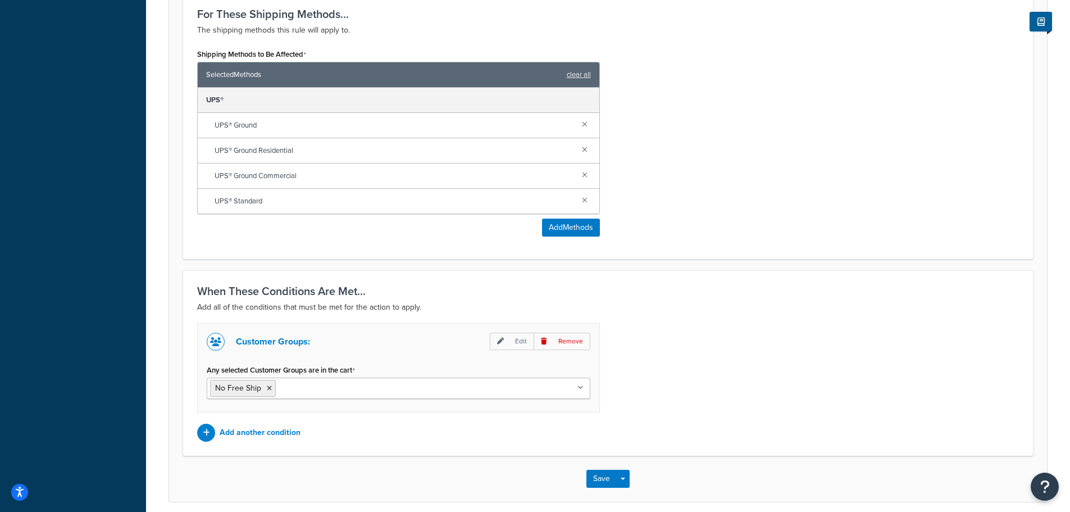
scroll to position [654, 0]
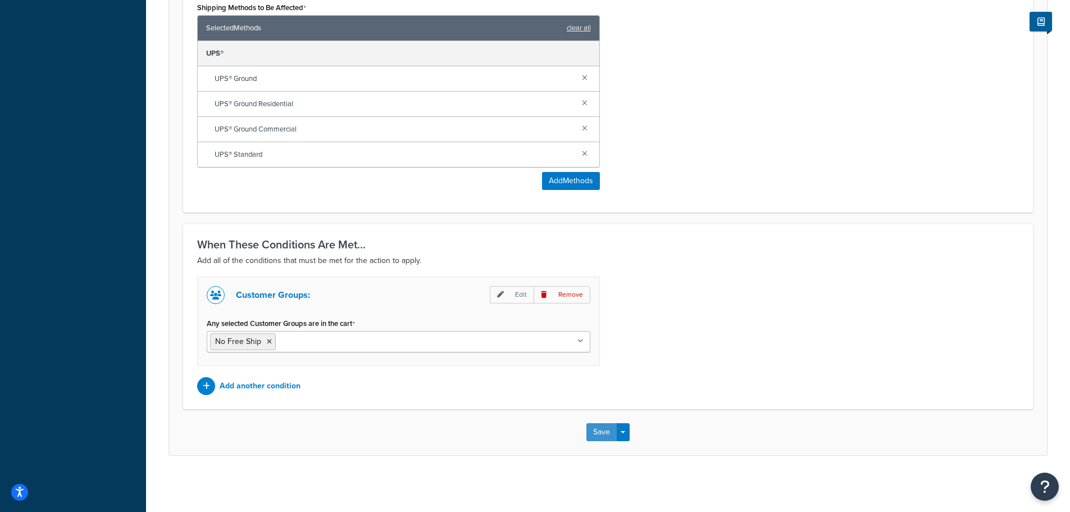
click at [593, 434] on button "Save" at bounding box center [601, 432] width 30 height 18
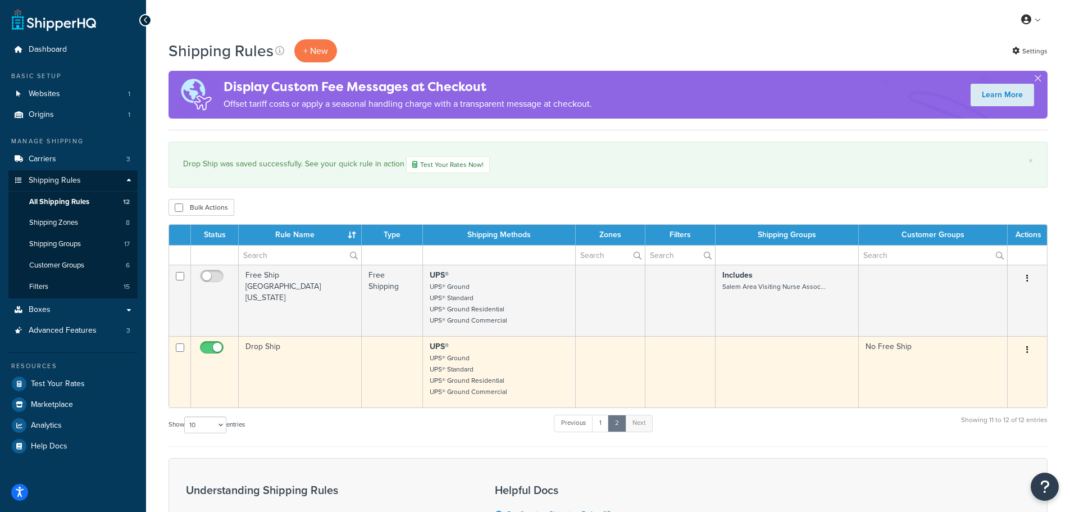
click at [217, 340] on td at bounding box center [215, 371] width 48 height 71
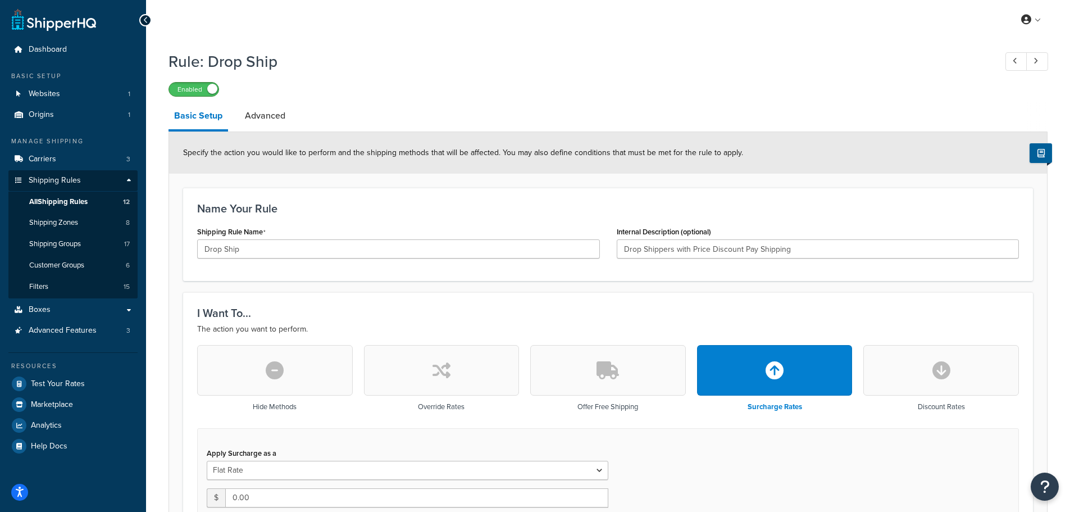
click at [213, 87] on span at bounding box center [212, 89] width 10 height 10
click at [602, 65] on h1 "Rule: Drop Ship" at bounding box center [577, 62] width 816 height 22
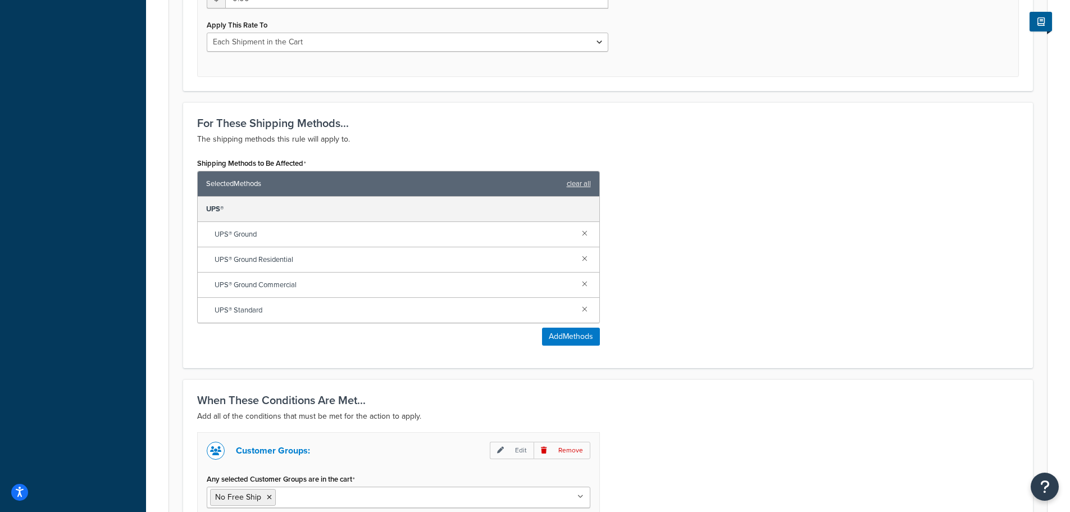
scroll to position [654, 0]
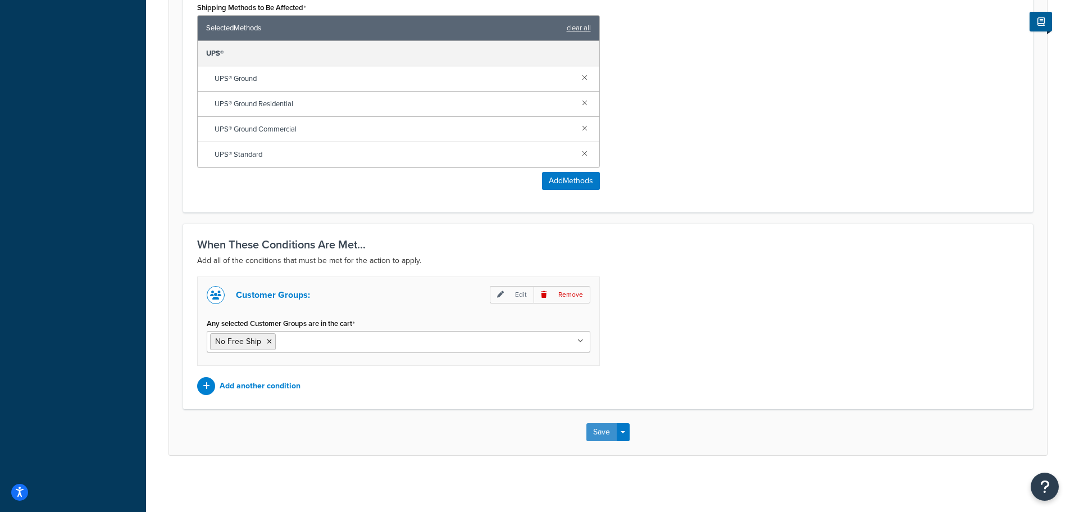
click at [607, 430] on button "Save" at bounding box center [601, 432] width 30 height 18
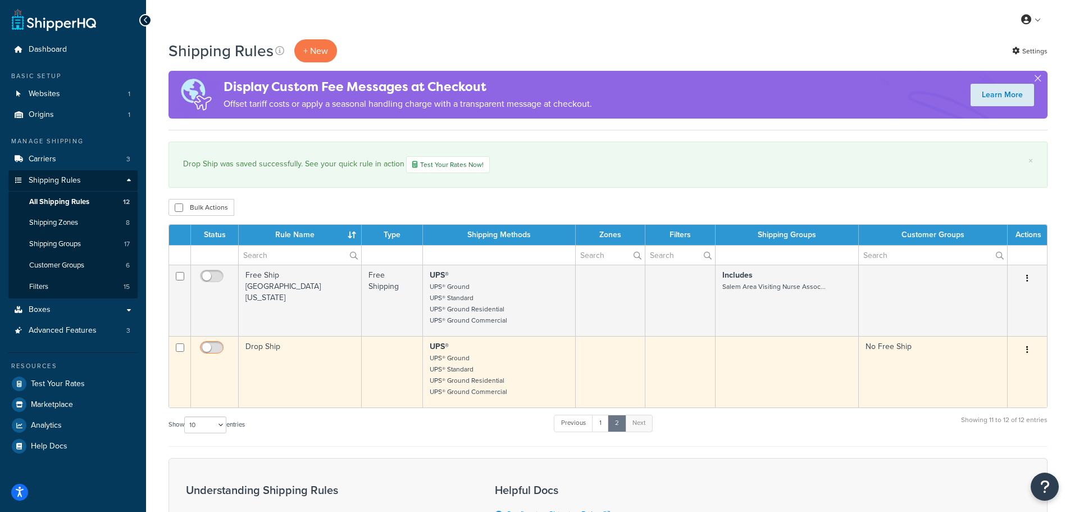
click at [207, 347] on input "checkbox" at bounding box center [213, 350] width 31 height 14
checkbox input "true"
click at [293, 355] on td "Drop Ship" at bounding box center [300, 371] width 123 height 71
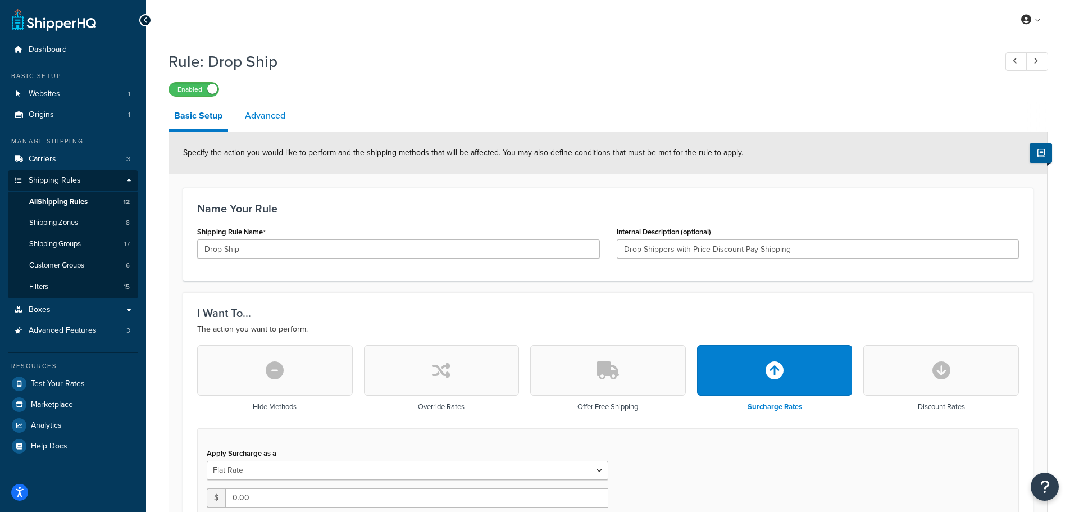
click at [281, 117] on link "Advanced" at bounding box center [265, 115] width 52 height 27
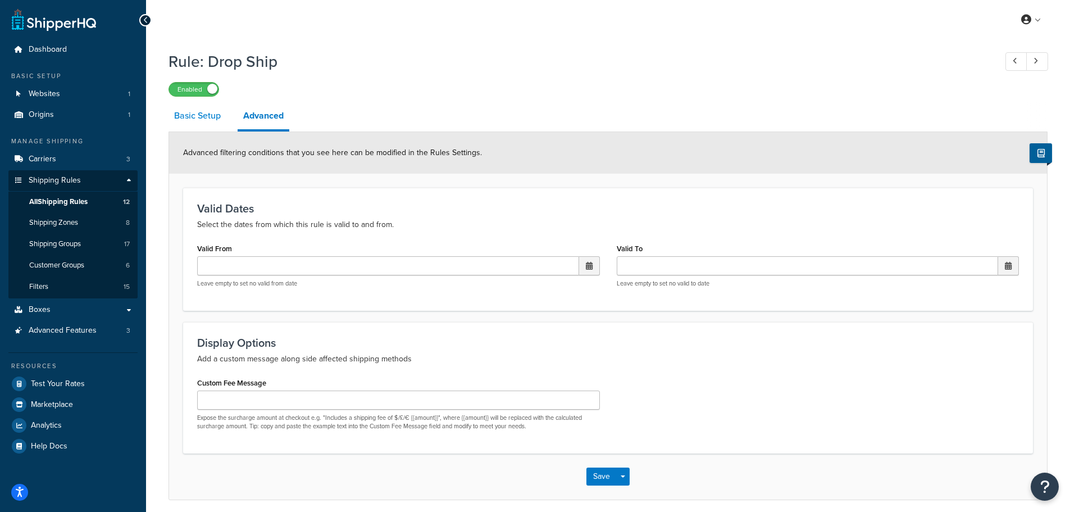
click at [196, 113] on link "Basic Setup" at bounding box center [198, 115] width 58 height 27
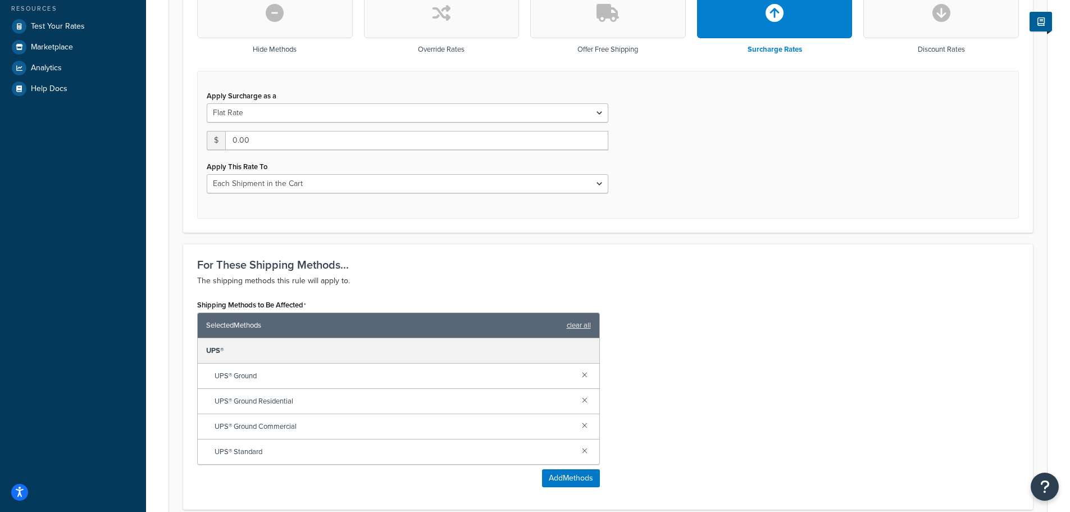
scroll to position [169, 0]
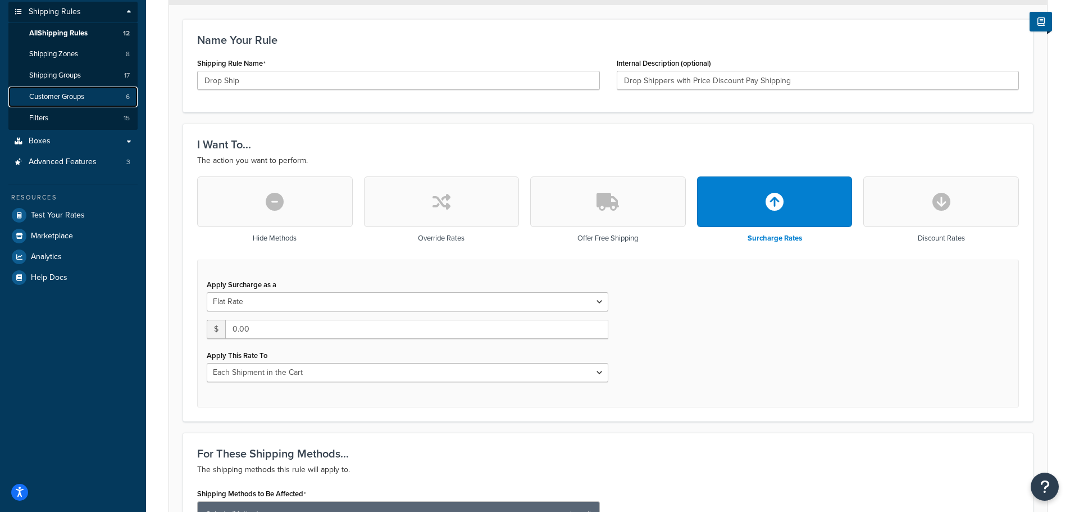
click at [51, 96] on span "Customer Groups" at bounding box center [56, 97] width 55 height 10
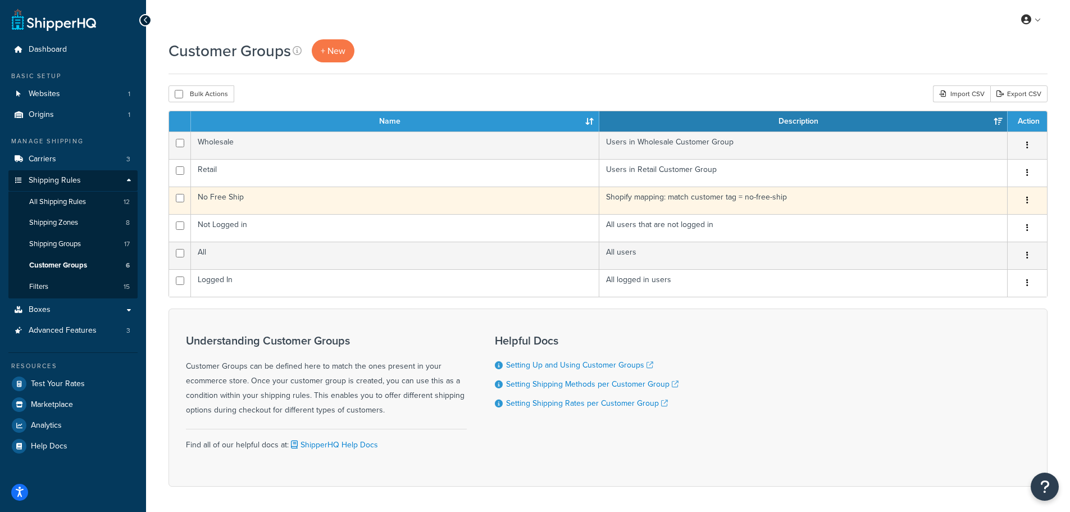
click at [230, 199] on td "No Free Ship" at bounding box center [395, 201] width 408 height 28
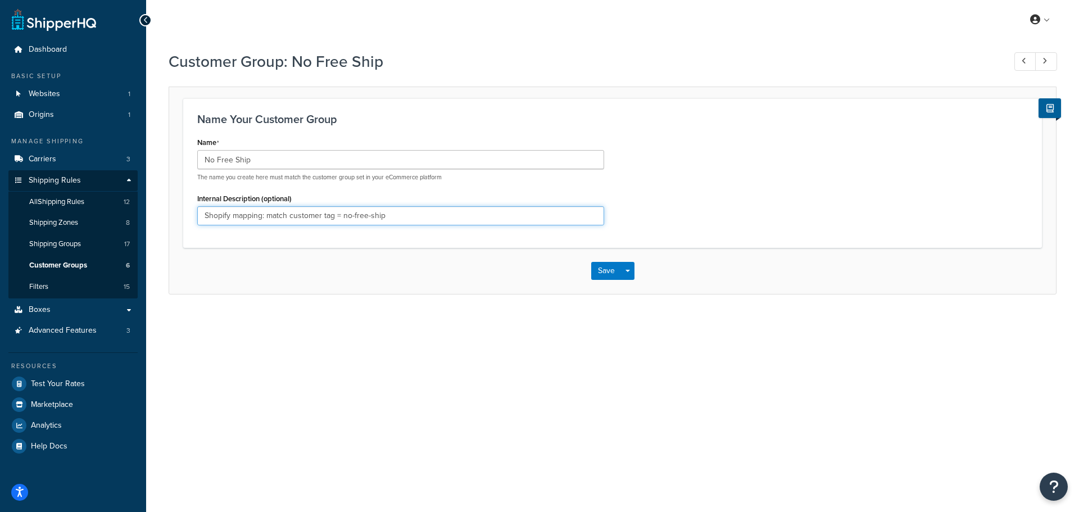
drag, startPoint x: 342, startPoint y: 215, endPoint x: 387, endPoint y: 216, distance: 45.5
click at [387, 216] on input "Shopify mapping: match customer tag = no-free-ship" at bounding box center [400, 215] width 407 height 19
click at [738, 139] on div "Name No Free Ship The name you create here must match the customer group set in…" at bounding box center [612, 183] width 847 height 99
click at [603, 267] on button "Save" at bounding box center [606, 271] width 30 height 18
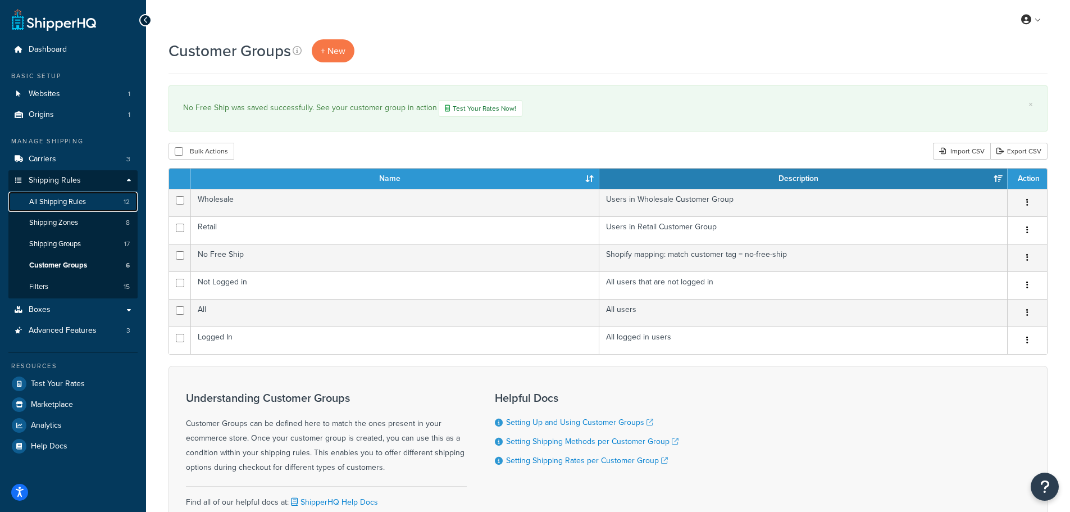
click at [70, 202] on span "All Shipping Rules" at bounding box center [57, 202] width 57 height 10
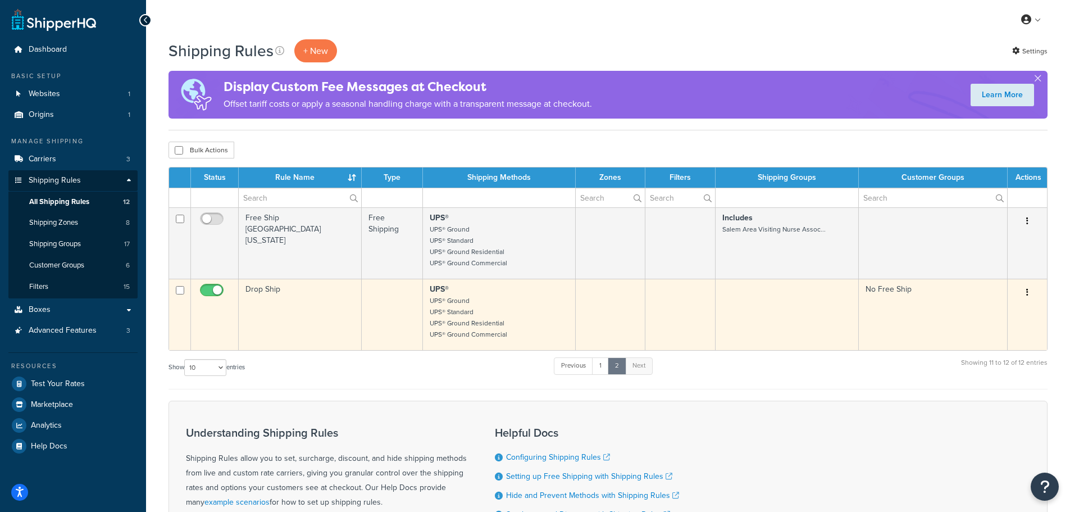
click at [218, 288] on input "checkbox" at bounding box center [213, 293] width 31 height 14
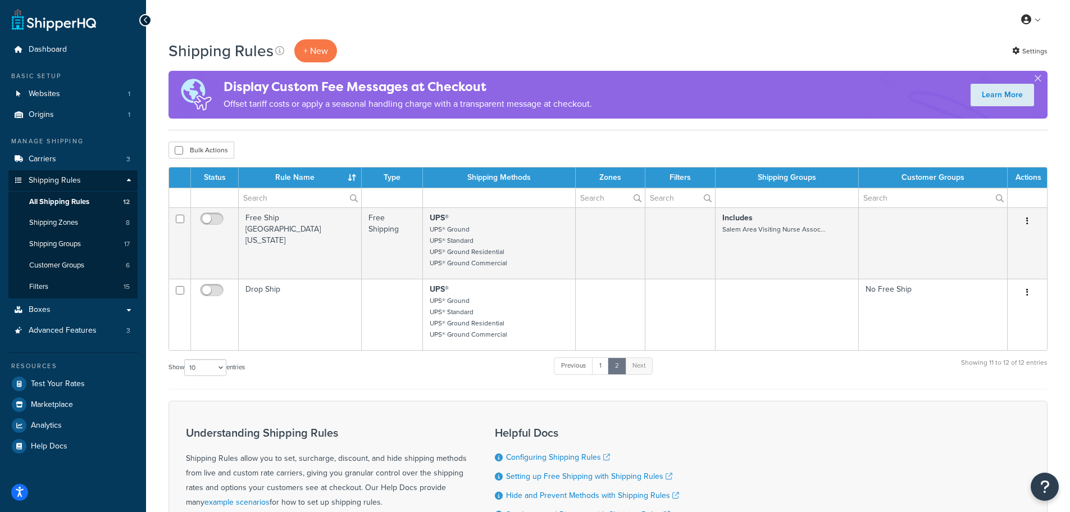
click at [720, 402] on div "Understanding Shipping Rules Shipping Rules allow you to set, surcharge, discou…" at bounding box center [608, 502] width 879 height 202
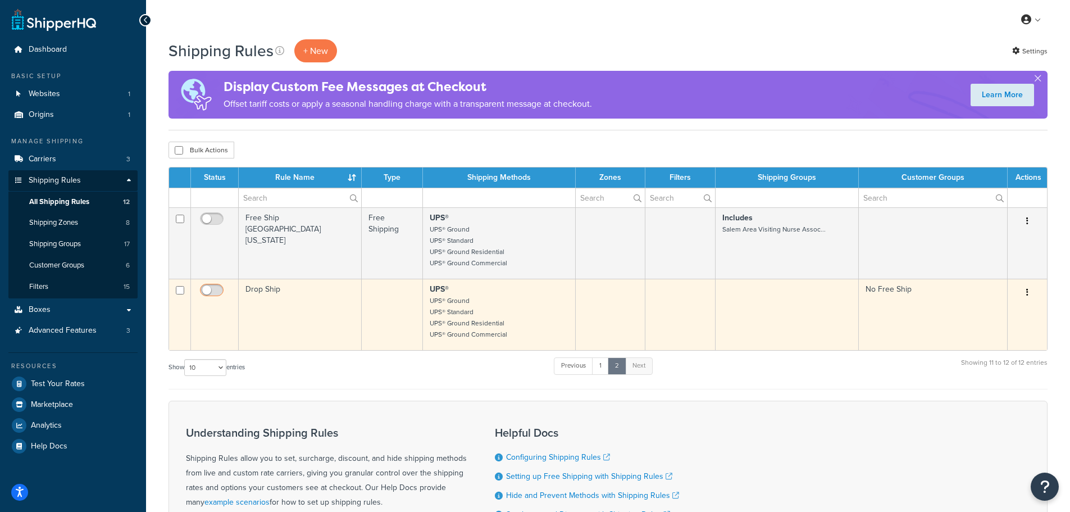
click at [206, 289] on input "checkbox" at bounding box center [213, 293] width 31 height 14
checkbox input "true"
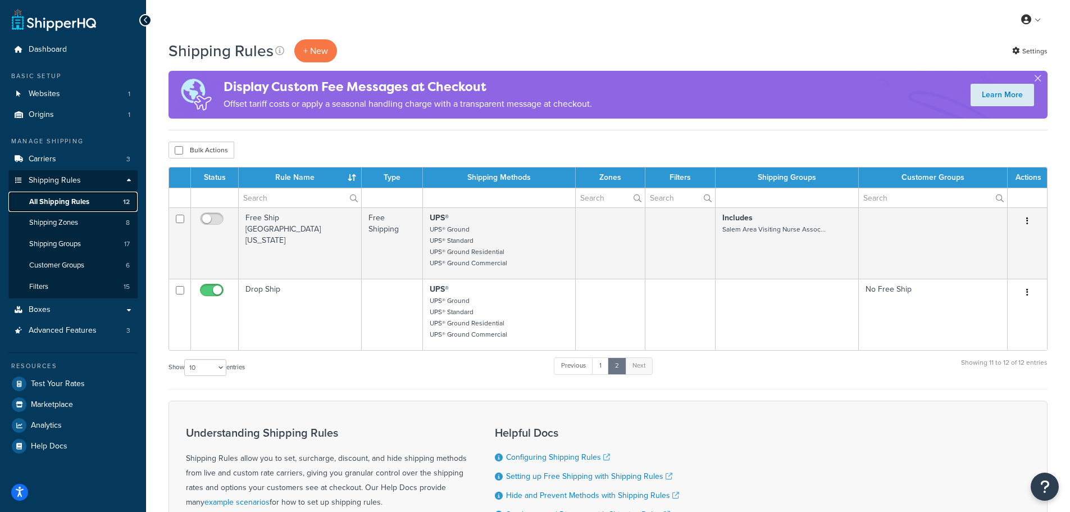
click at [63, 204] on span "All Shipping Rules" at bounding box center [59, 202] width 60 height 10
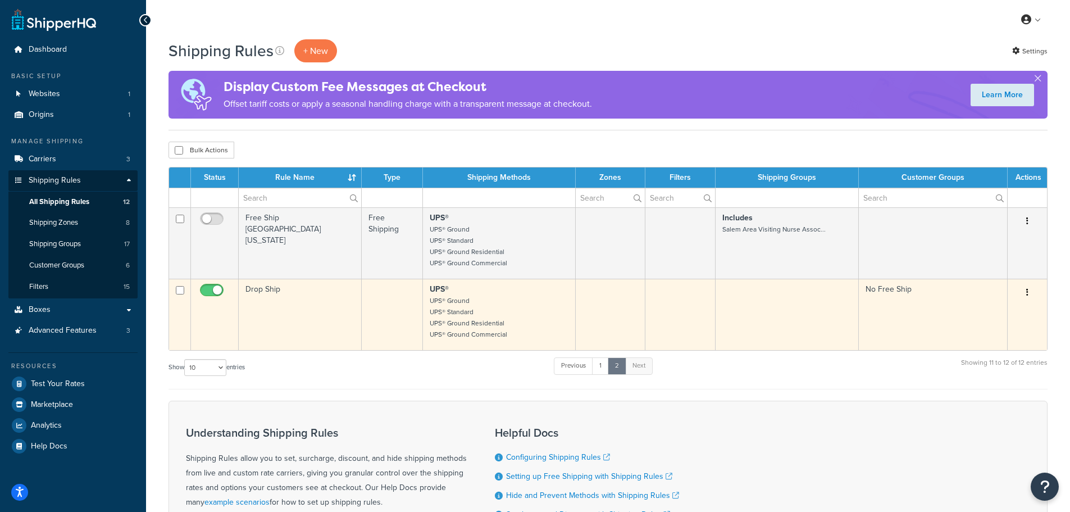
click at [216, 286] on input "checkbox" at bounding box center [213, 293] width 31 height 14
checkbox input "false"
